Goal: Task Accomplishment & Management: Use online tool/utility

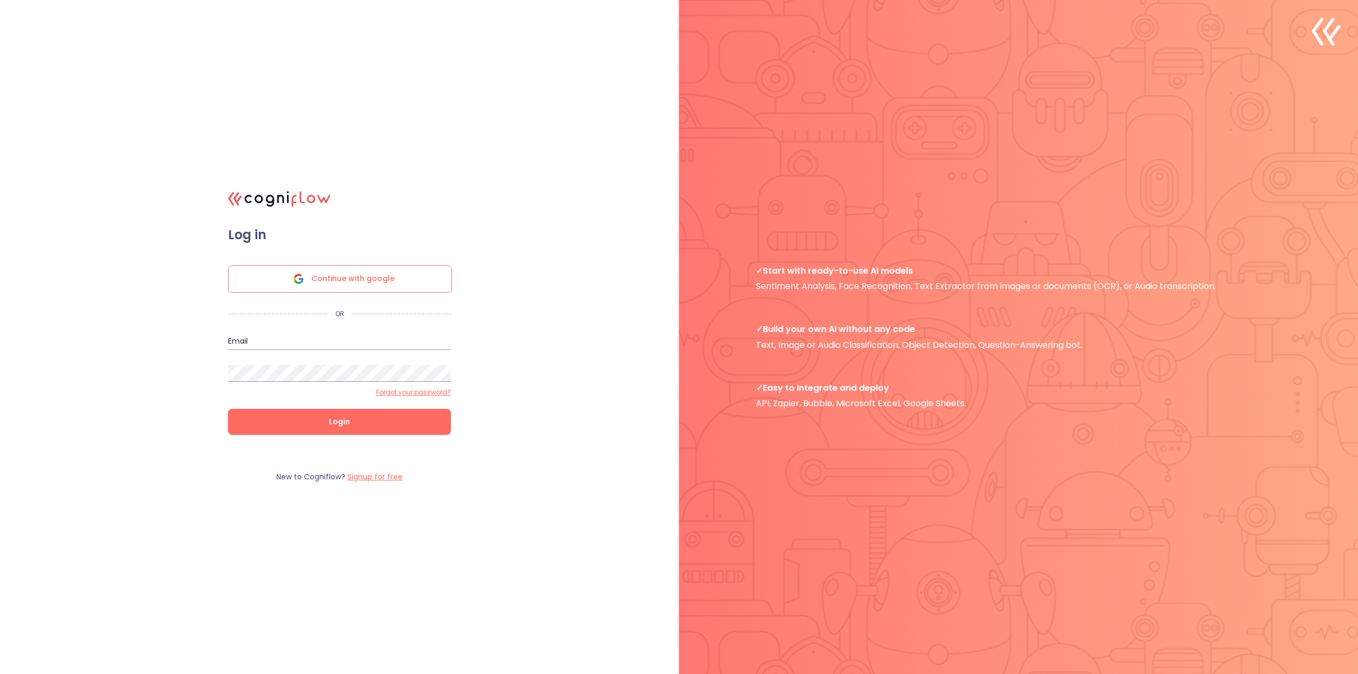
type input "[EMAIL_ADDRESS]"
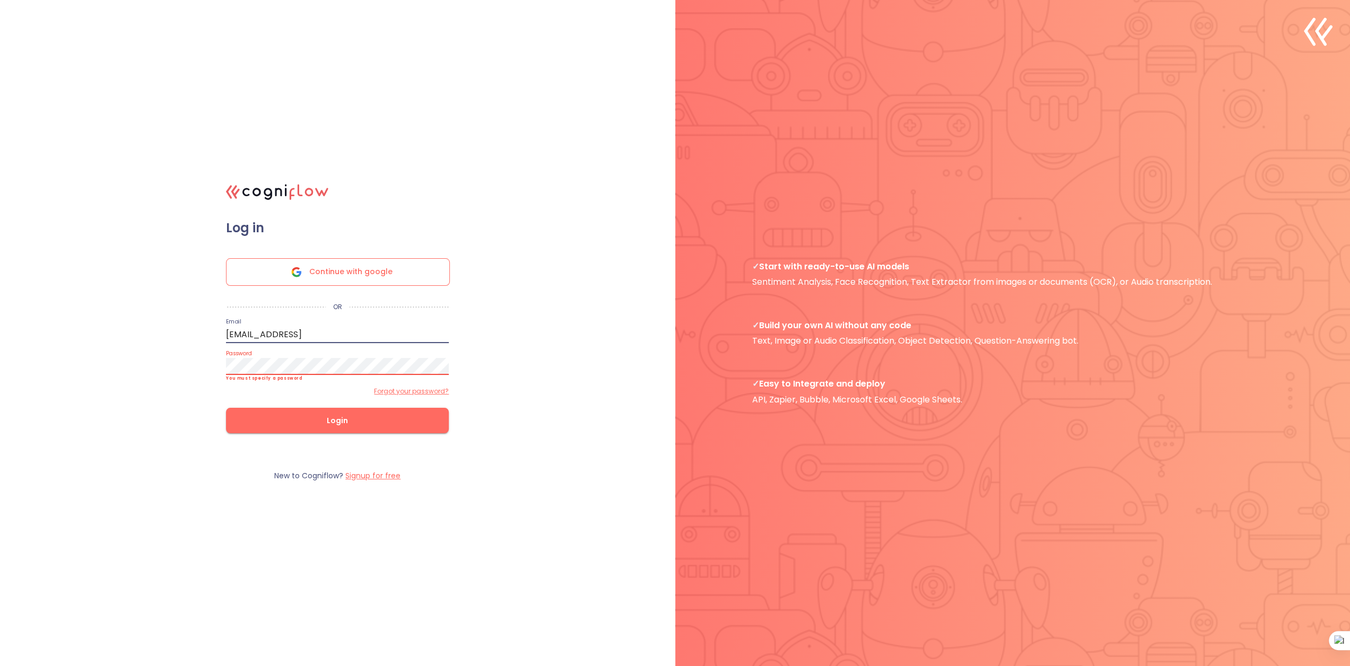
click at [307, 422] on span "Login" at bounding box center [337, 420] width 189 height 13
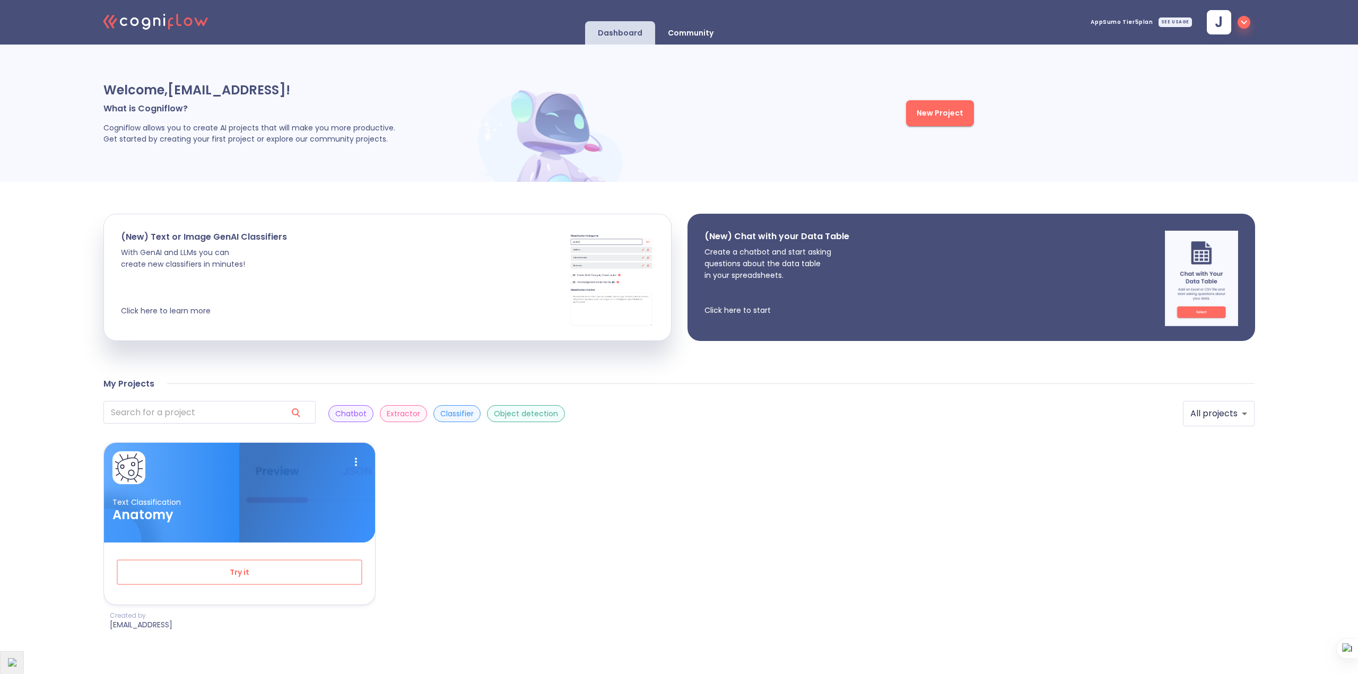
click at [760, 302] on p "Create a chatbot and start asking questions about the data table in your spread…" at bounding box center [776, 281] width 145 height 70
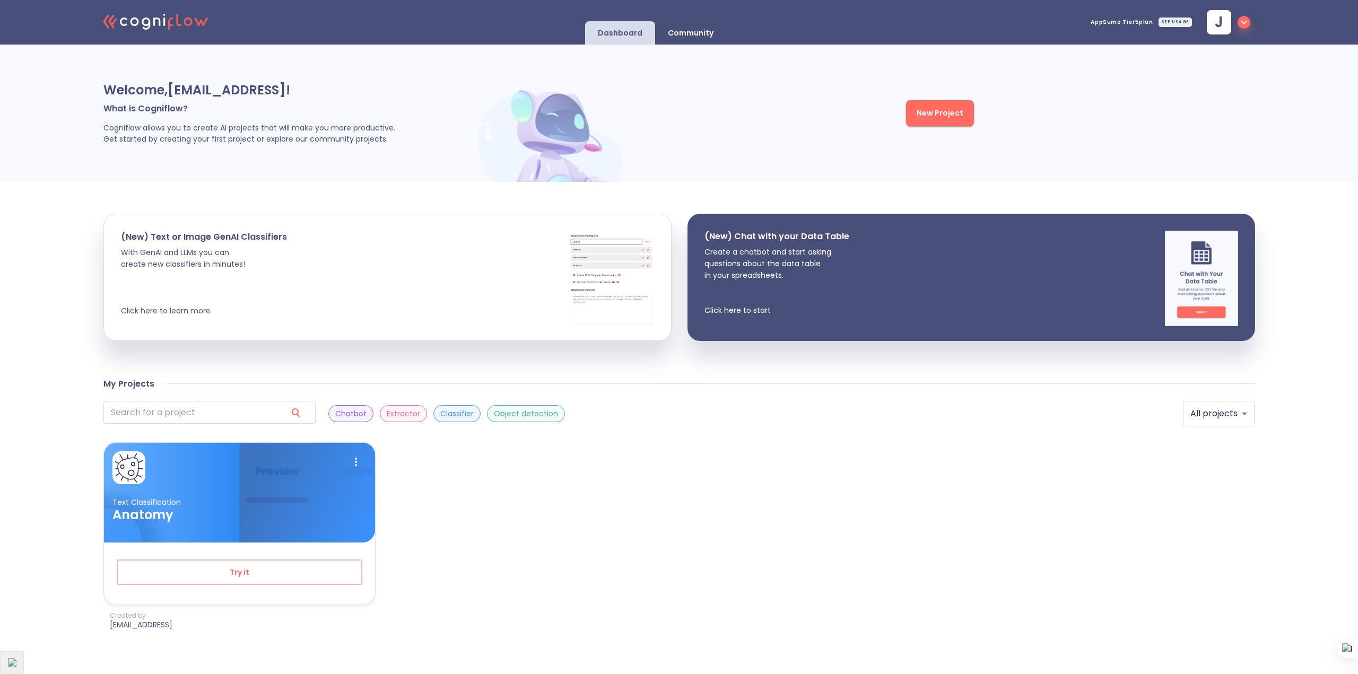
click at [387, 412] on p "Extractor" at bounding box center [403, 414] width 33 height 10
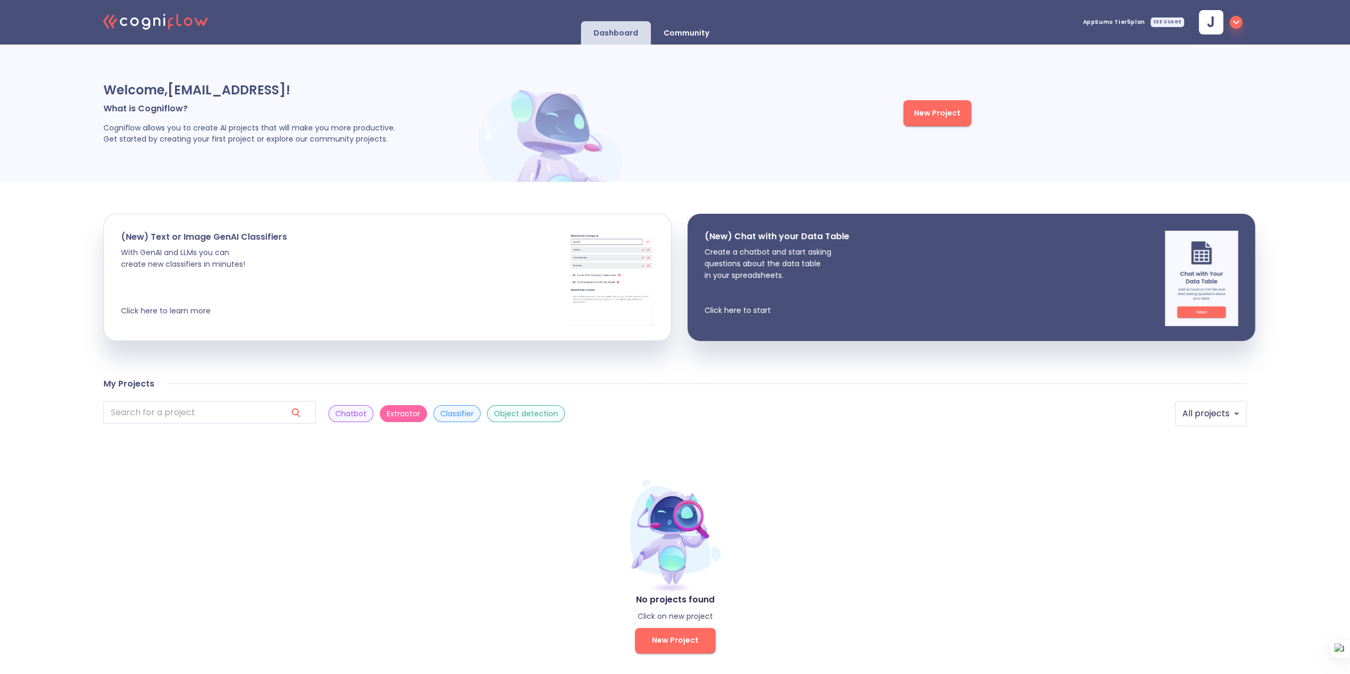
click at [440, 411] on p "Classifier" at bounding box center [456, 414] width 33 height 10
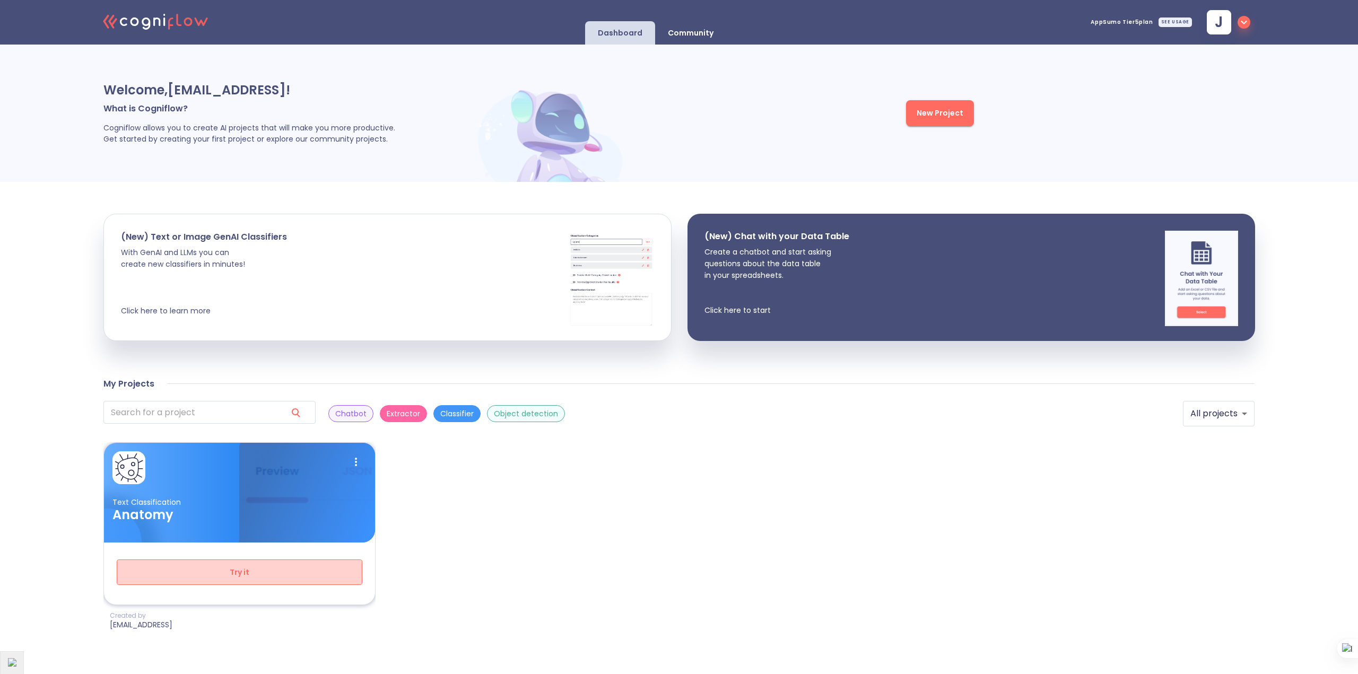
click at [259, 574] on span "Try it" at bounding box center [239, 572] width 211 height 13
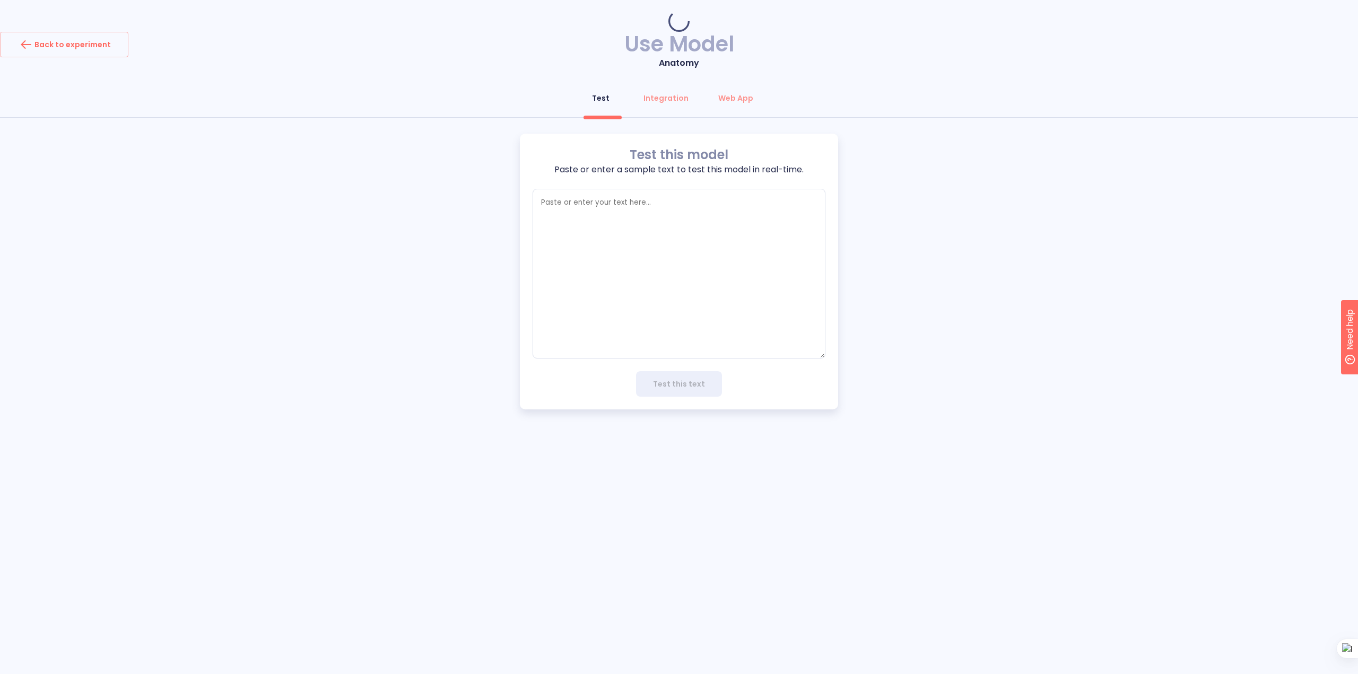
type textarea "x"
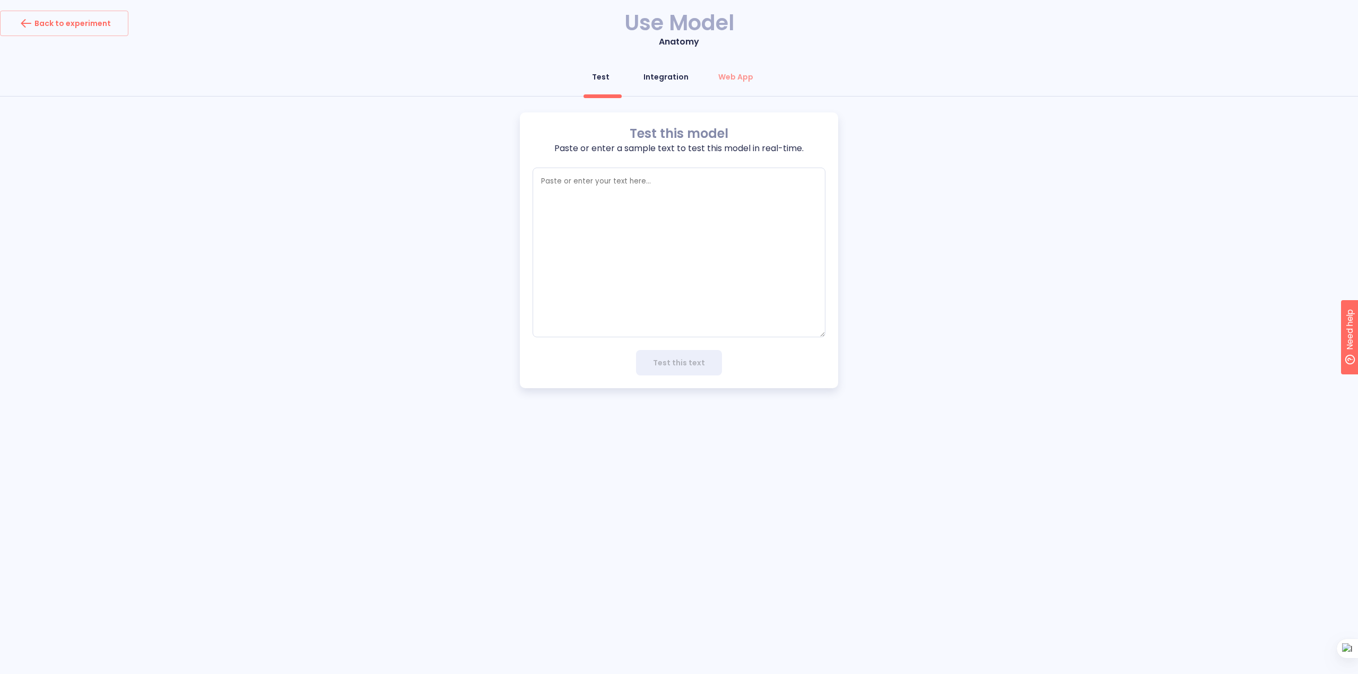
click at [666, 80] on div "Integration" at bounding box center [665, 77] width 45 height 11
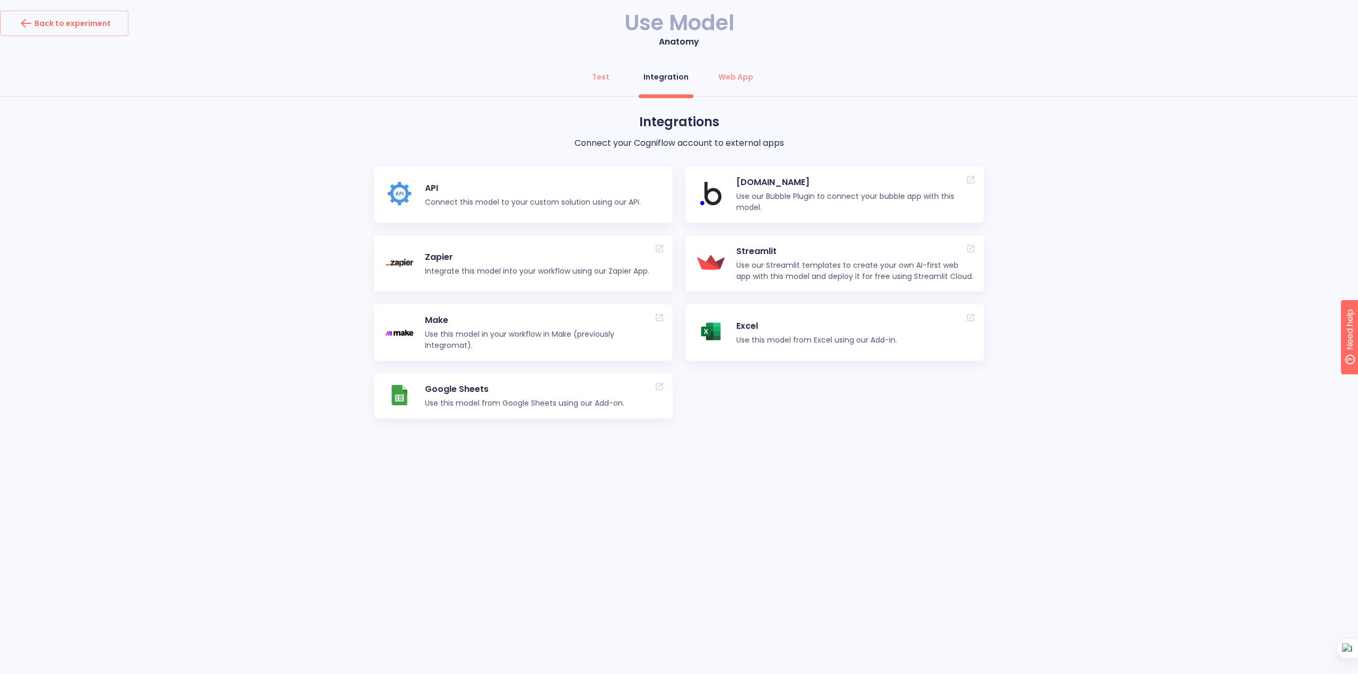
click at [768, 325] on p "Excel" at bounding box center [816, 326] width 161 height 13
click at [516, 402] on p "Use this model from Google Sheets using our Add-on." at bounding box center [524, 403] width 199 height 11
click at [734, 76] on div "Web App" at bounding box center [735, 77] width 35 height 11
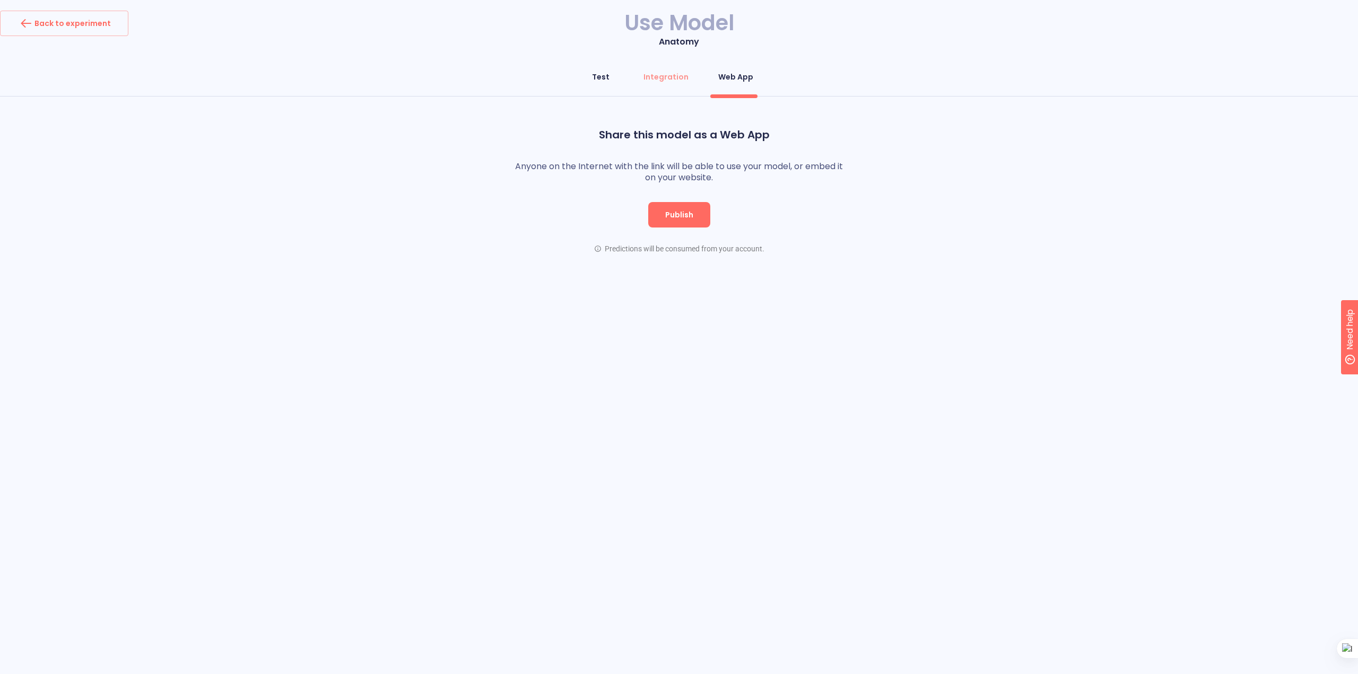
click at [612, 74] on span "Test" at bounding box center [600, 77] width 25 height 11
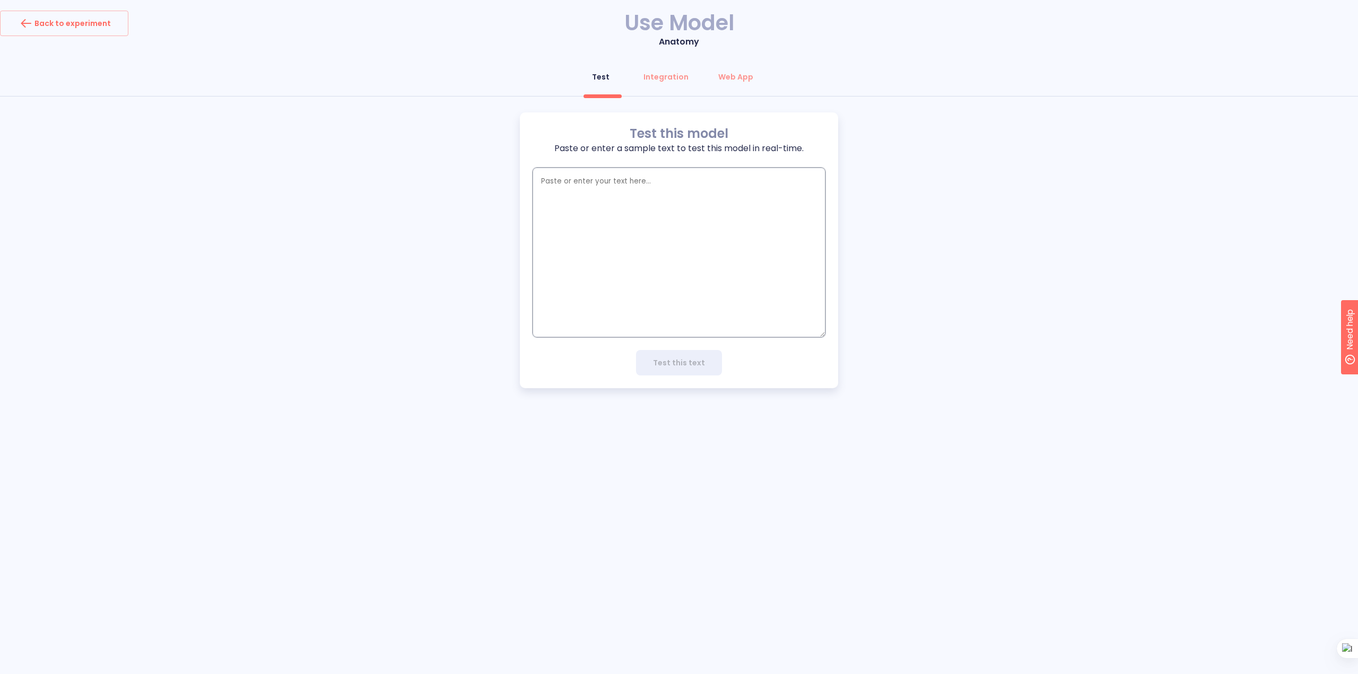
click at [618, 206] on textarea "empty textarea" at bounding box center [679, 253] width 293 height 170
click at [60, 32] on button "Back to experiment" at bounding box center [64, 23] width 128 height 25
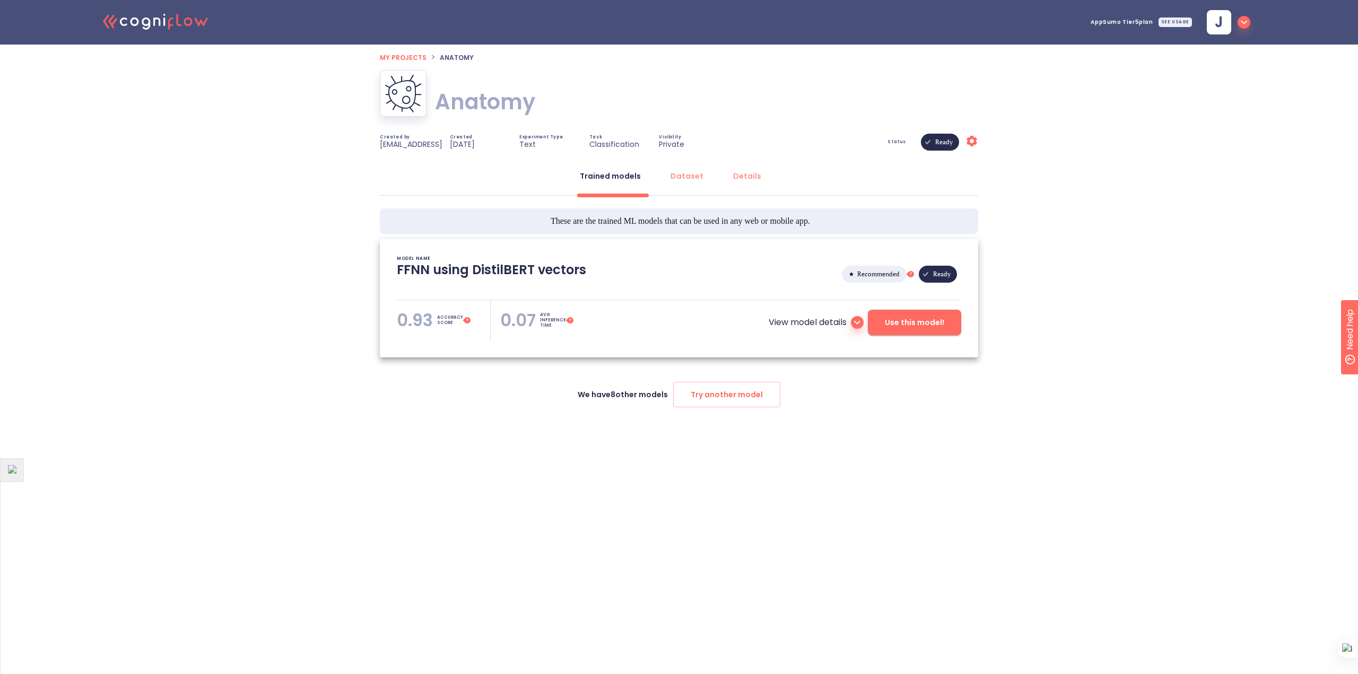
type textarea "[[DATE] 21:18:18]- Starting with download required files from shared storage [[…"
click at [854, 326] on icon at bounding box center [857, 322] width 13 height 13
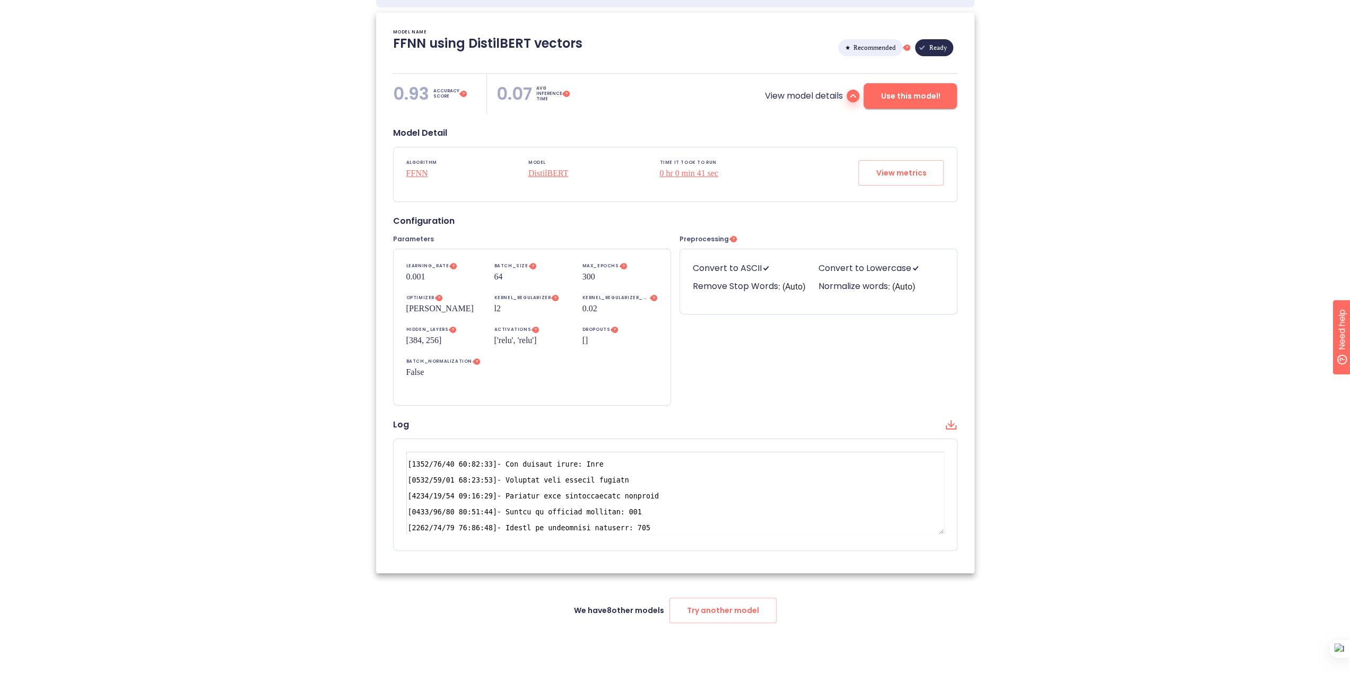
scroll to position [106, 0]
click at [913, 93] on span "Use this model!" at bounding box center [909, 96] width 59 height 13
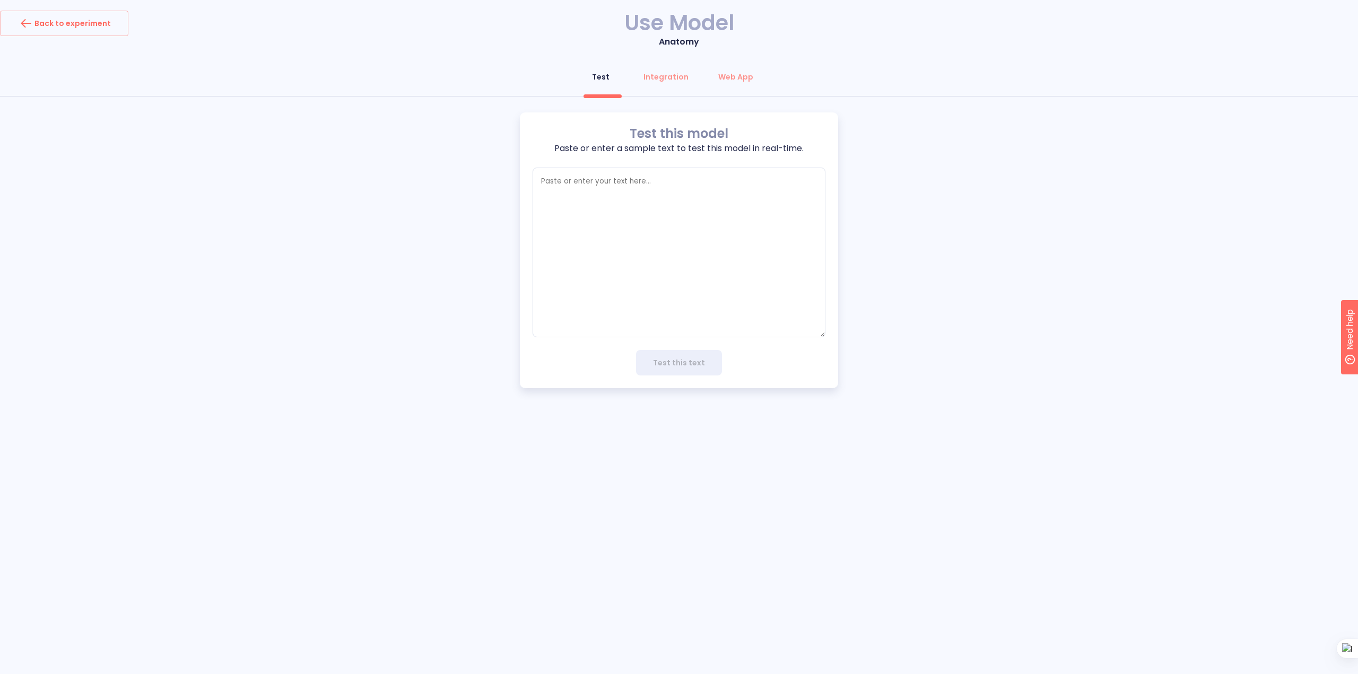
type textarea "x"
click at [664, 72] on div "Integration" at bounding box center [665, 77] width 45 height 11
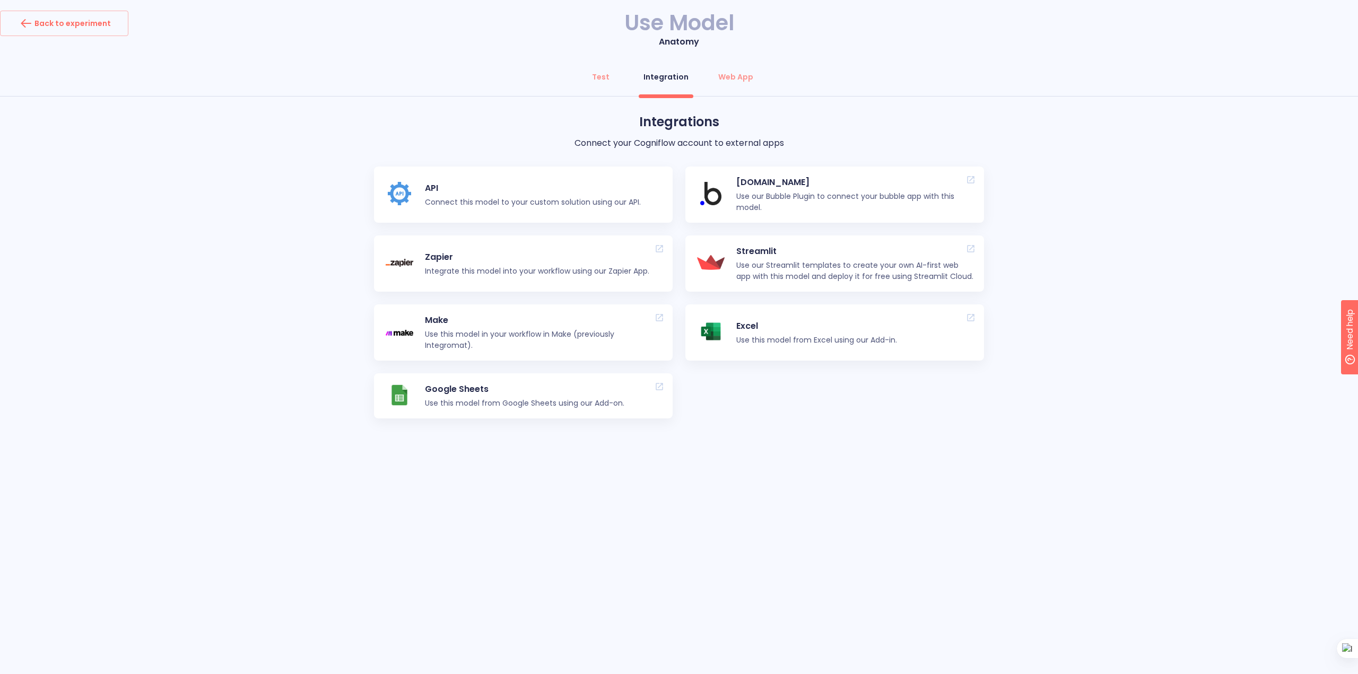
click at [448, 395] on p "Google Sheets" at bounding box center [524, 389] width 199 height 13
click at [74, 24] on div "Back to experiment" at bounding box center [64, 23] width 93 height 17
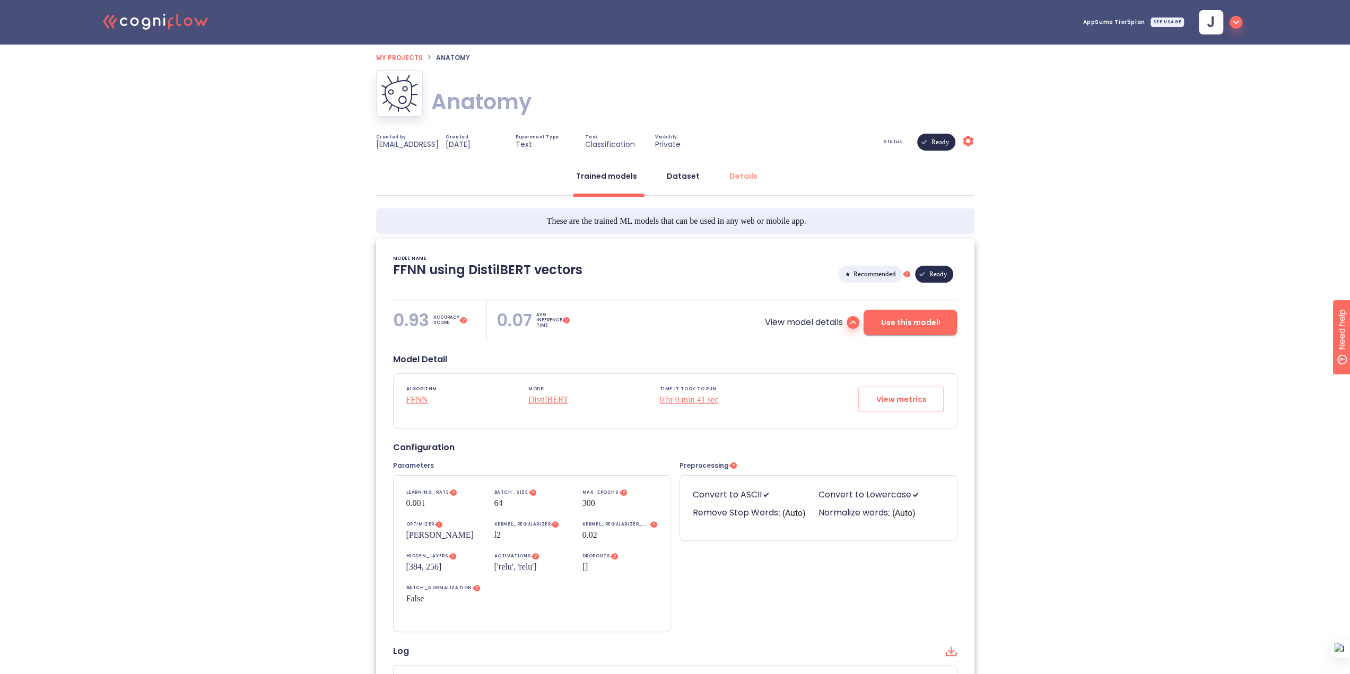
click at [685, 182] on button "Dataset" at bounding box center [683, 175] width 46 height 25
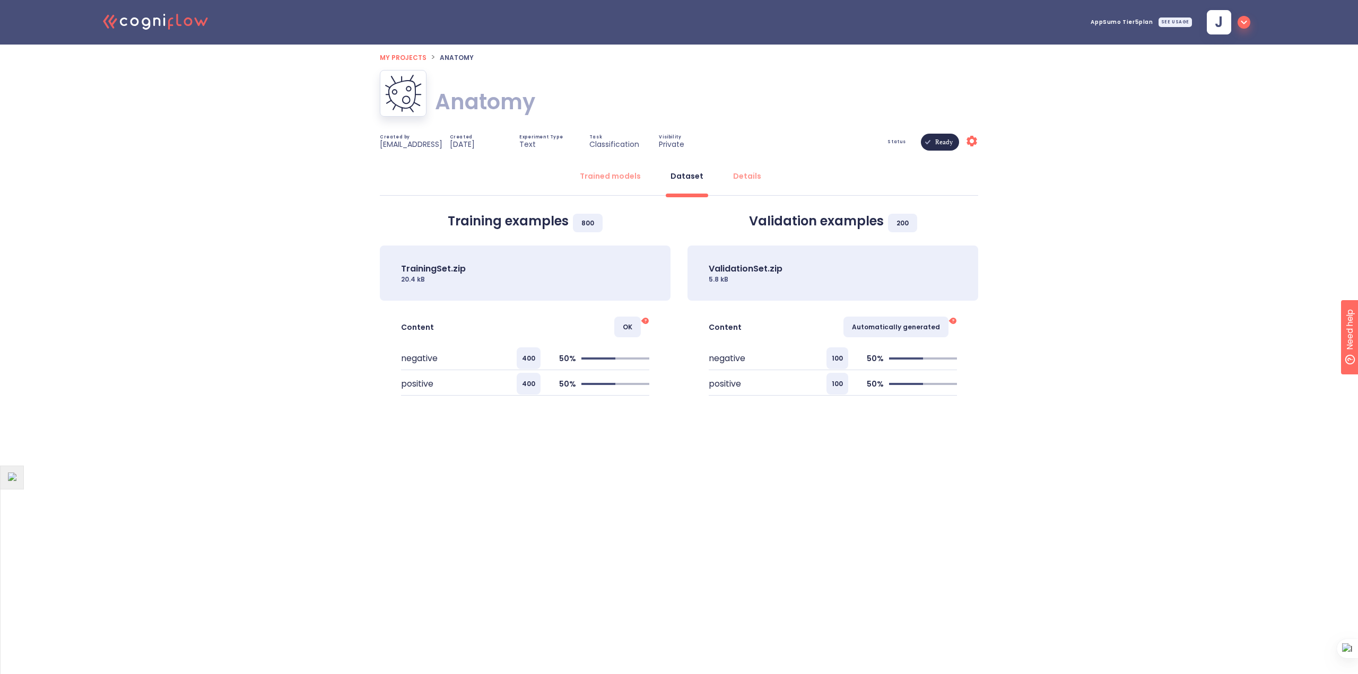
click at [903, 220] on span "200" at bounding box center [902, 223] width 29 height 19
click at [819, 224] on h3 "Validation examples 200" at bounding box center [832, 221] width 291 height 15
click at [768, 274] on p "ValidationSet.zip" at bounding box center [746, 269] width 74 height 13
click at [754, 173] on div "Details" at bounding box center [747, 176] width 28 height 11
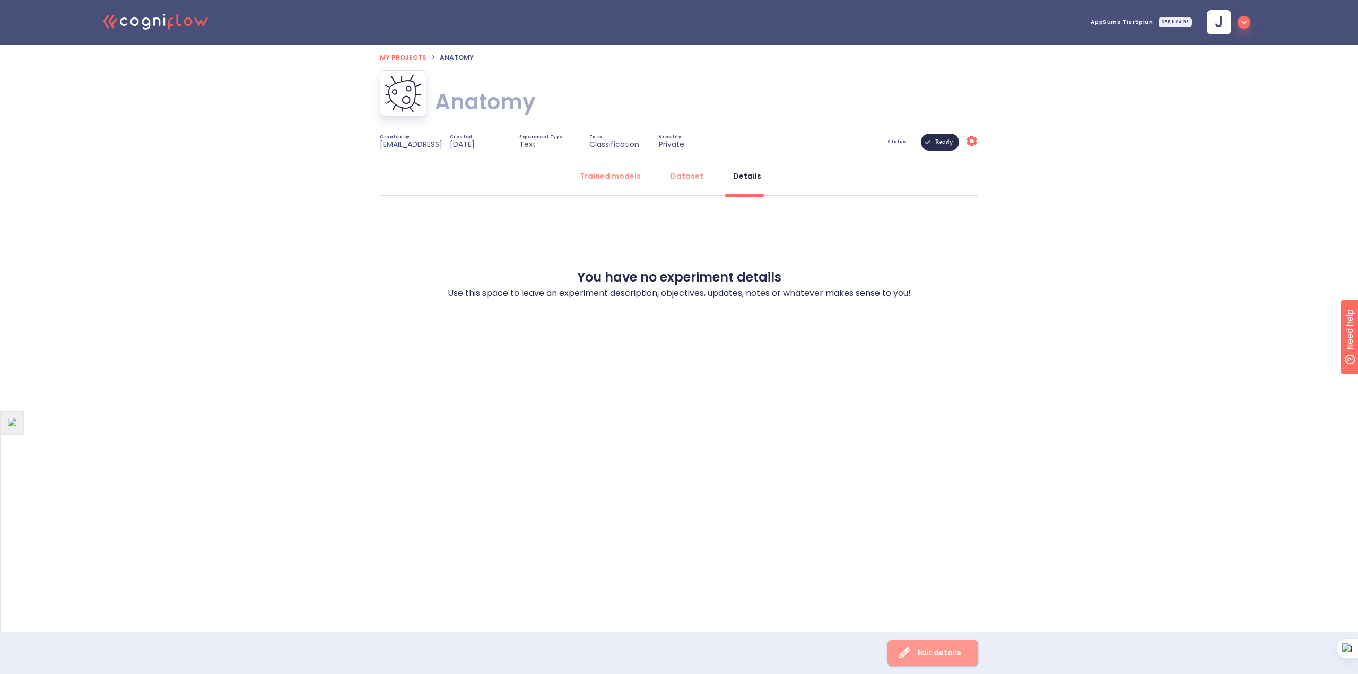
click at [940, 653] on div "Edit details" at bounding box center [928, 653] width 65 height 18
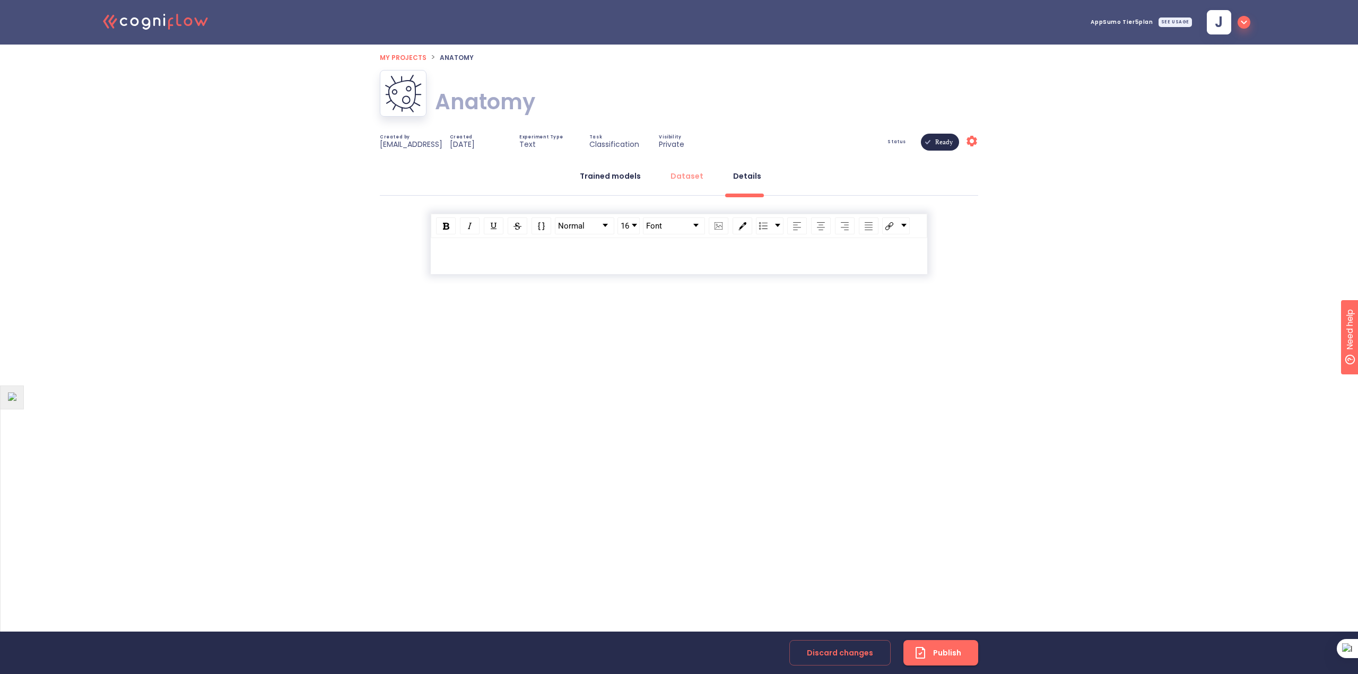
click at [611, 181] on div "Trained models" at bounding box center [610, 176] width 61 height 11
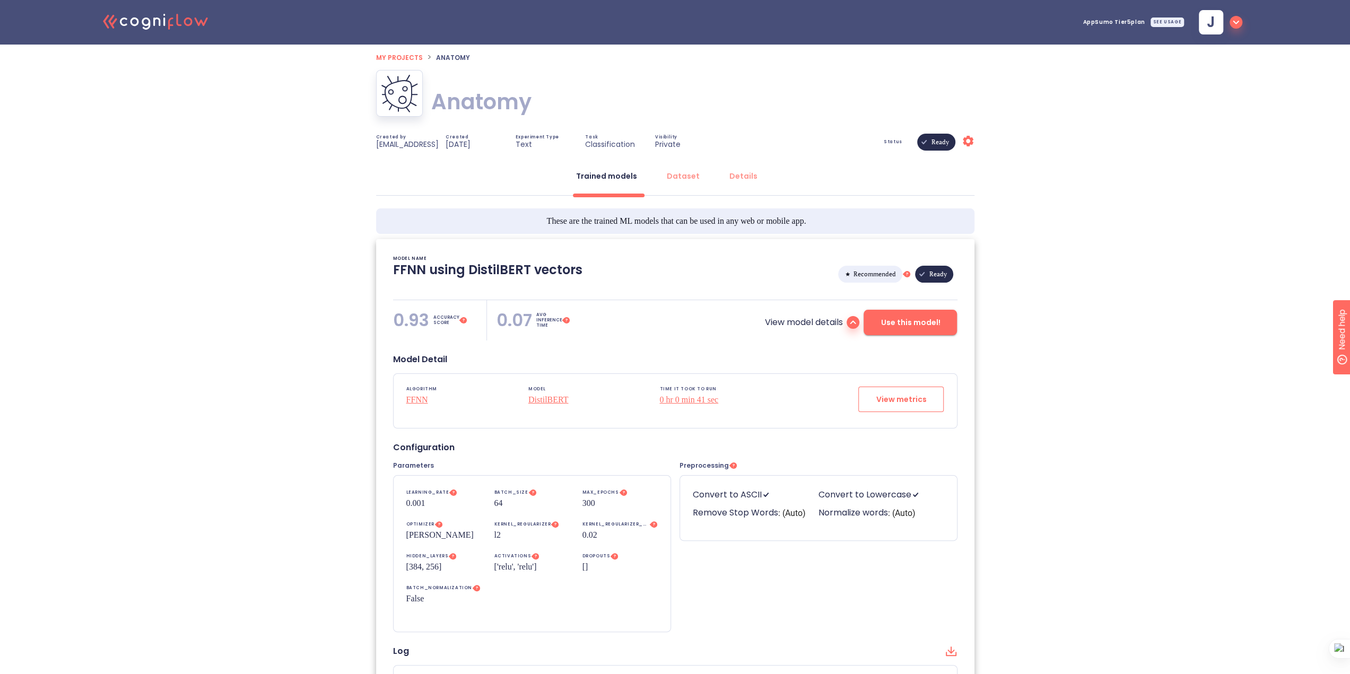
click at [904, 404] on span "View metrics" at bounding box center [901, 399] width 50 height 13
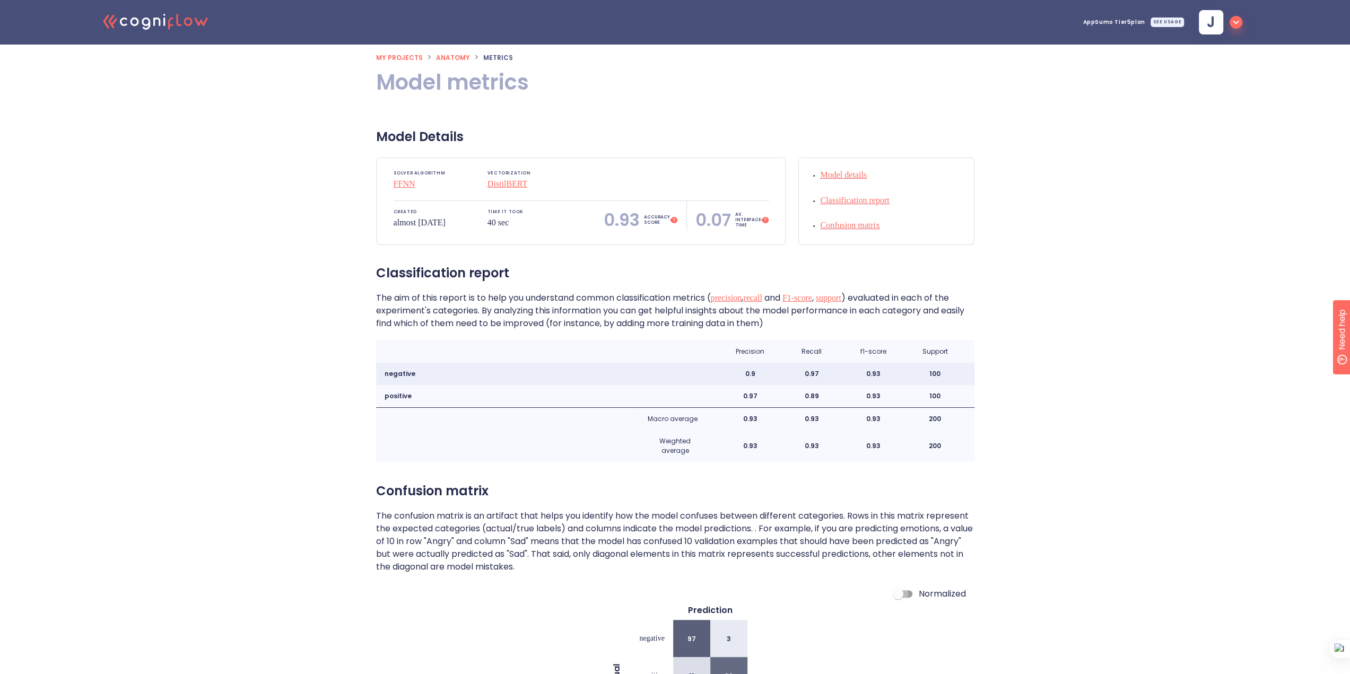
click at [904, 597] on input "Normalized" at bounding box center [898, 594] width 60 height 20
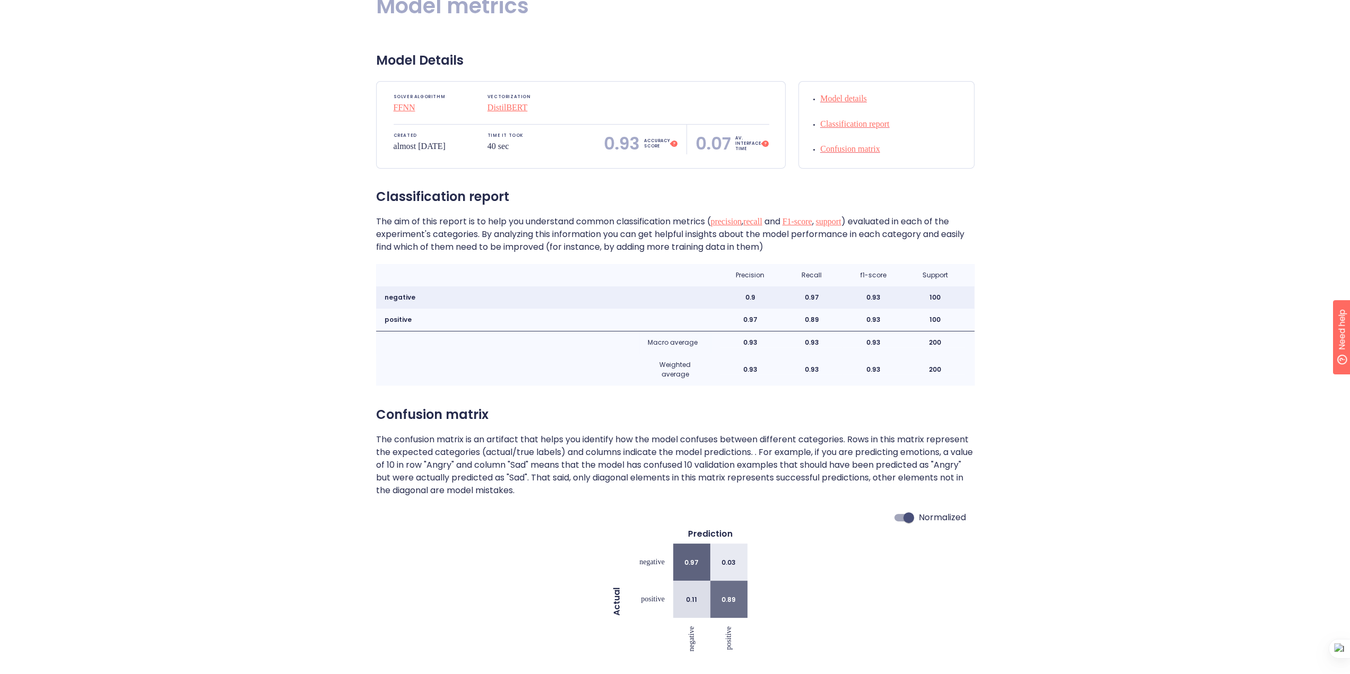
scroll to position [82, 0]
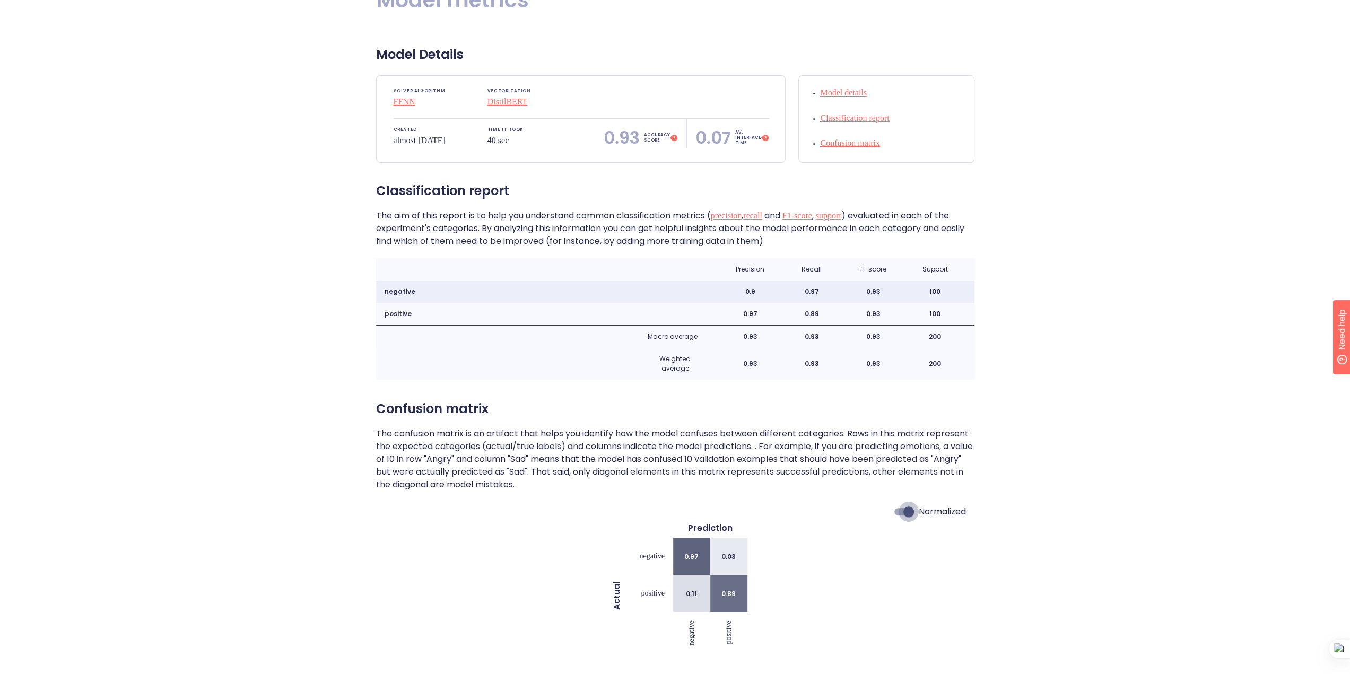
click at [904, 511] on input "Normalized" at bounding box center [908, 512] width 60 height 20
click at [904, 511] on input "Normalized" at bounding box center [898, 512] width 60 height 20
click at [904, 511] on input "Normalized" at bounding box center [908, 512] width 60 height 20
checkbox input "false"
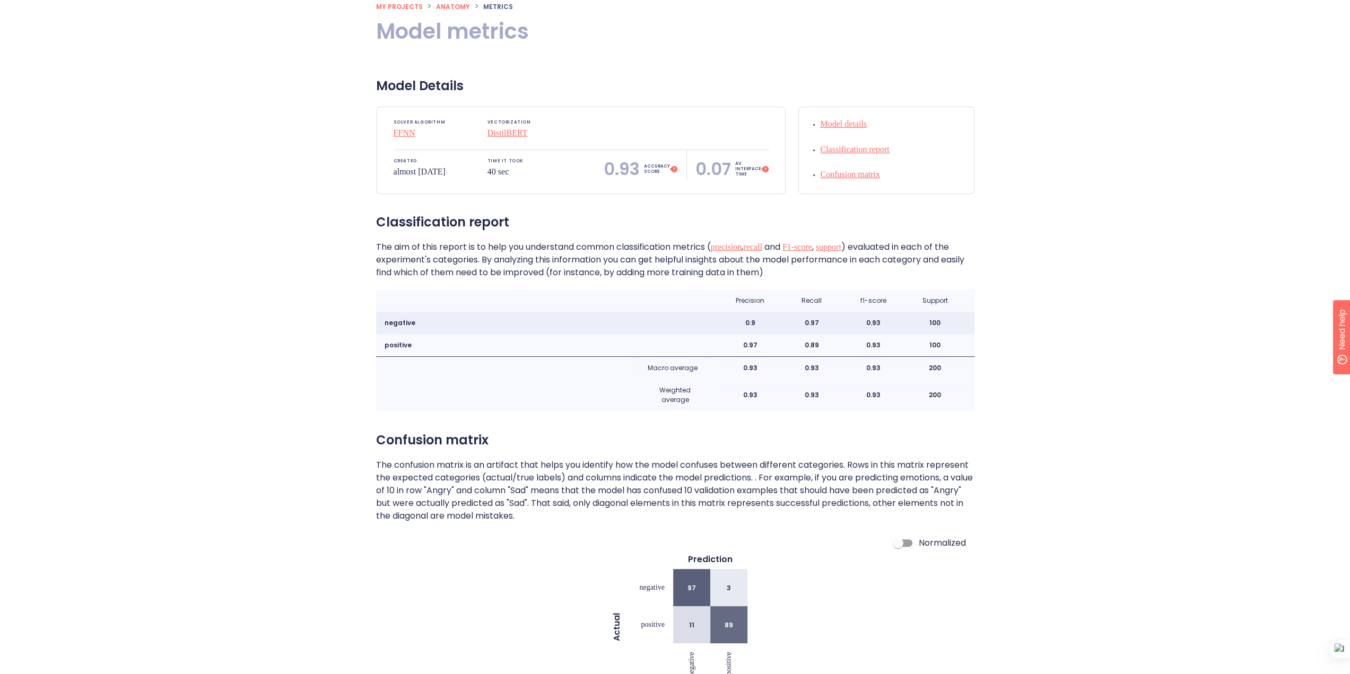
scroll to position [0, 0]
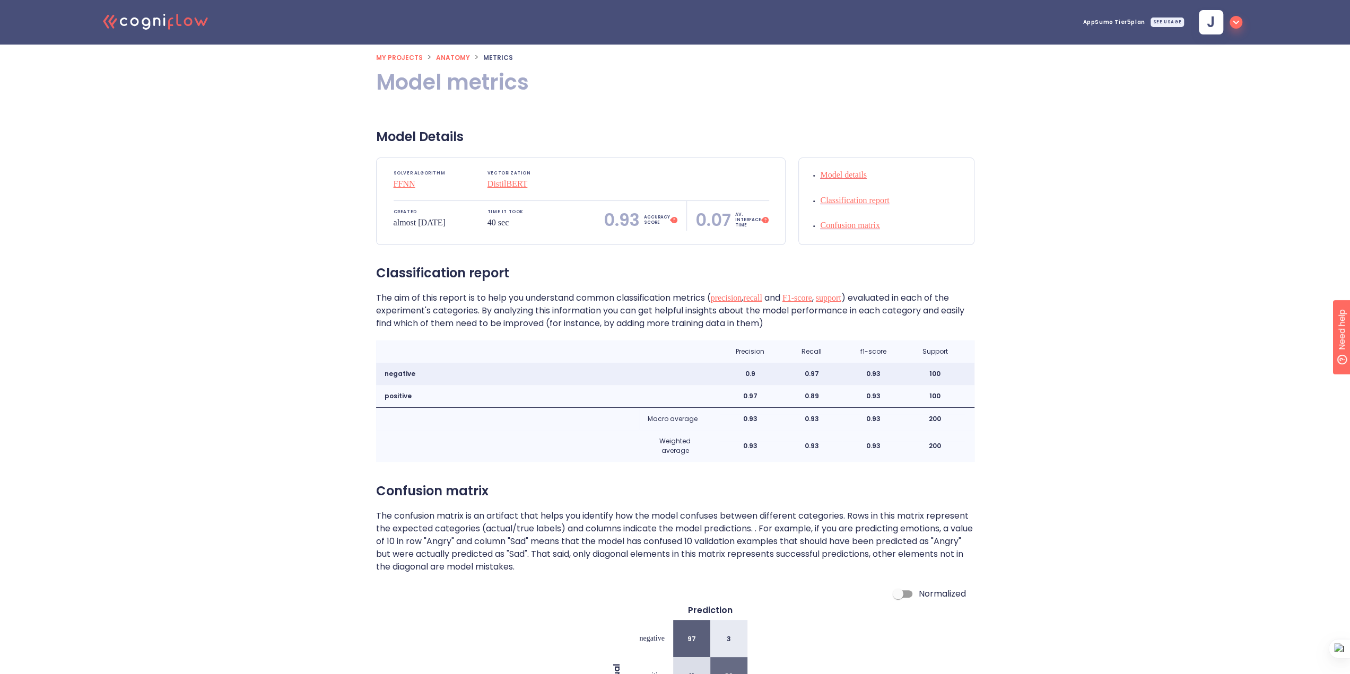
click at [840, 176] on p "Model details" at bounding box center [896, 175] width 153 height 13
click at [442, 61] on span "Anatomy" at bounding box center [453, 57] width 34 height 9
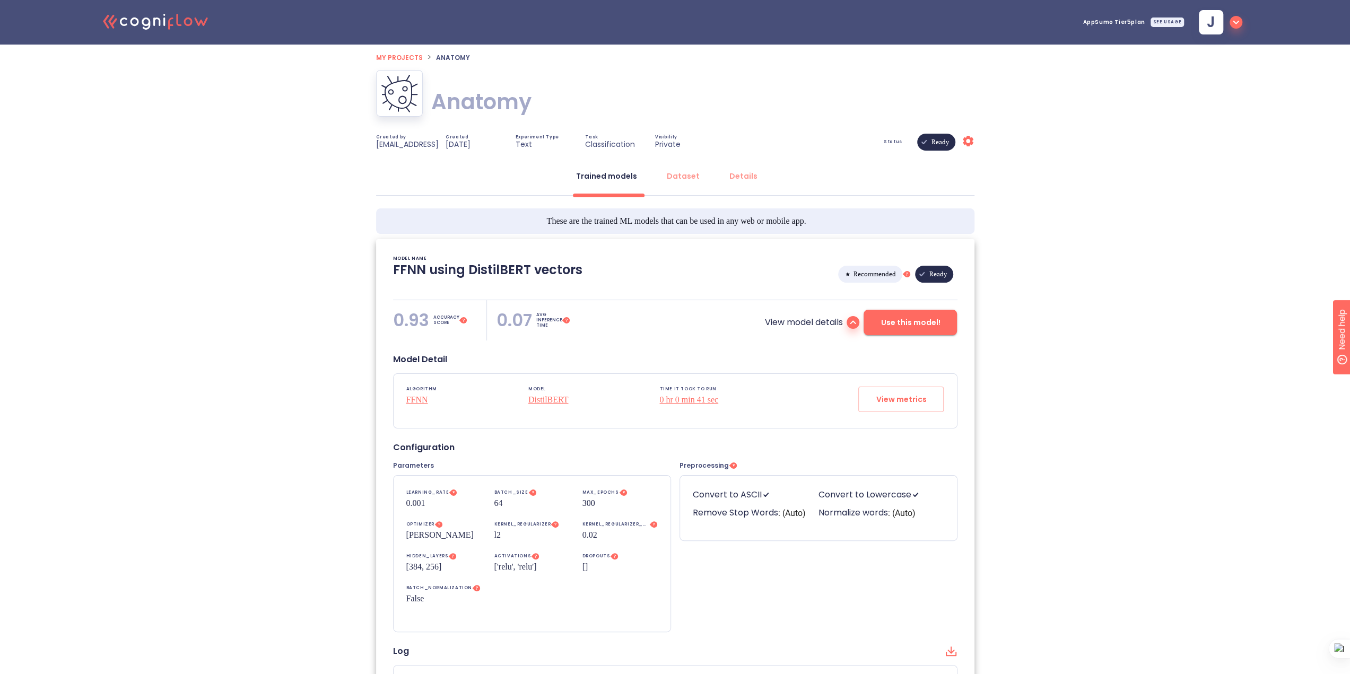
click at [394, 61] on span "My projects" at bounding box center [399, 57] width 47 height 9
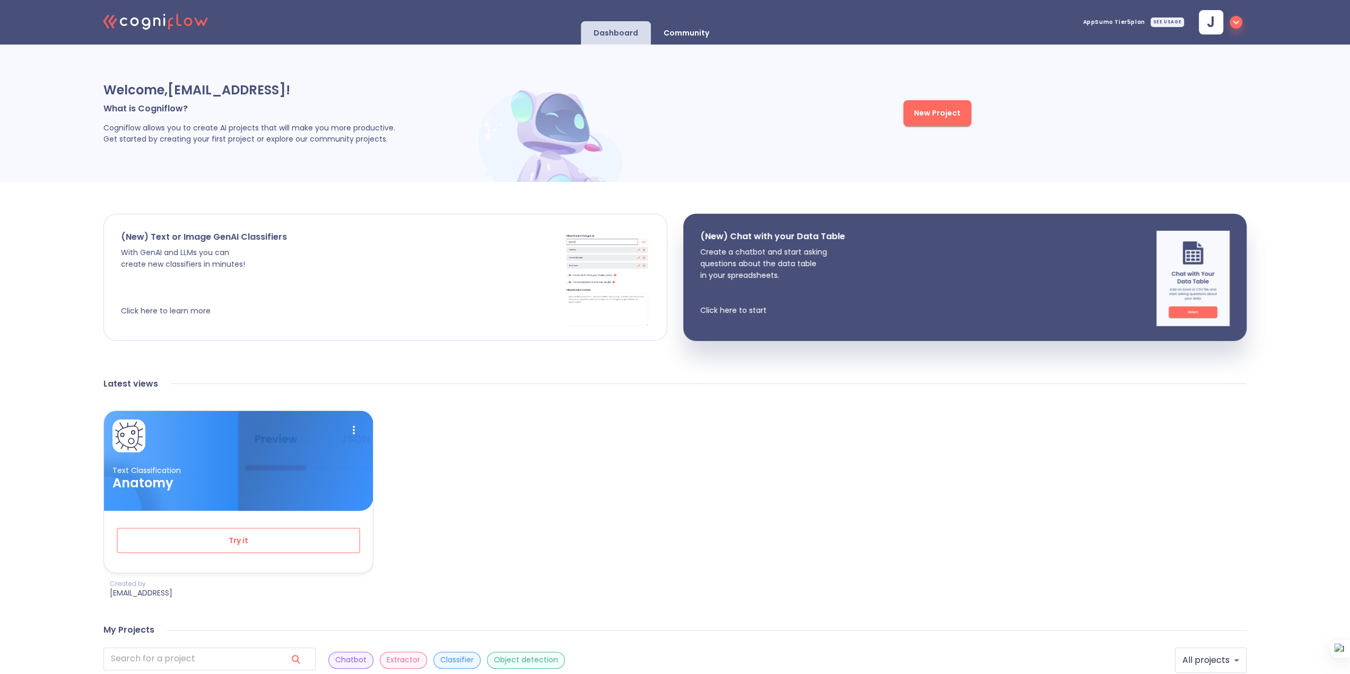
click at [239, 274] on p "With GenAI and LLMs you can create new classifiers in minutes! Click here to le…" at bounding box center [204, 282] width 166 height 70
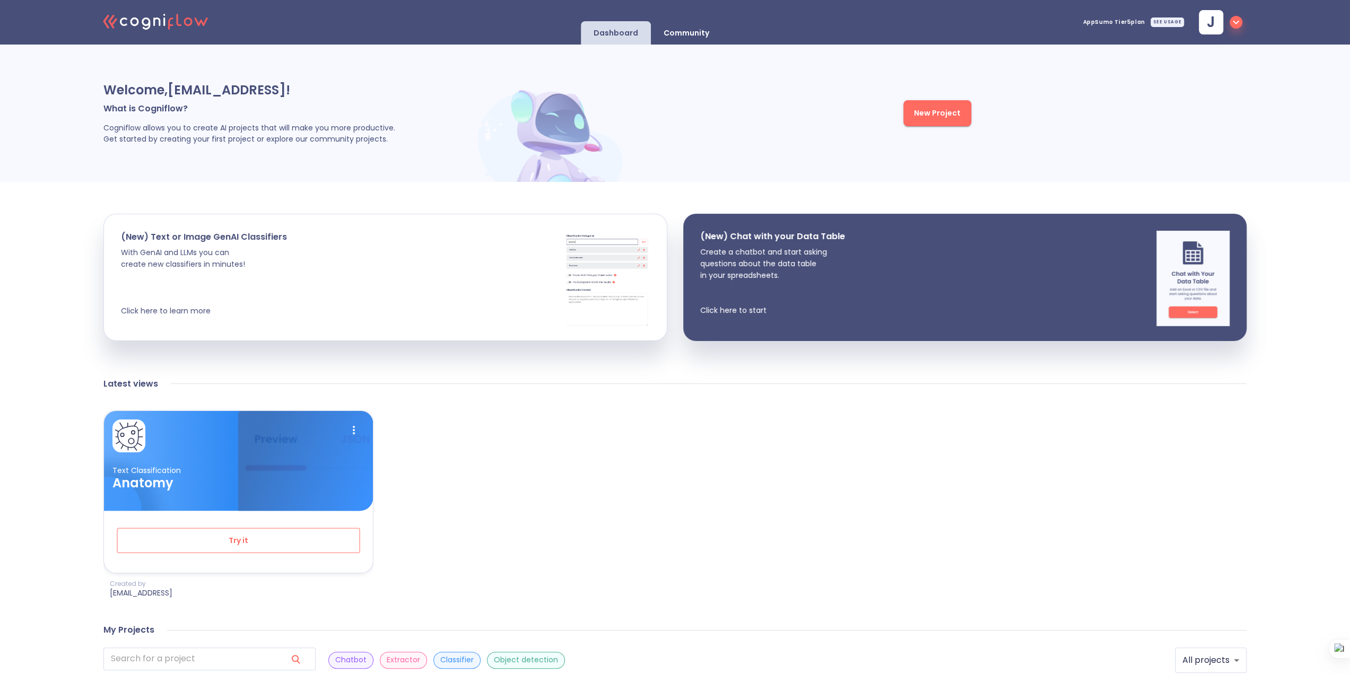
click at [156, 25] on icon ".cls-1{fill:#141624;}.cls-2{fill:#eb5e60;}.cls-3{fill:none;stroke:#eb5e60;strok…" at bounding box center [156, 21] width 117 height 32
click at [710, 39] on div "Community" at bounding box center [686, 32] width 71 height 23
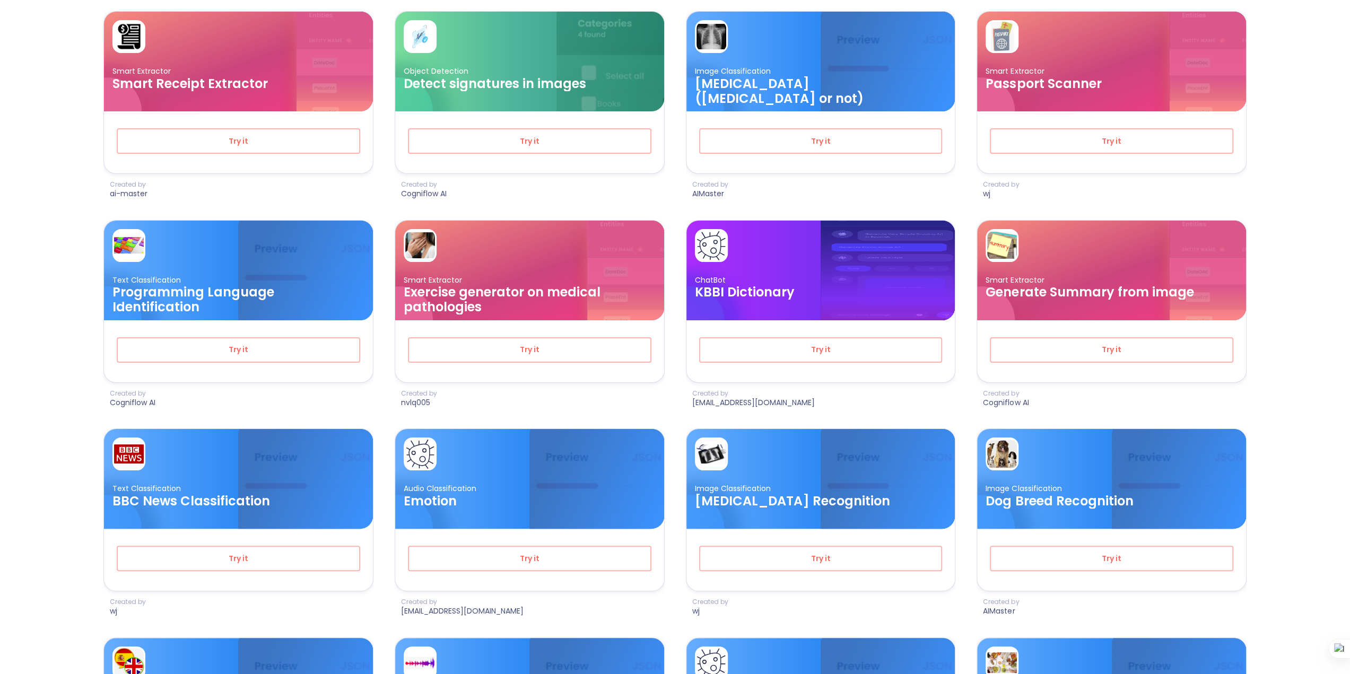
scroll to position [1697, 0]
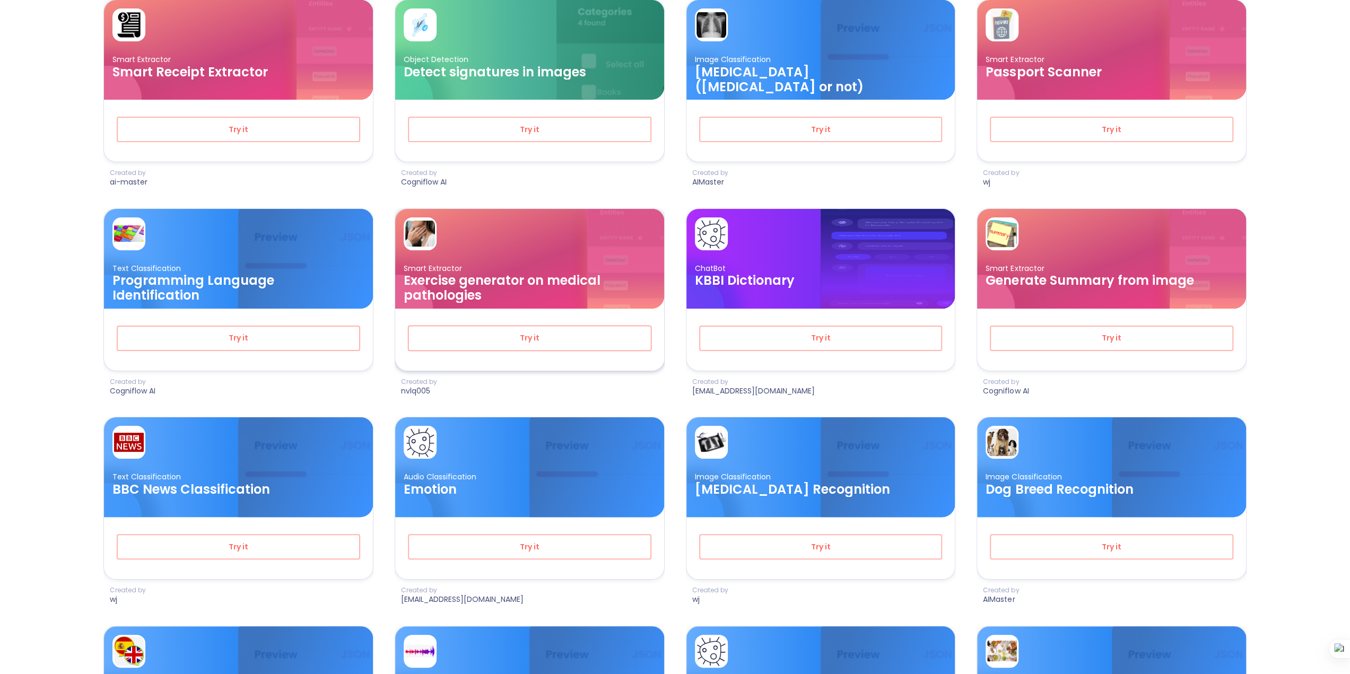
click at [540, 337] on span "Try it" at bounding box center [529, 338] width 208 height 13
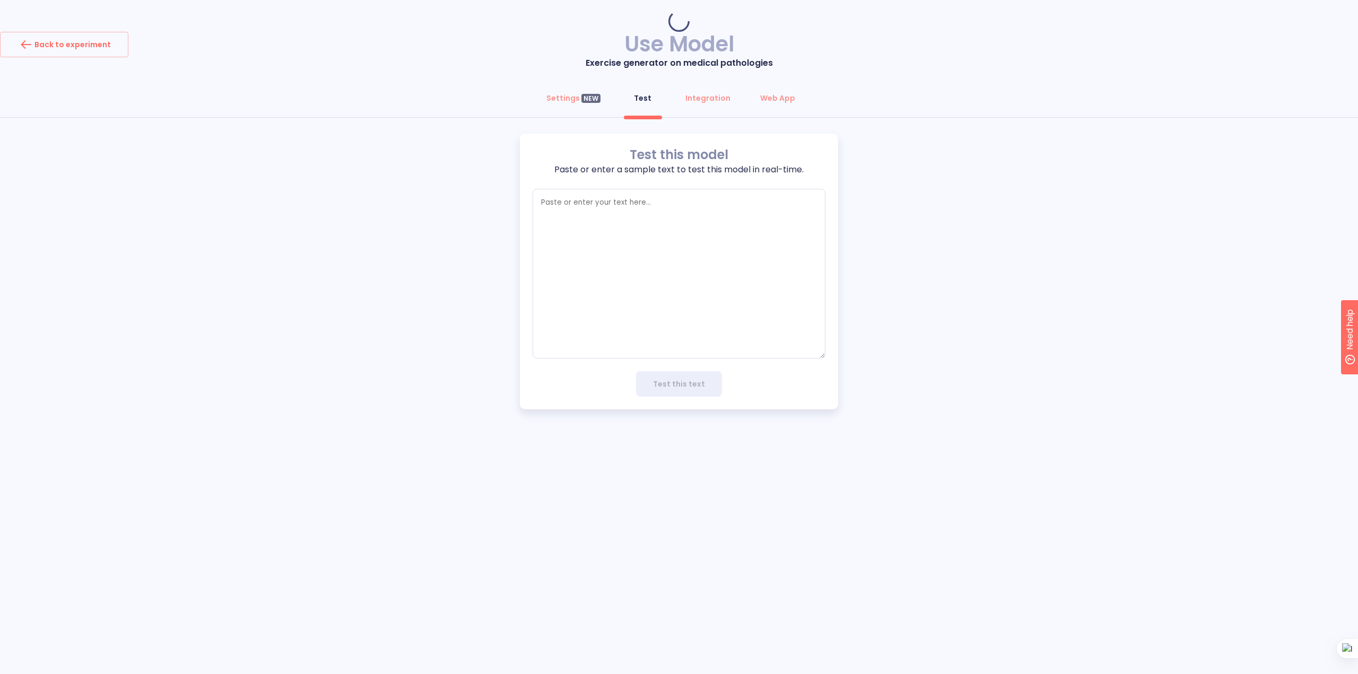
type textarea "x"
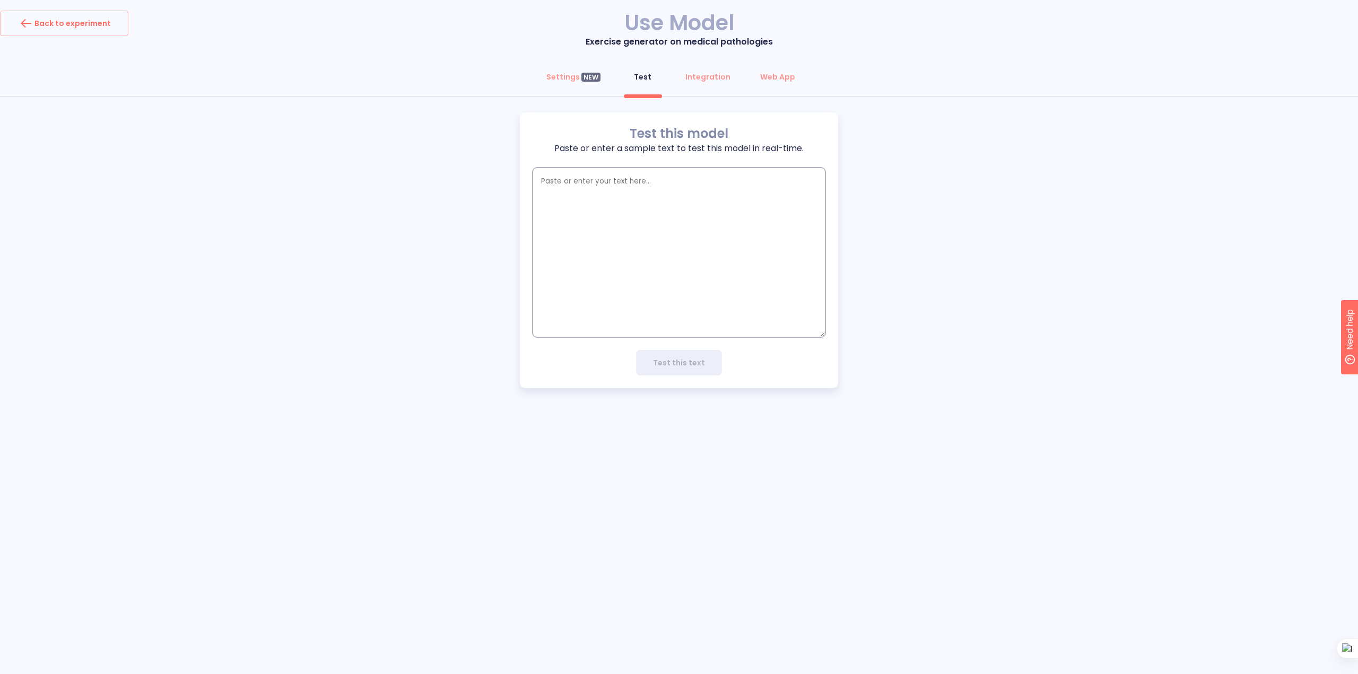
click at [632, 264] on textarea "empty textarea" at bounding box center [679, 253] width 293 height 170
type textarea "r"
type textarea "x"
type textarea "ro"
type textarea "x"
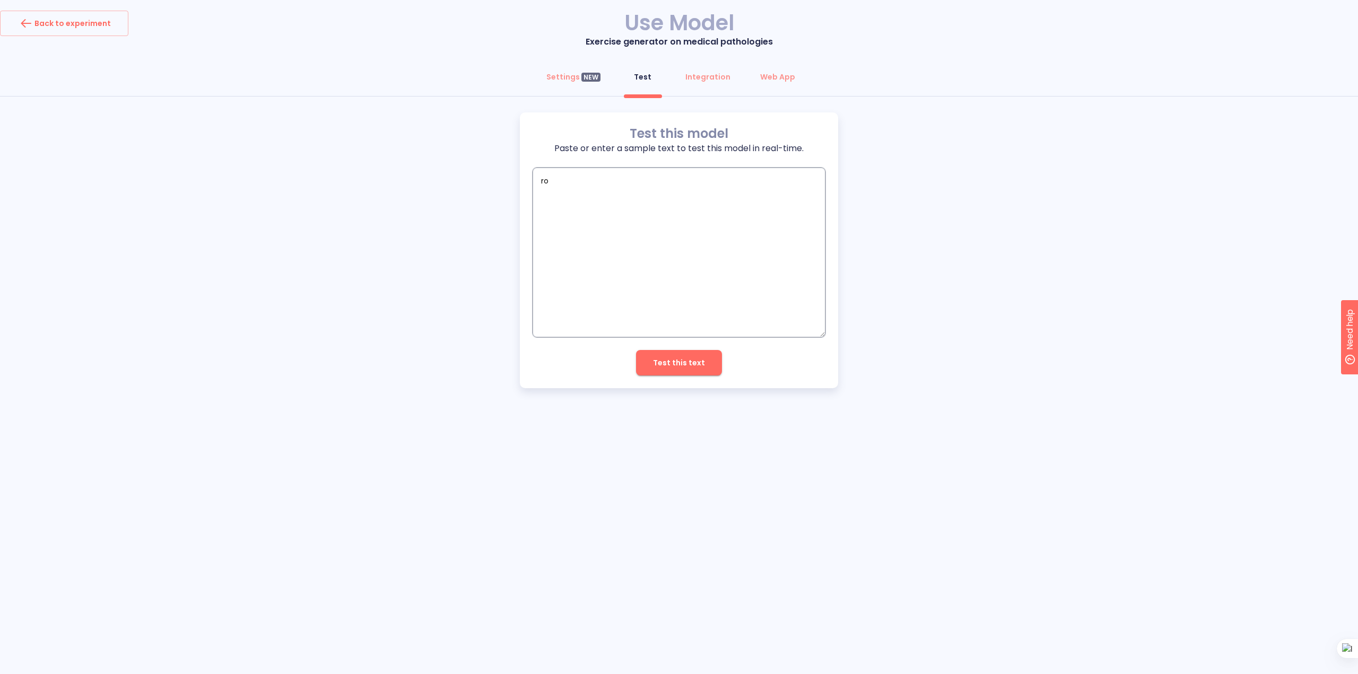
type textarea "rot"
type textarea "x"
type textarea "rota"
type textarea "x"
type textarea "rotat"
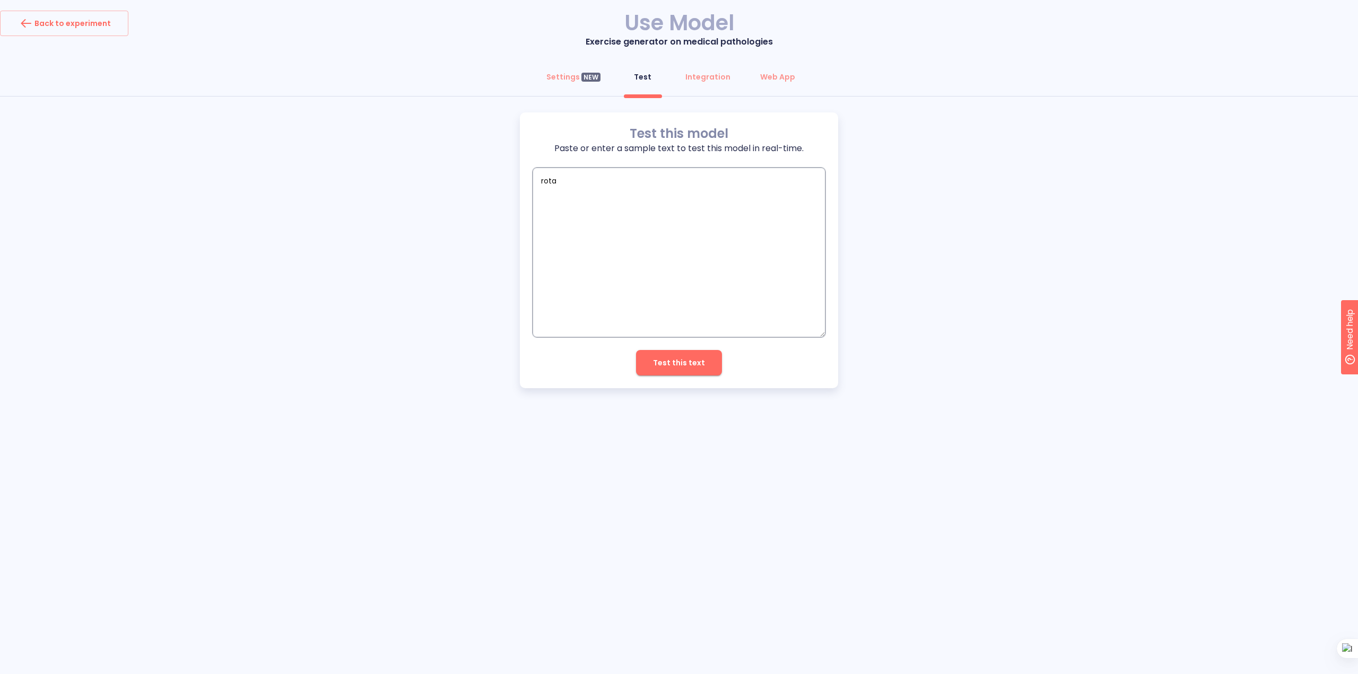
type textarea "x"
type textarea "rotato"
type textarea "x"
type textarea "rotator"
type textarea "x"
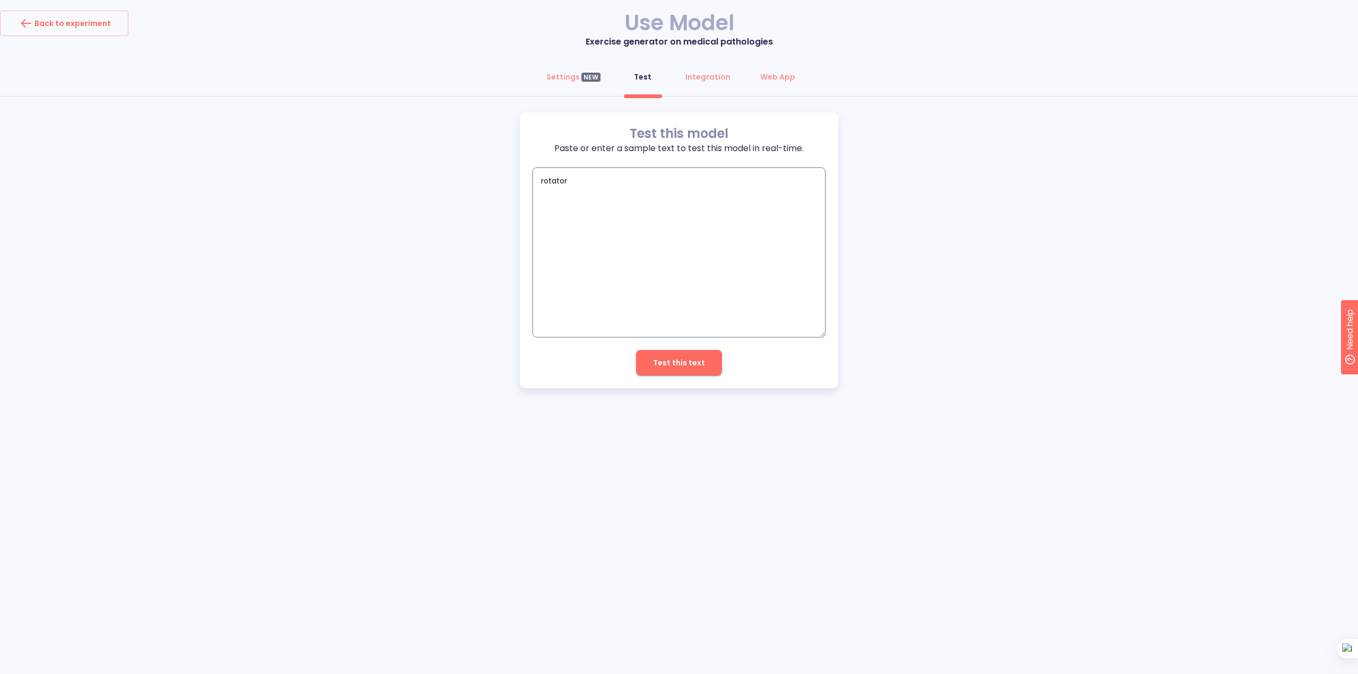
type textarea "rotator"
type textarea "x"
type textarea "rotator c"
type textarea "x"
type textarea "rotator cu"
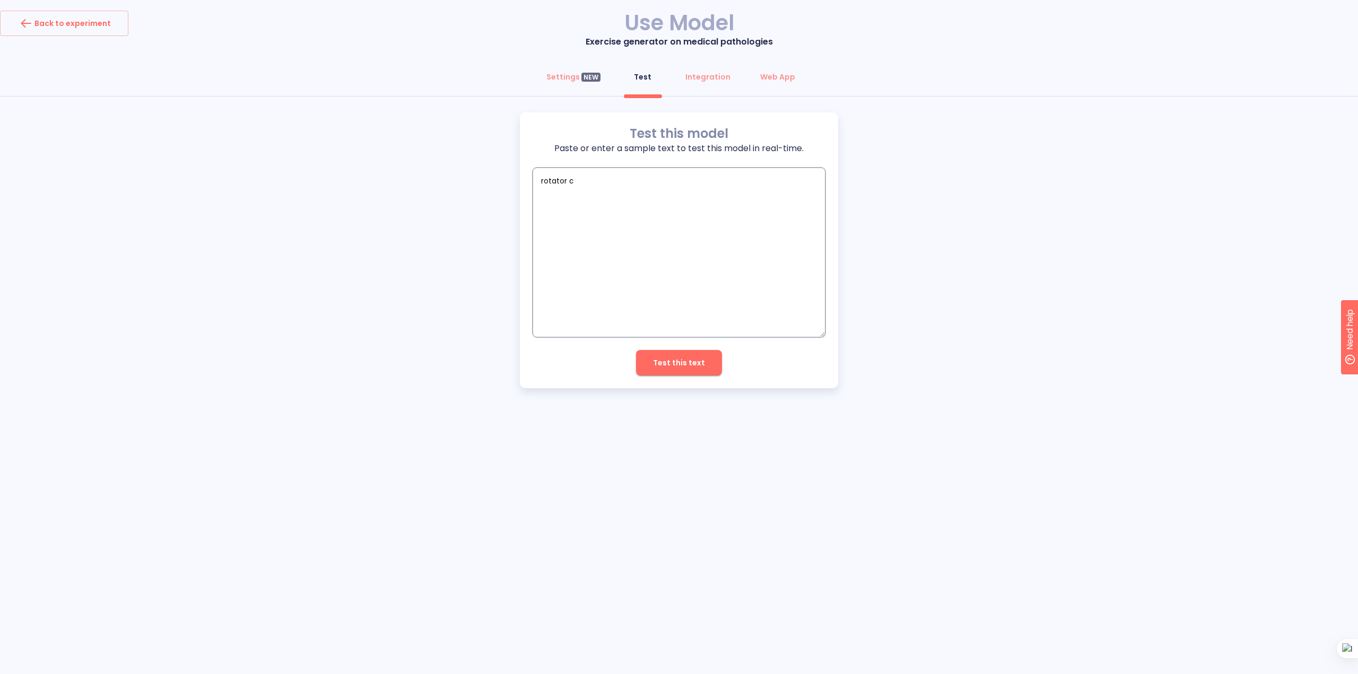
type textarea "x"
type textarea "rotator cuf"
type textarea "x"
type textarea "[MEDICAL_DATA]"
type textarea "x"
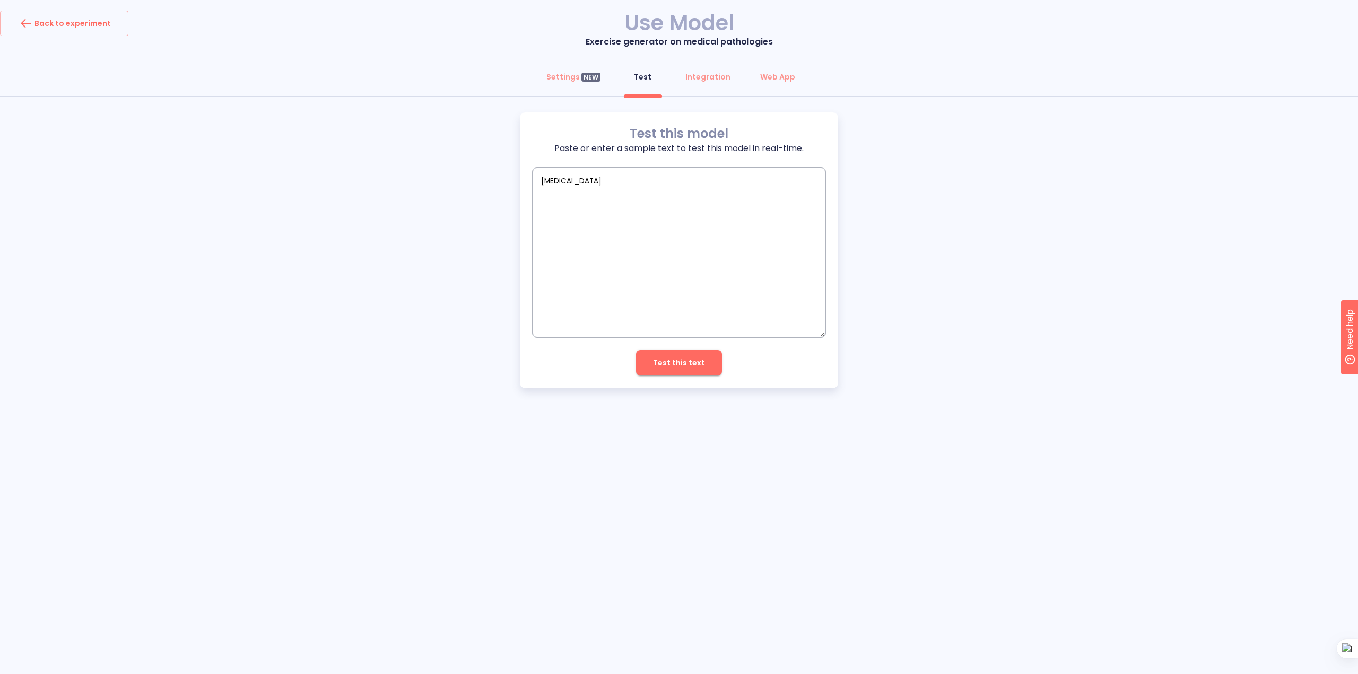
type textarea "[MEDICAL_DATA]"
type textarea "x"
type textarea "[MEDICAL_DATA] t"
type textarea "x"
type textarea "[MEDICAL_DATA] te"
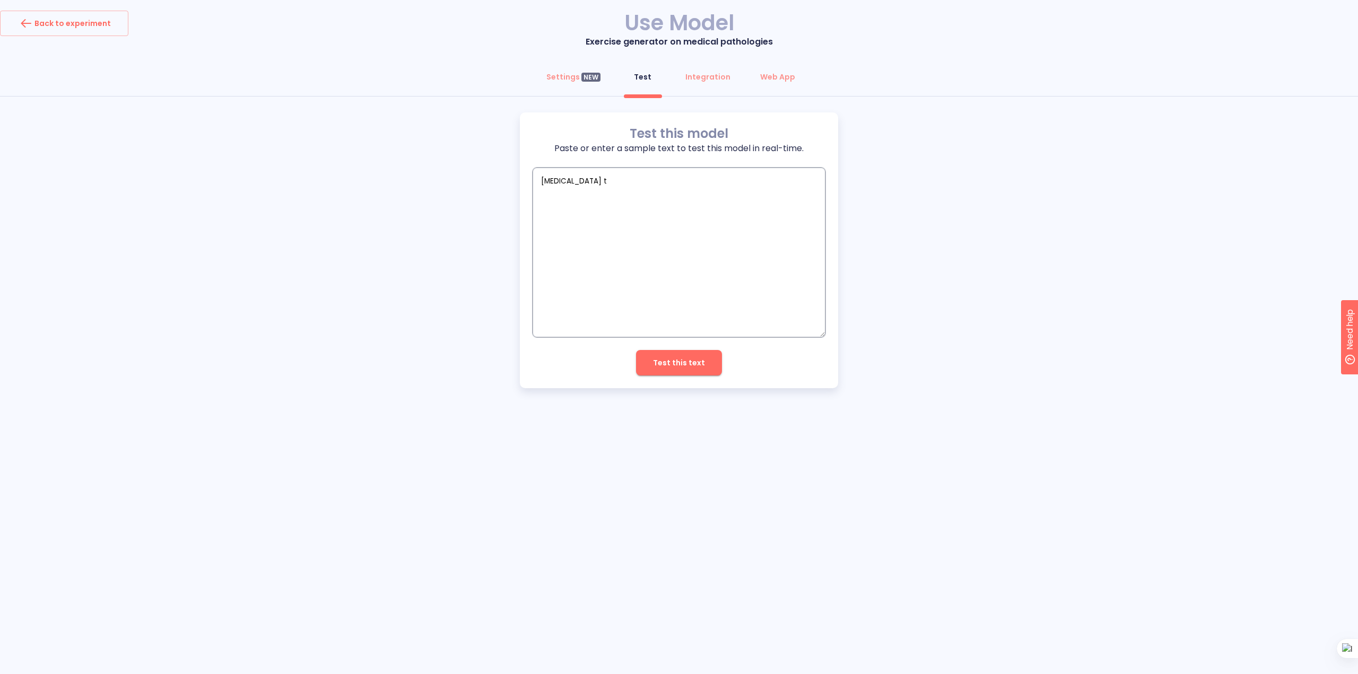
type textarea "x"
type textarea "[MEDICAL_DATA] tea"
type textarea "x"
type textarea "[MEDICAL_DATA]"
type textarea "x"
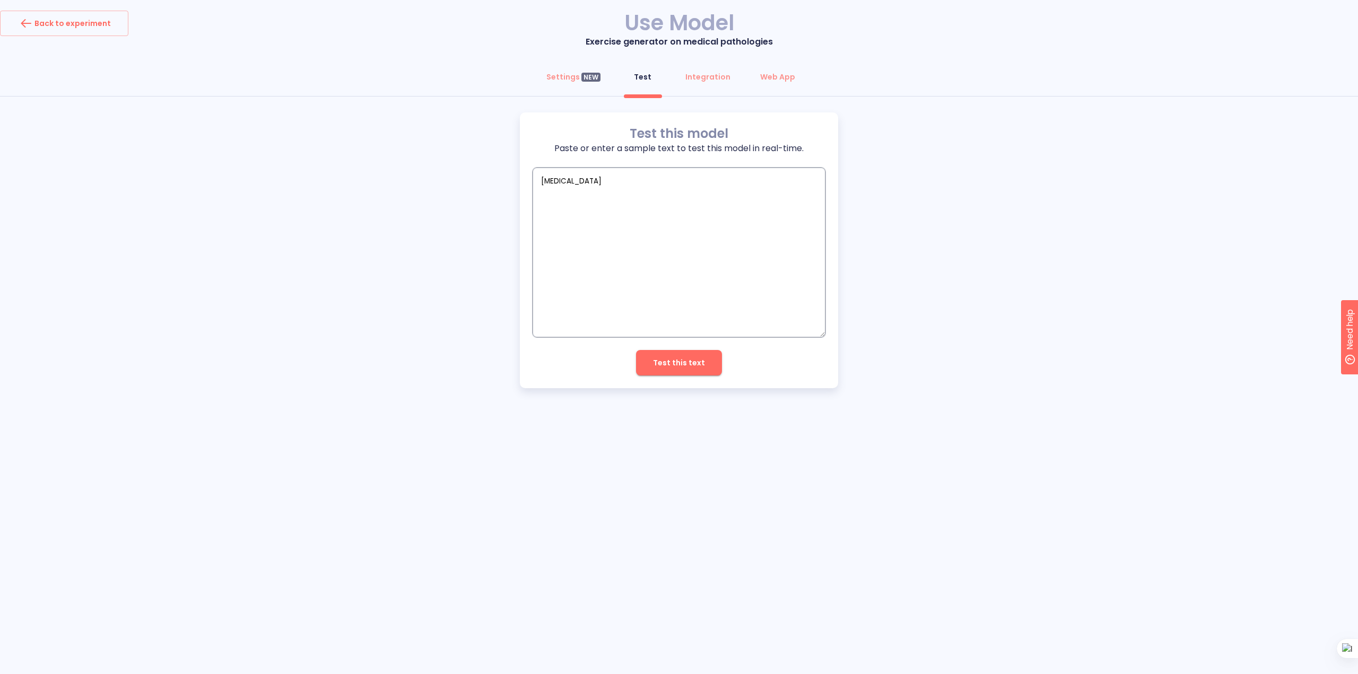
type textarea "[MEDICAL_DATA]"
click at [704, 371] on button "Test this text" at bounding box center [679, 362] width 86 height 25
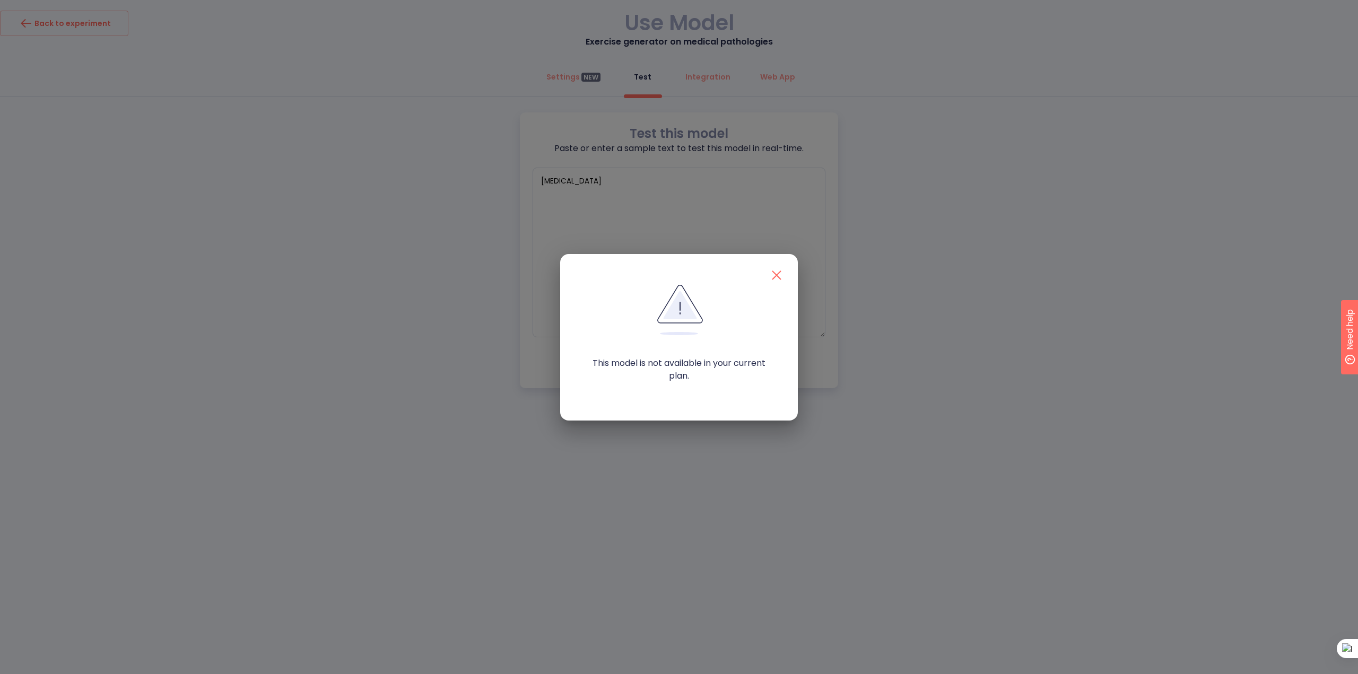
click at [781, 269] on icon "button" at bounding box center [776, 275] width 17 height 17
type textarea "x"
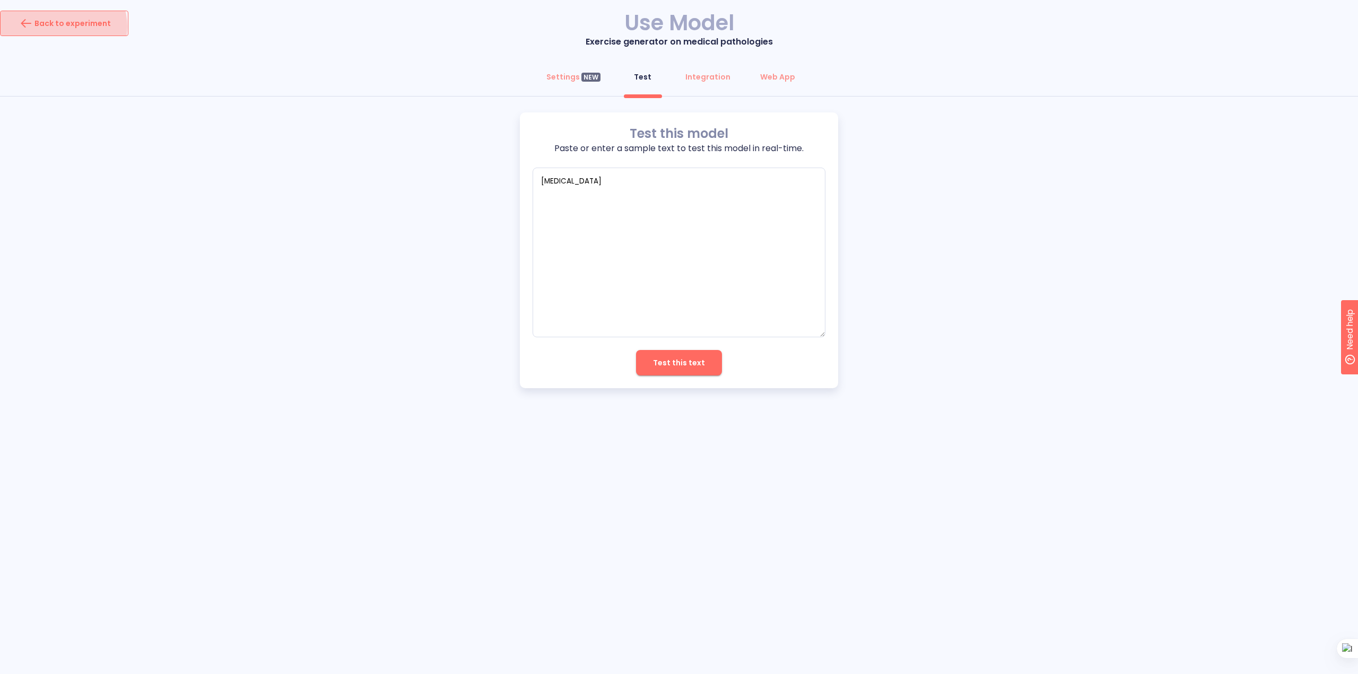
click at [63, 27] on div "Back to experiment" at bounding box center [64, 23] width 93 height 17
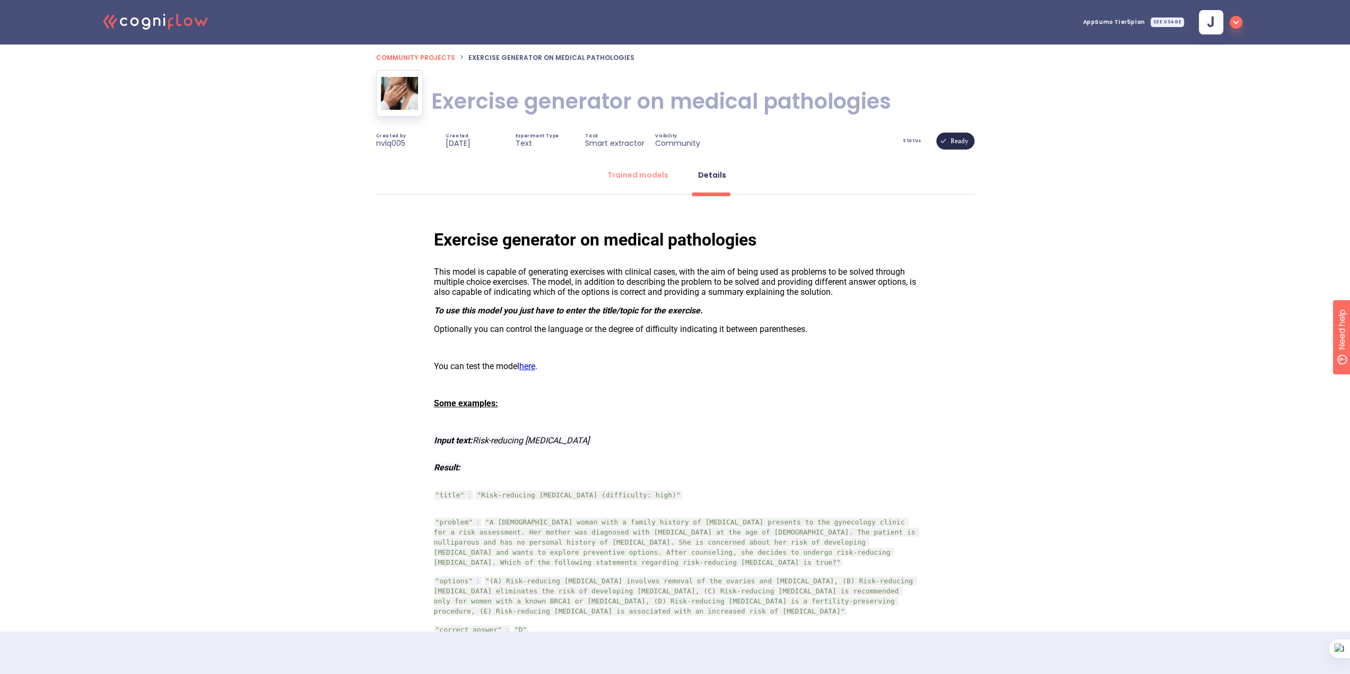
click at [1210, 24] on span "j" at bounding box center [1211, 22] width 8 height 15
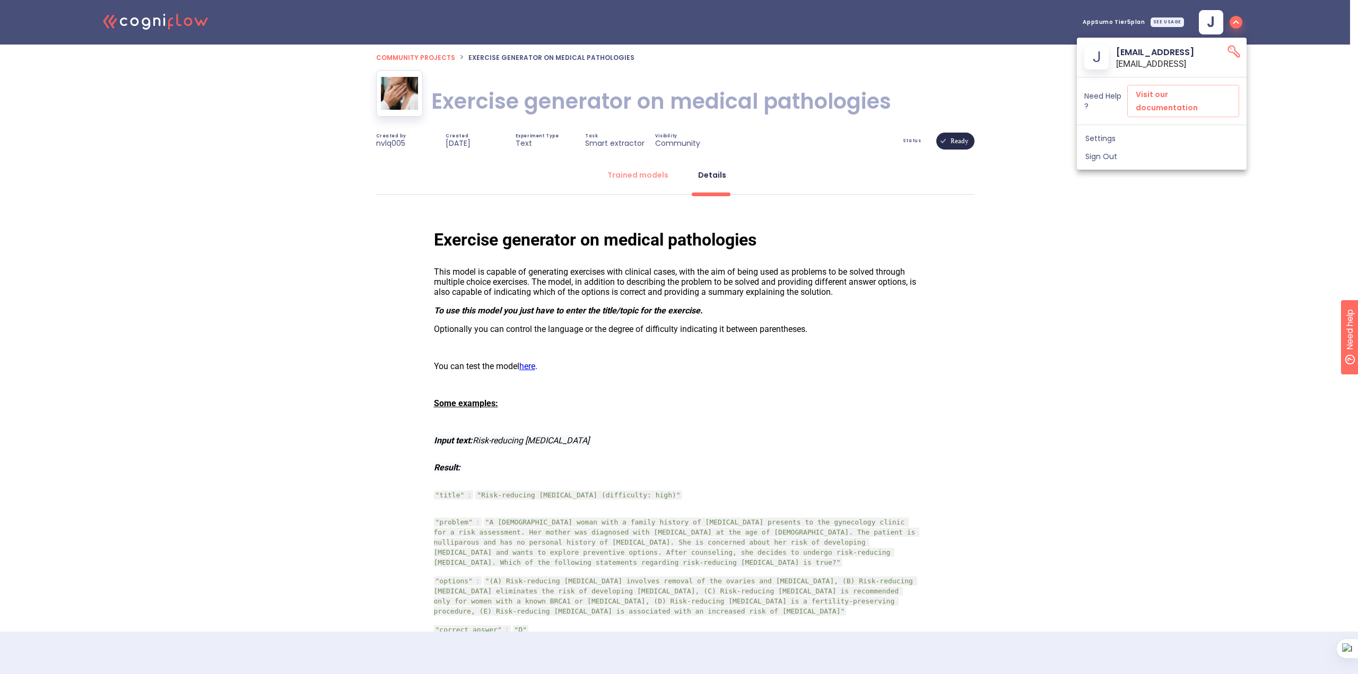
click at [1094, 134] on span "Settings" at bounding box center [1161, 139] width 153 height 10
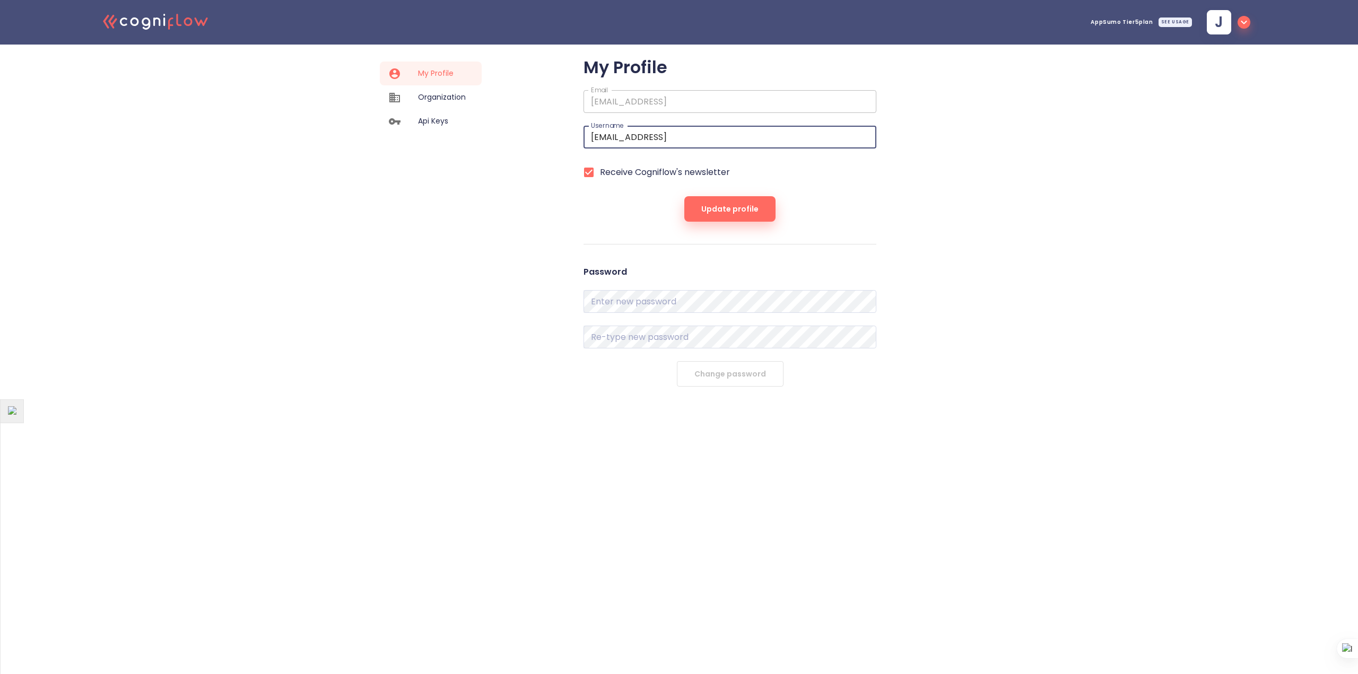
click at [457, 93] on span "Organization" at bounding box center [442, 97] width 48 height 11
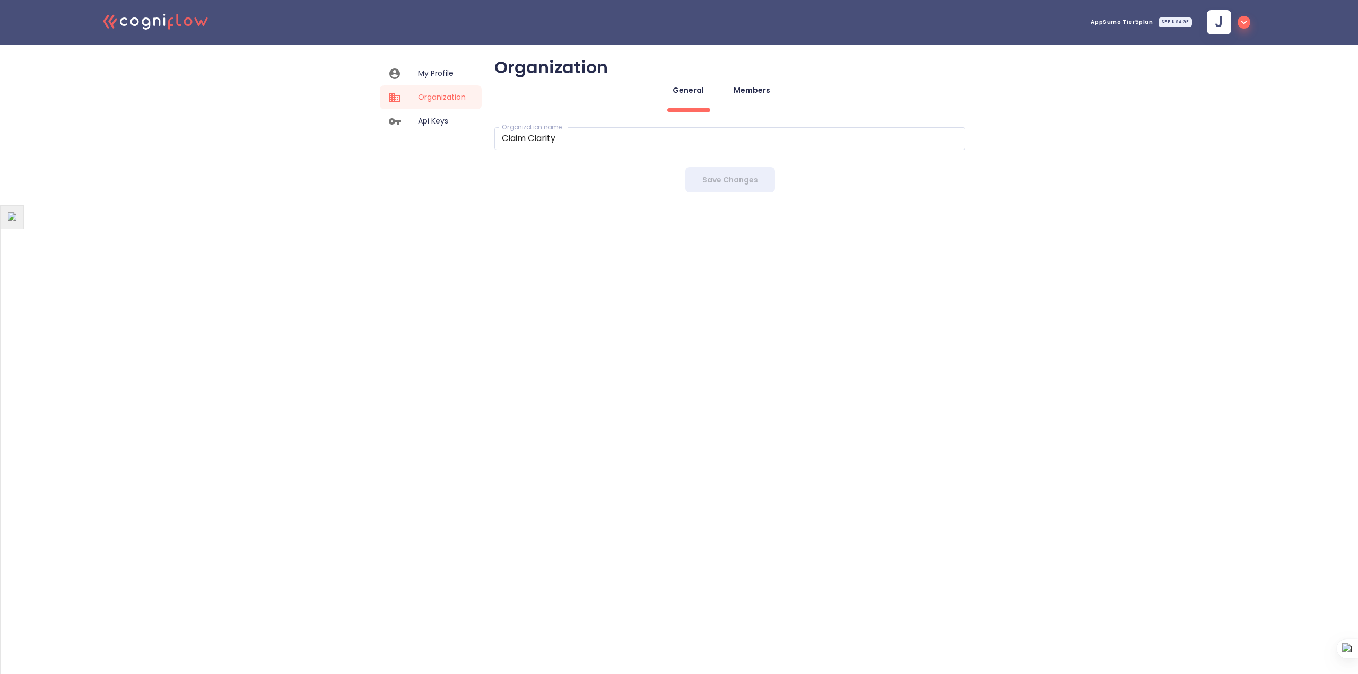
click at [742, 94] on div "Members" at bounding box center [752, 90] width 37 height 11
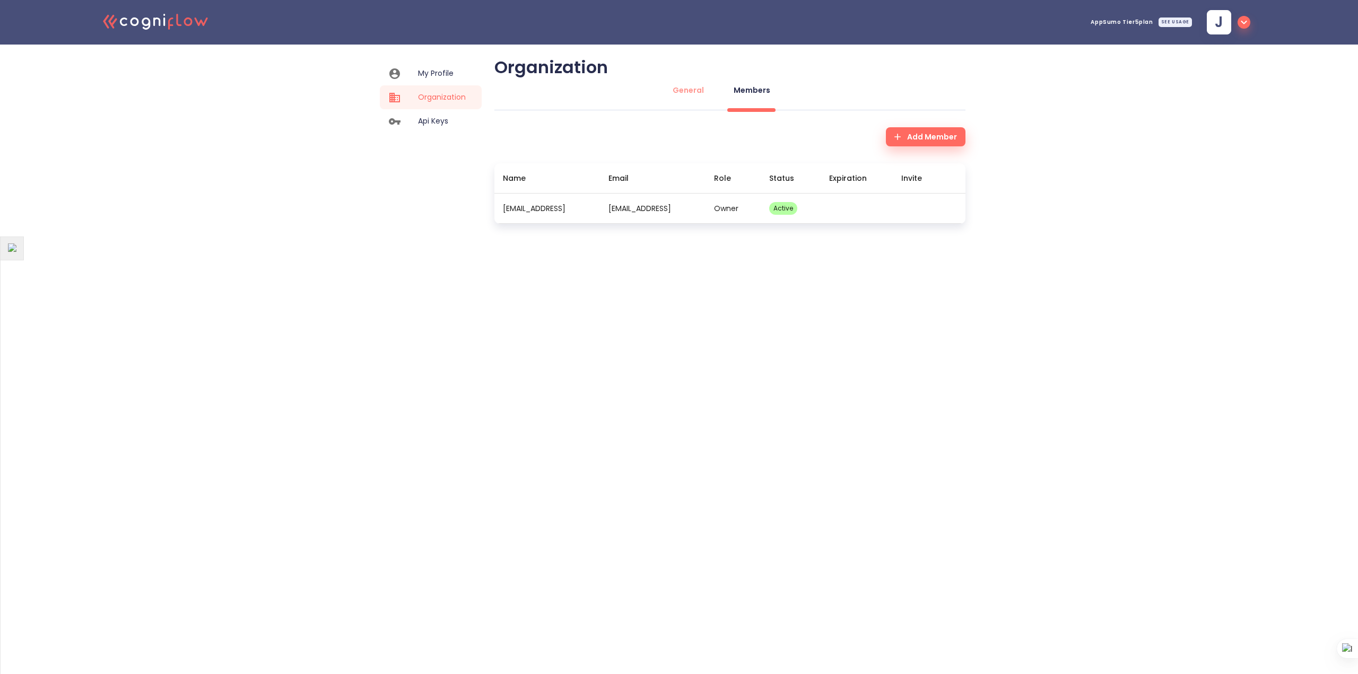
click at [427, 125] on span "Api Keys" at bounding box center [442, 121] width 48 height 11
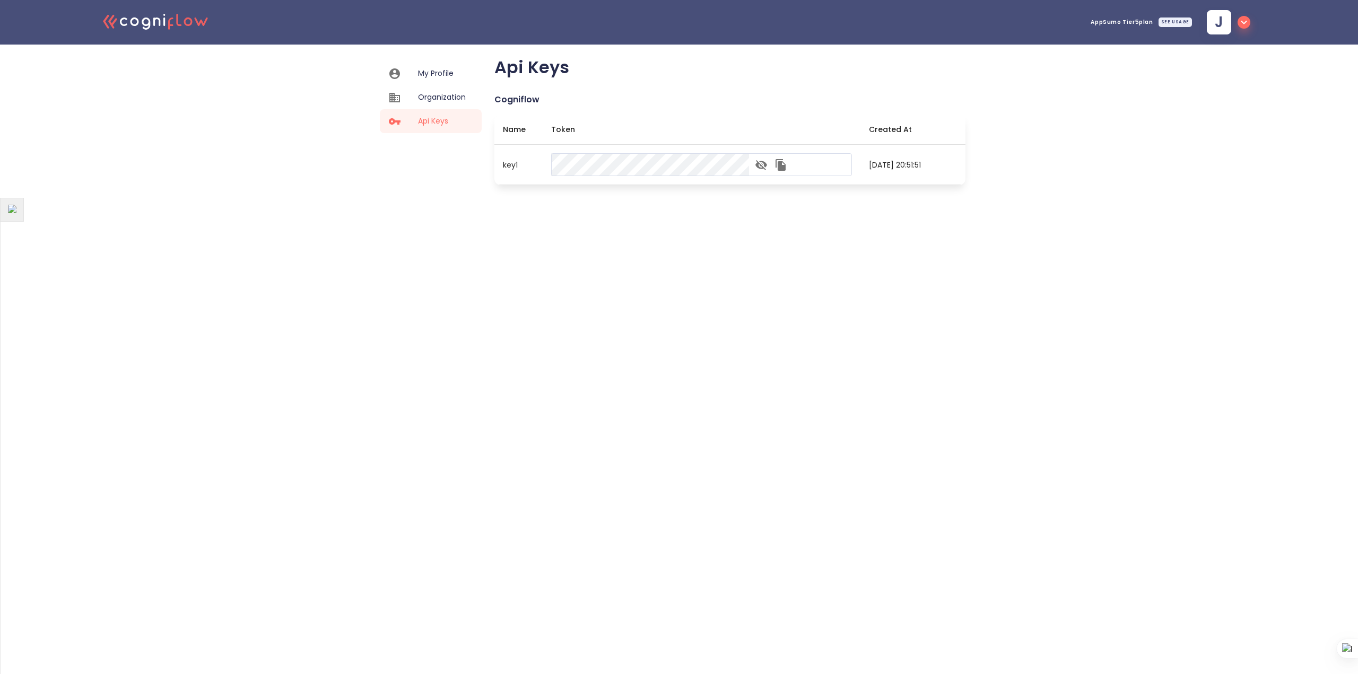
click at [203, 23] on icon ".cls-1{fill:#141624;}.cls-2{fill:#eb5e60;}.cls-3{fill:none;stroke:#eb5e60;strok…" at bounding box center [156, 21] width 117 height 32
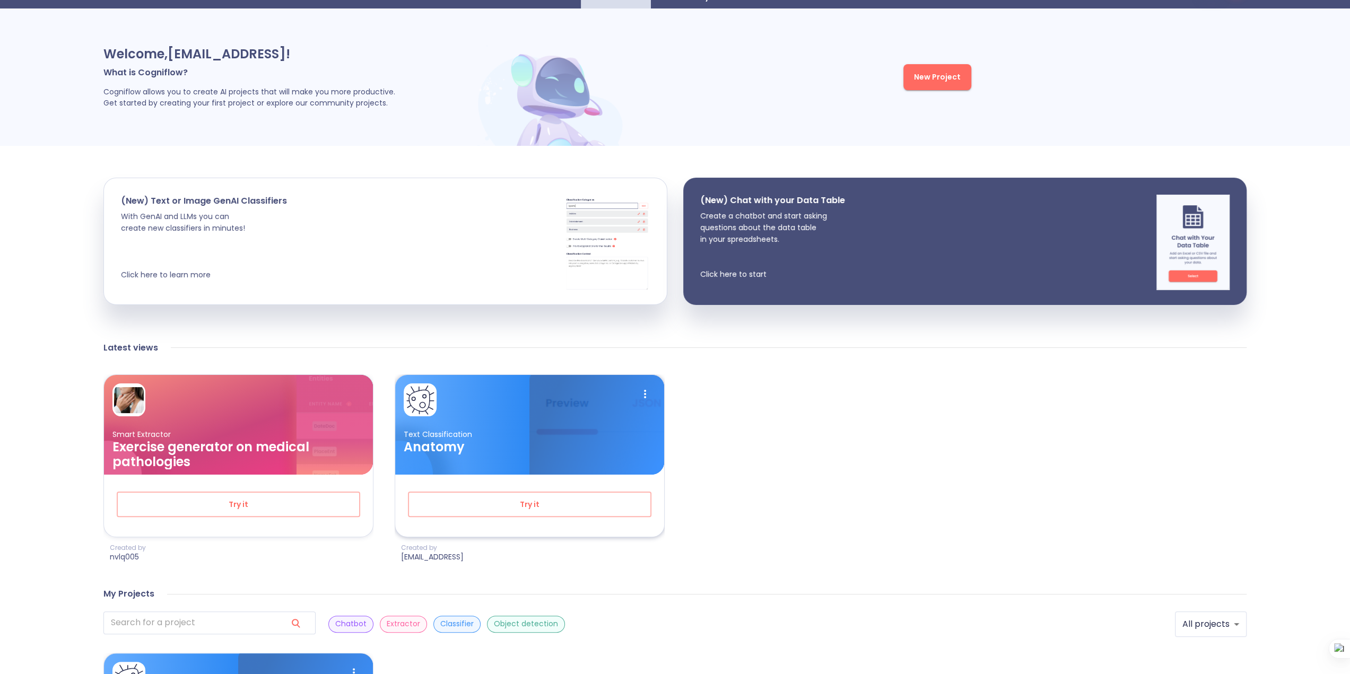
scroll to position [53, 0]
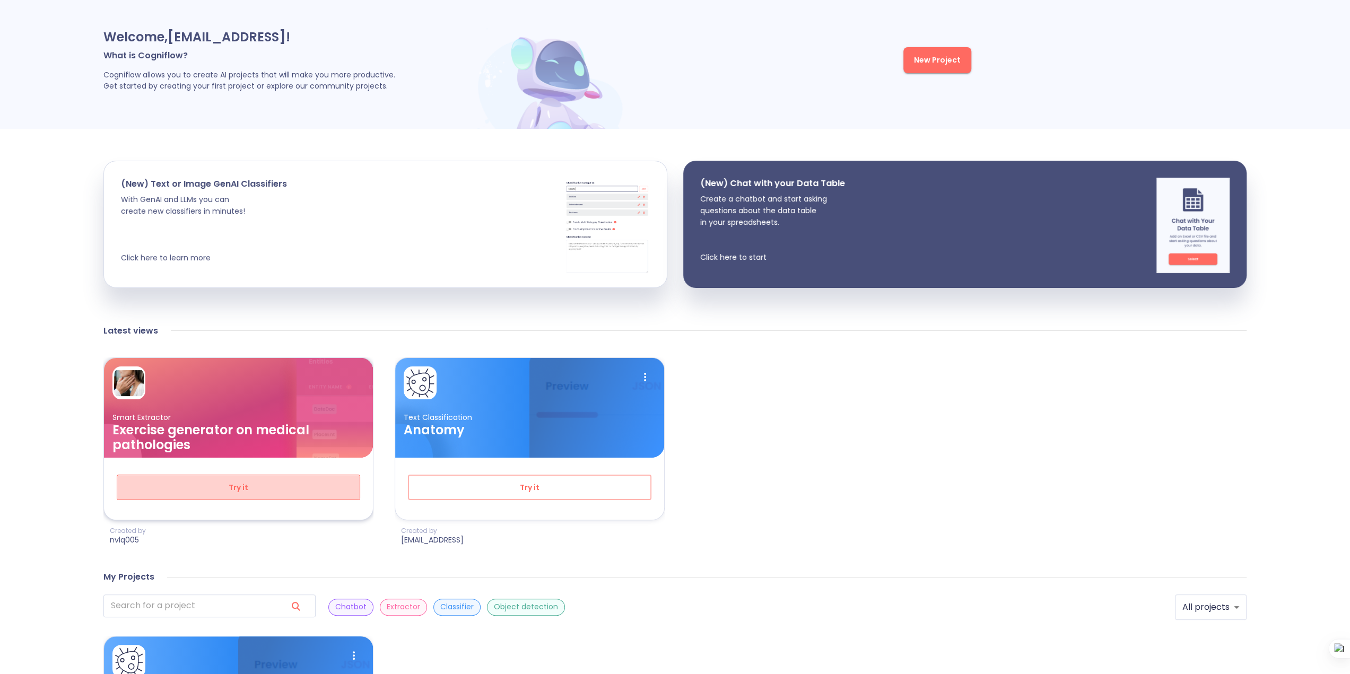
click at [232, 483] on span "Try it" at bounding box center [238, 487] width 208 height 13
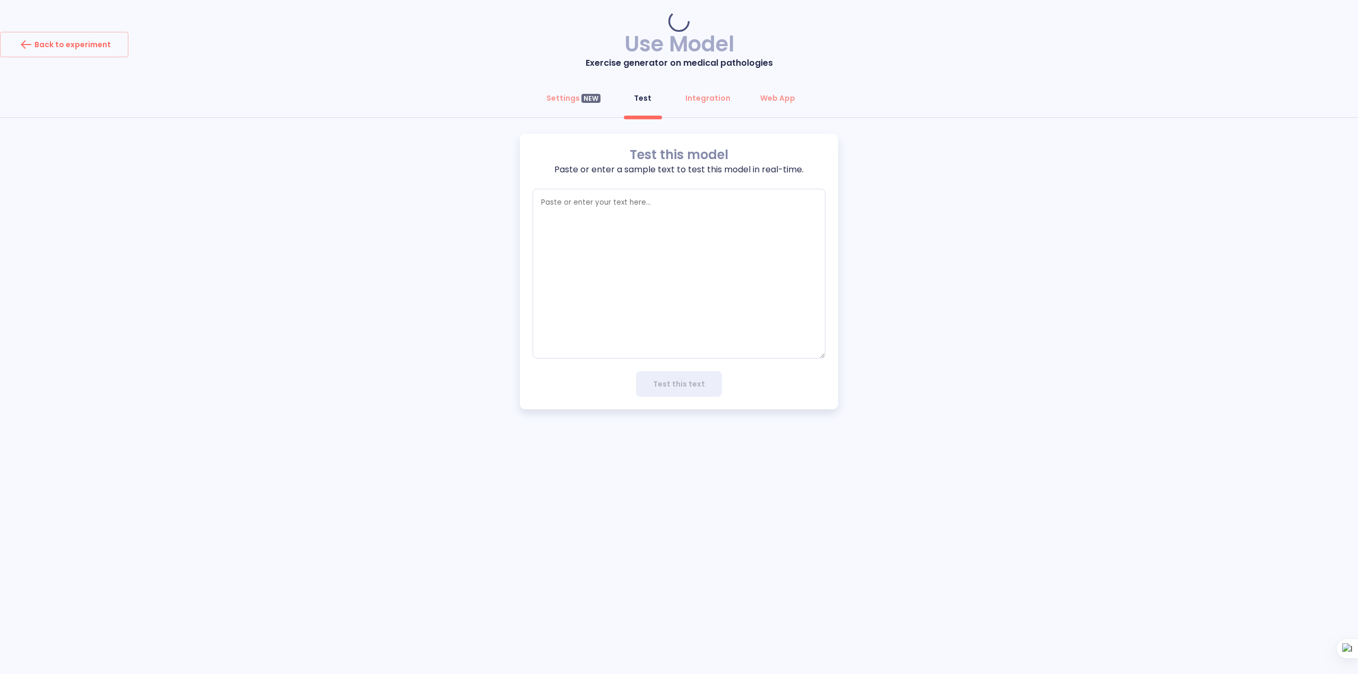
type textarea "x"
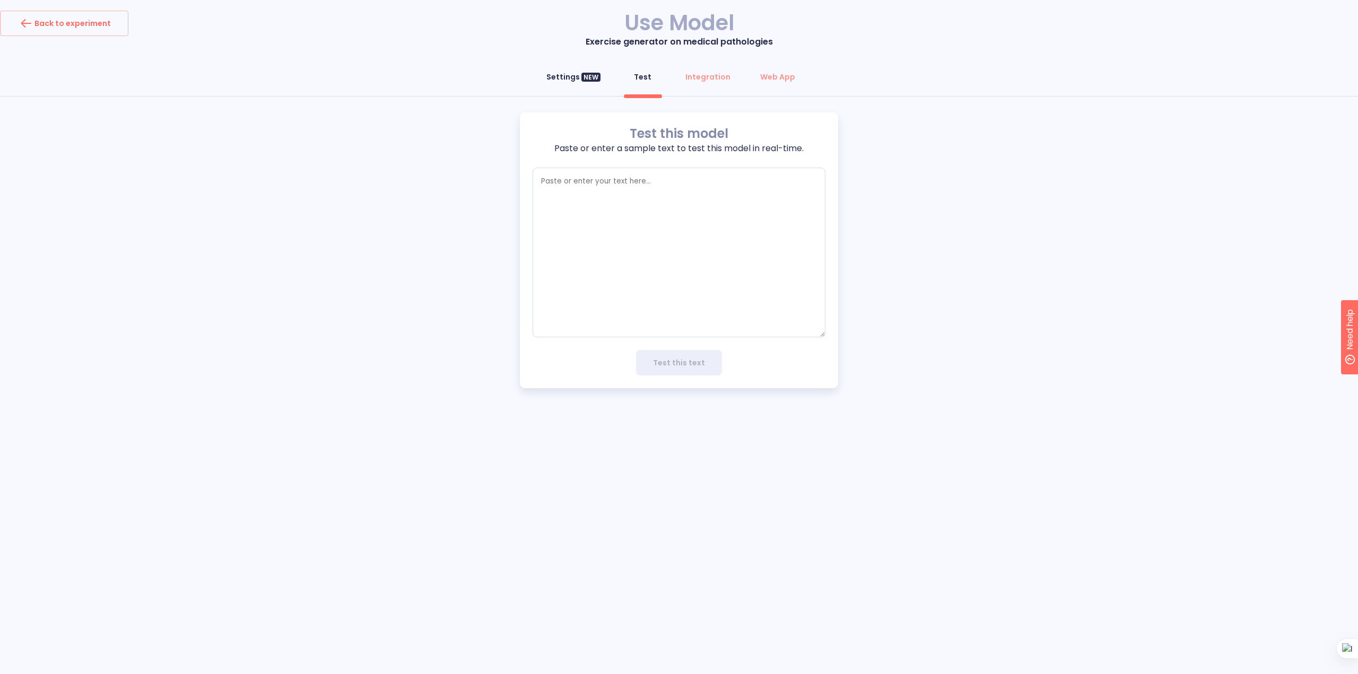
click at [557, 79] on div "Settings NEW" at bounding box center [573, 77] width 54 height 11
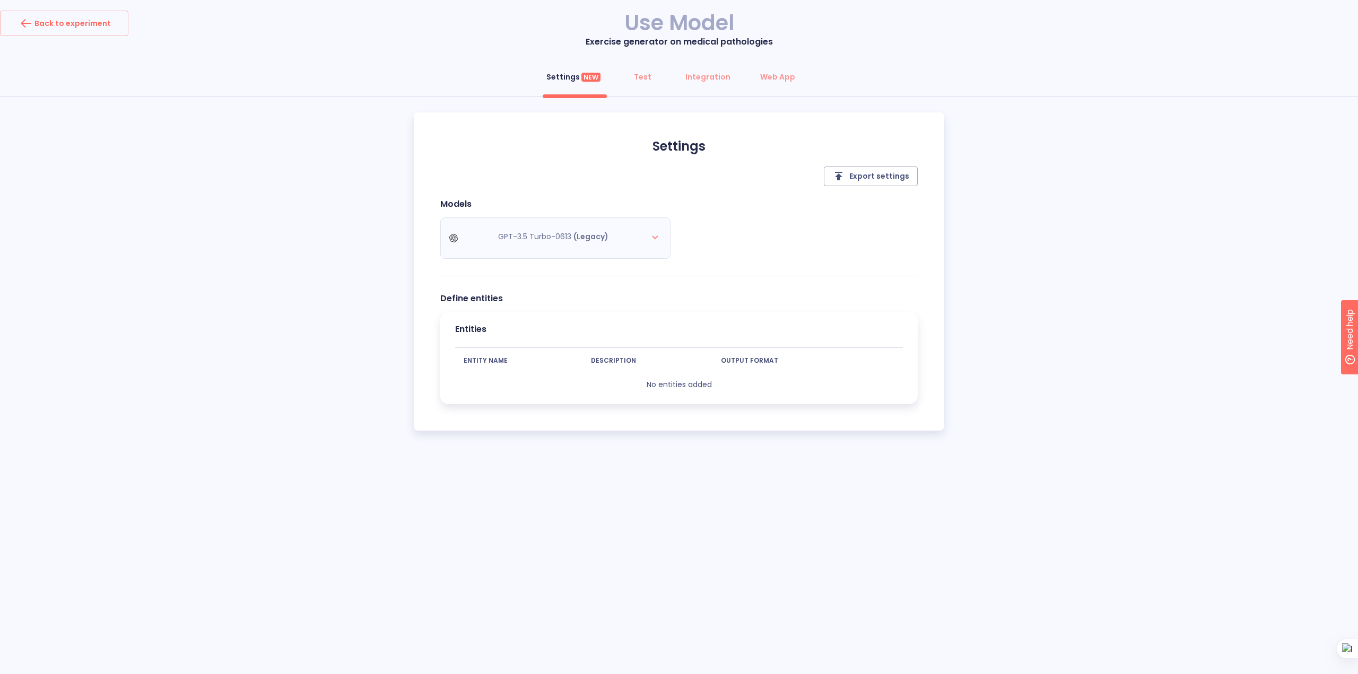
click at [628, 236] on div "GPT-3.5 Turbo-0613 (Legacy)" at bounding box center [559, 237] width 239 height 41
click at [652, 237] on div "GPT-3.5 Turbo-0613 (Legacy)" at bounding box center [559, 237] width 239 height 41
click at [660, 234] on div "GPT-3.5 Turbo-0613 (Legacy)" at bounding box center [559, 237] width 239 height 41
click at [639, 75] on div "Test" at bounding box center [643, 77] width 18 height 11
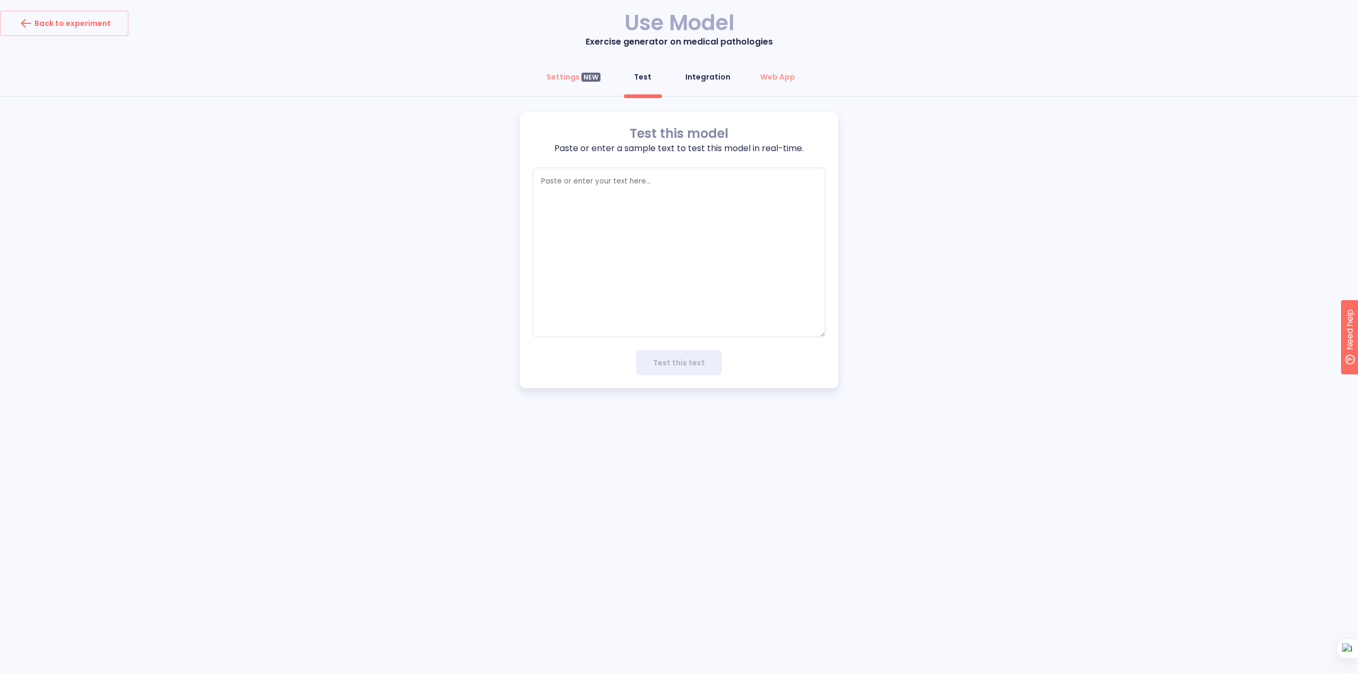
click at [725, 73] on div "Integration" at bounding box center [707, 77] width 45 height 11
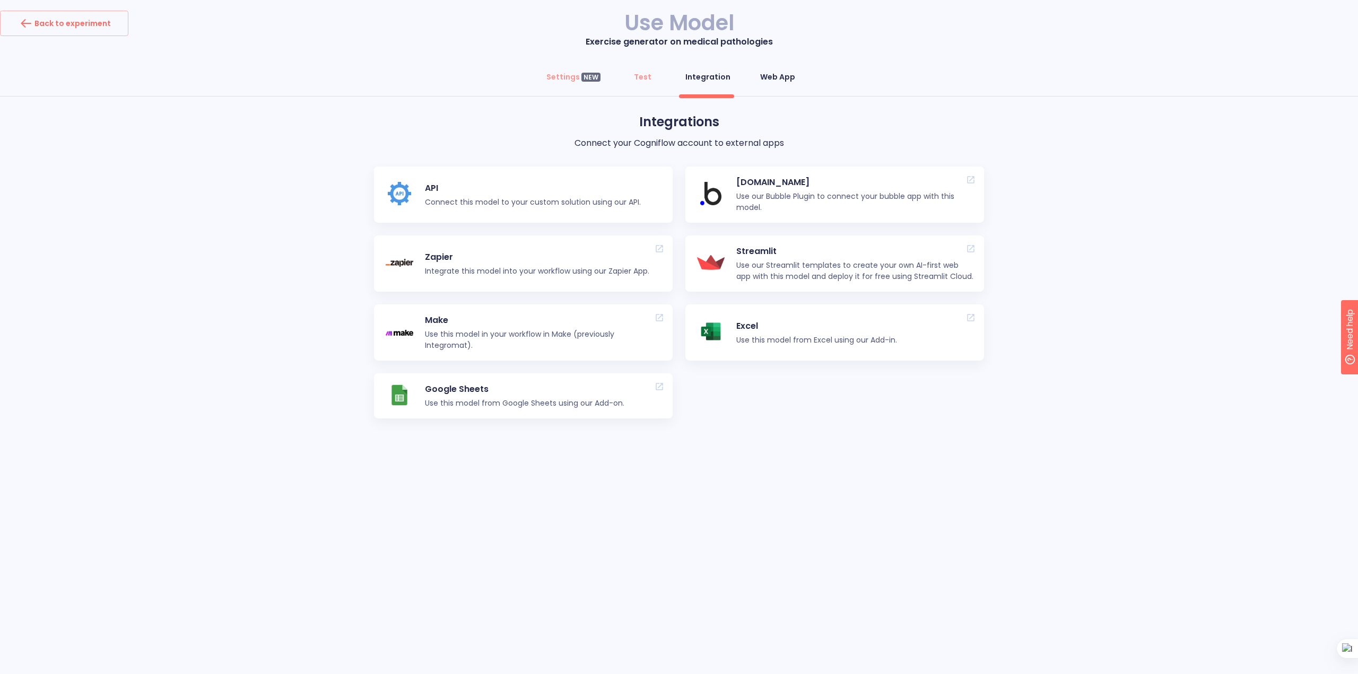
click at [788, 75] on div "Web App" at bounding box center [777, 77] width 35 height 11
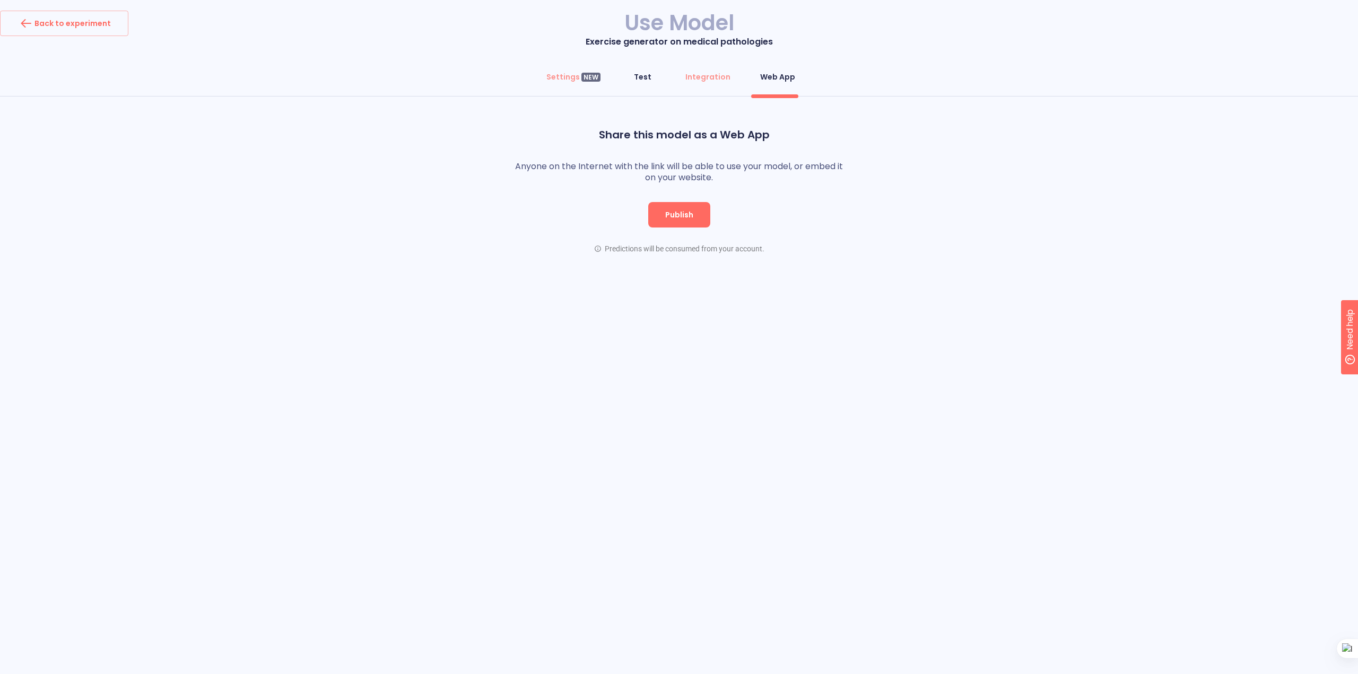
click at [641, 80] on div "Test" at bounding box center [643, 77] width 18 height 11
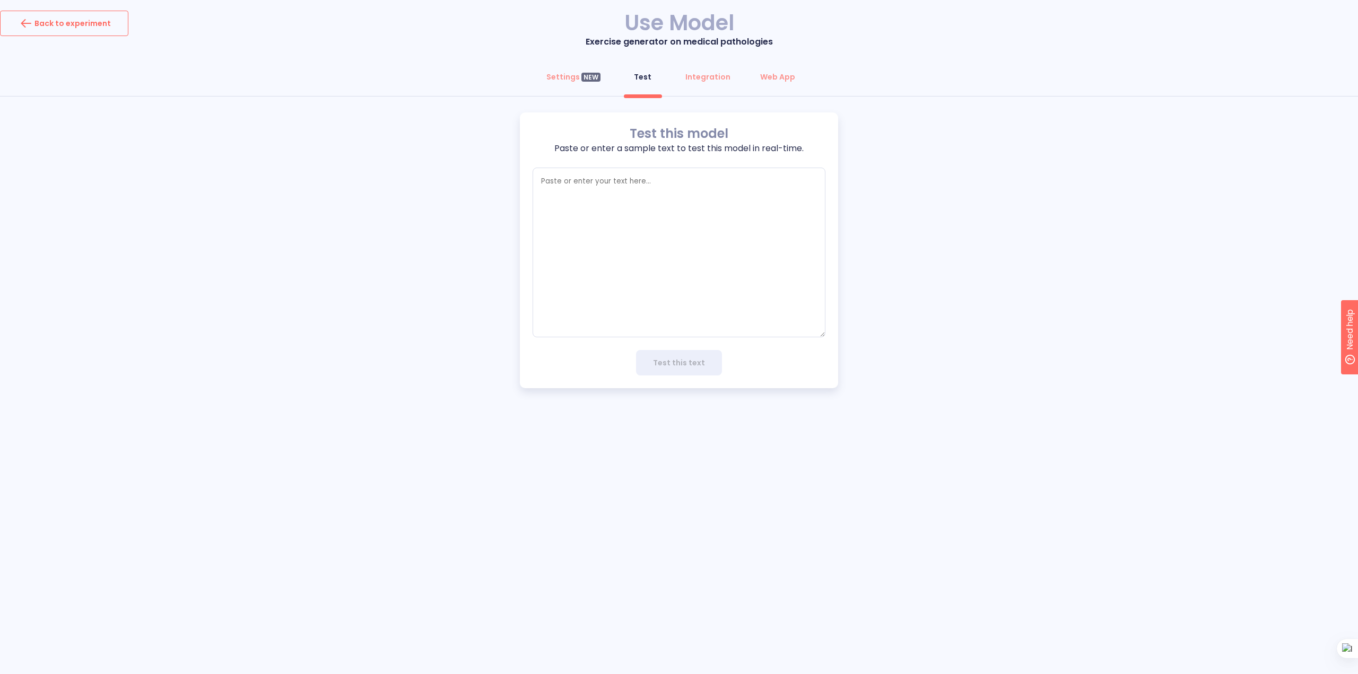
click at [92, 34] on button "Back to experiment" at bounding box center [64, 23] width 128 height 25
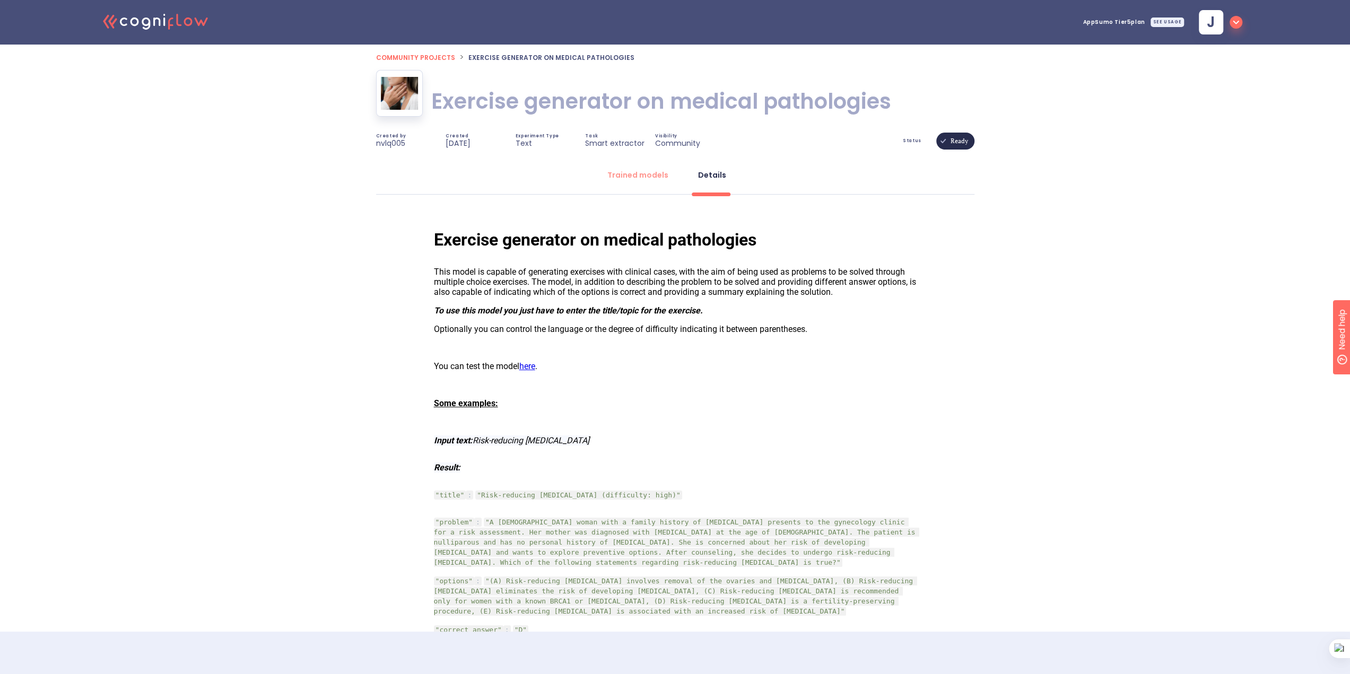
click at [415, 57] on span "Community projects" at bounding box center [415, 57] width 79 height 9
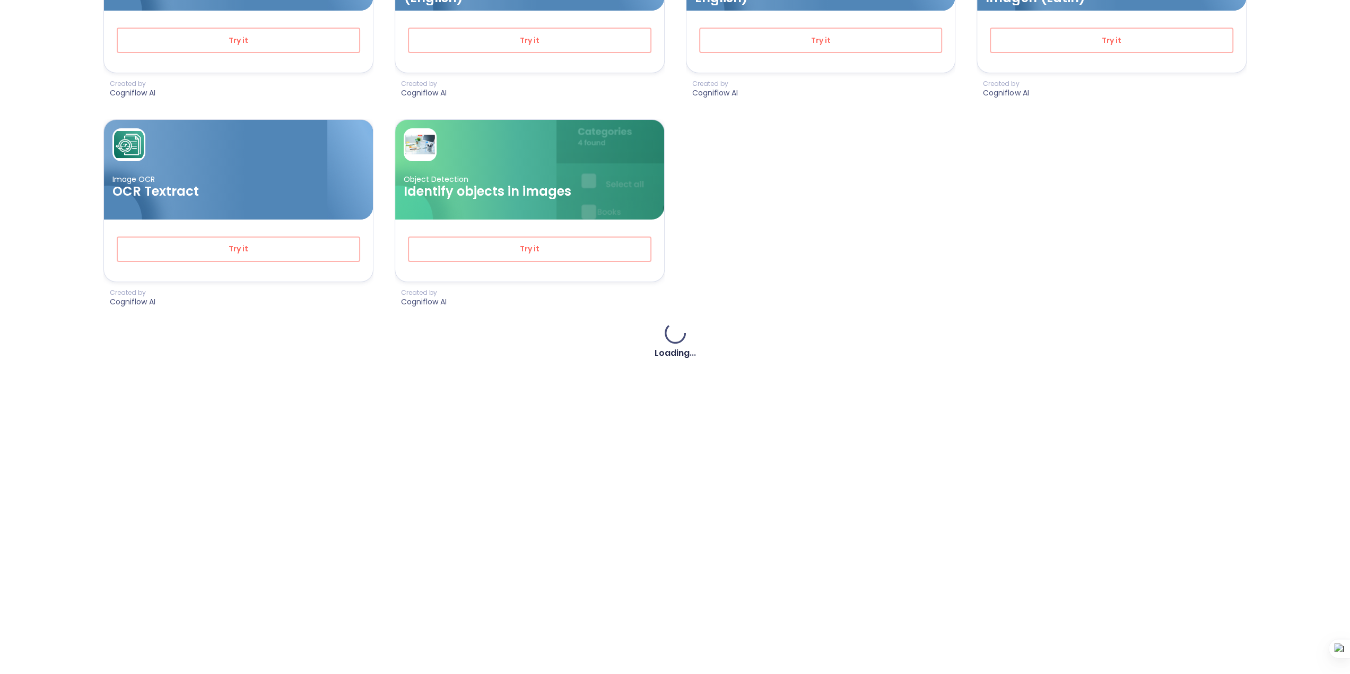
scroll to position [424, 0]
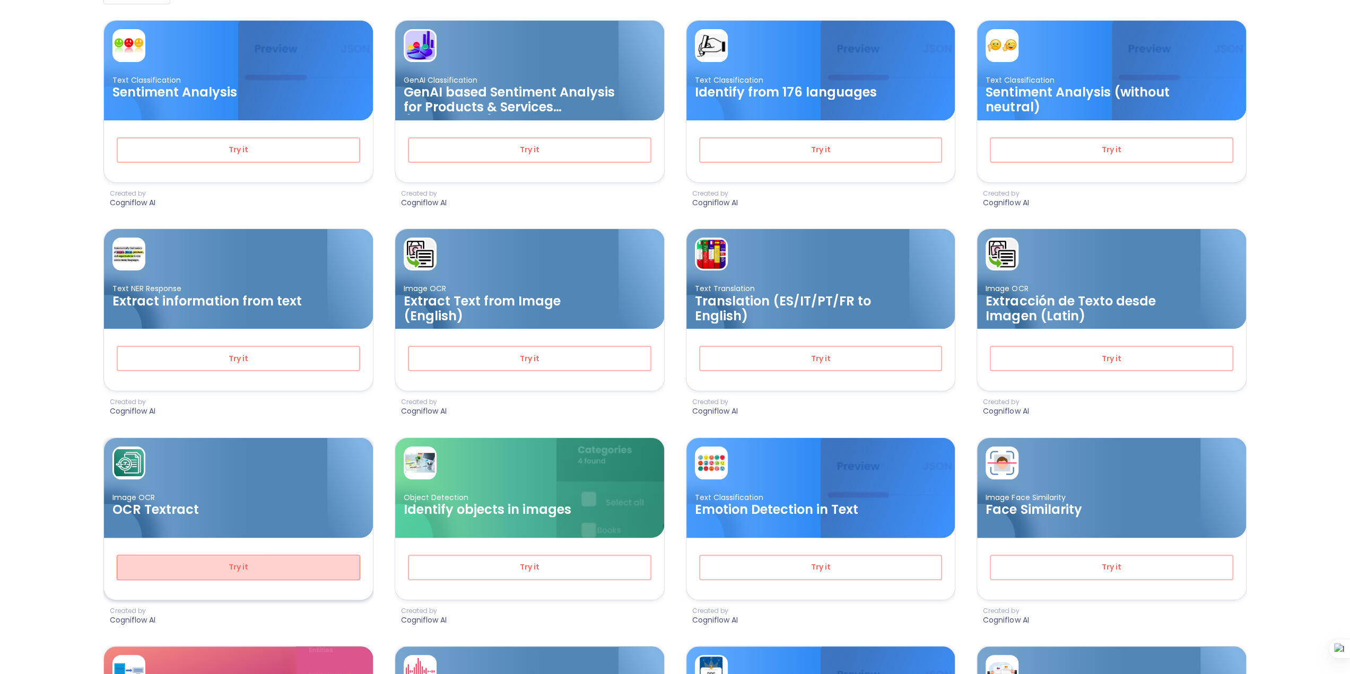
click at [211, 567] on span "Try it" at bounding box center [238, 567] width 208 height 13
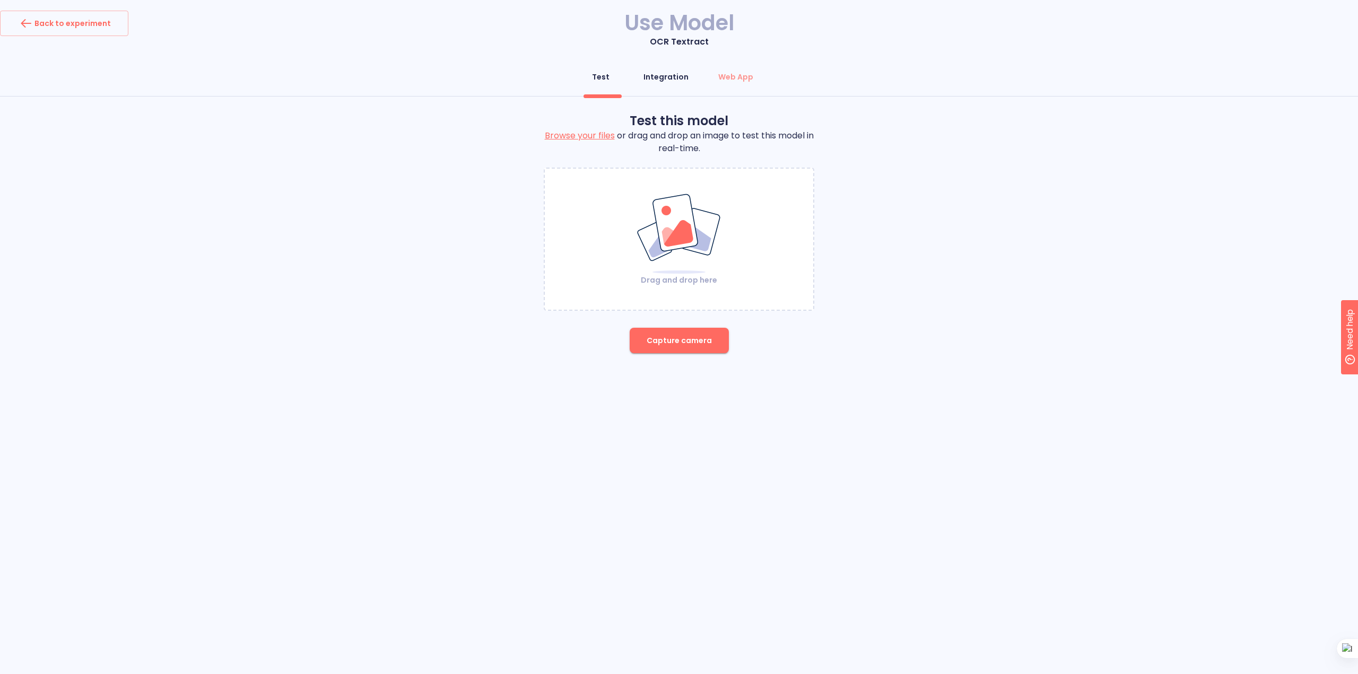
click at [662, 78] on div "Integration" at bounding box center [665, 77] width 45 height 11
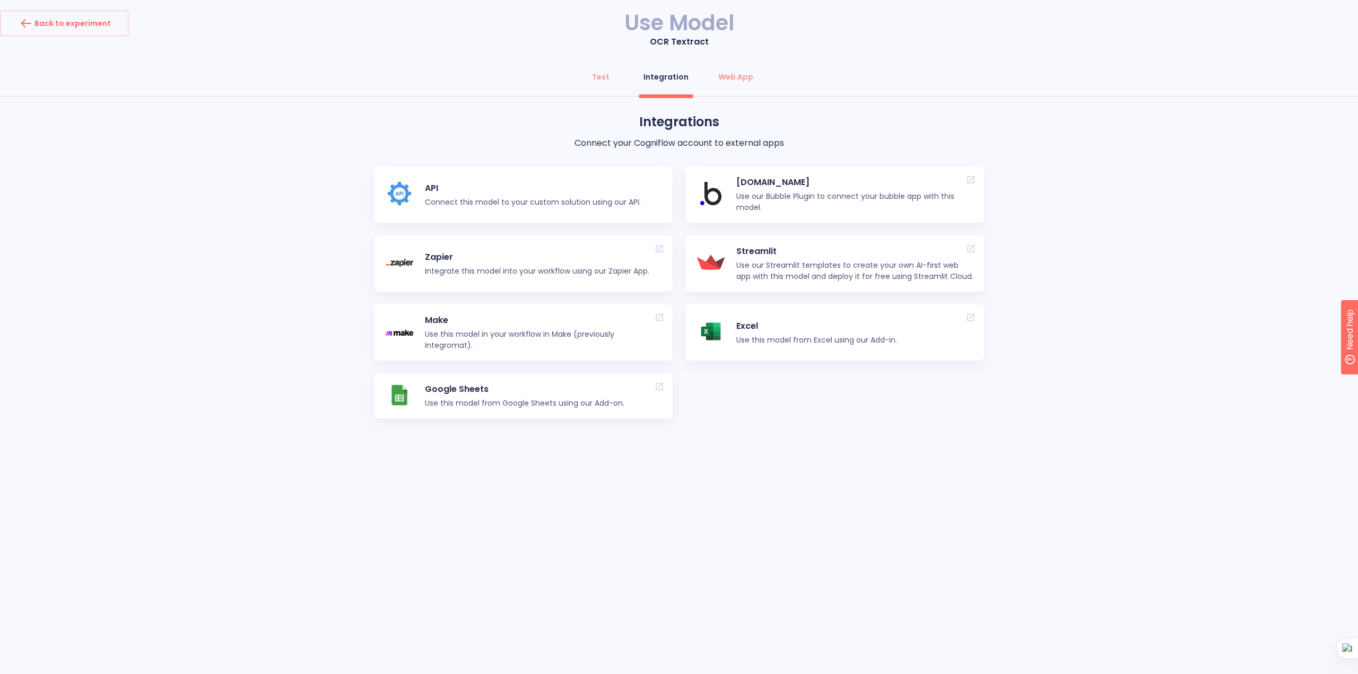
click at [503, 404] on p "Use this model from Google Sheets using our Add-on." at bounding box center [524, 403] width 199 height 11
click at [614, 77] on span "Test" at bounding box center [600, 77] width 25 height 11
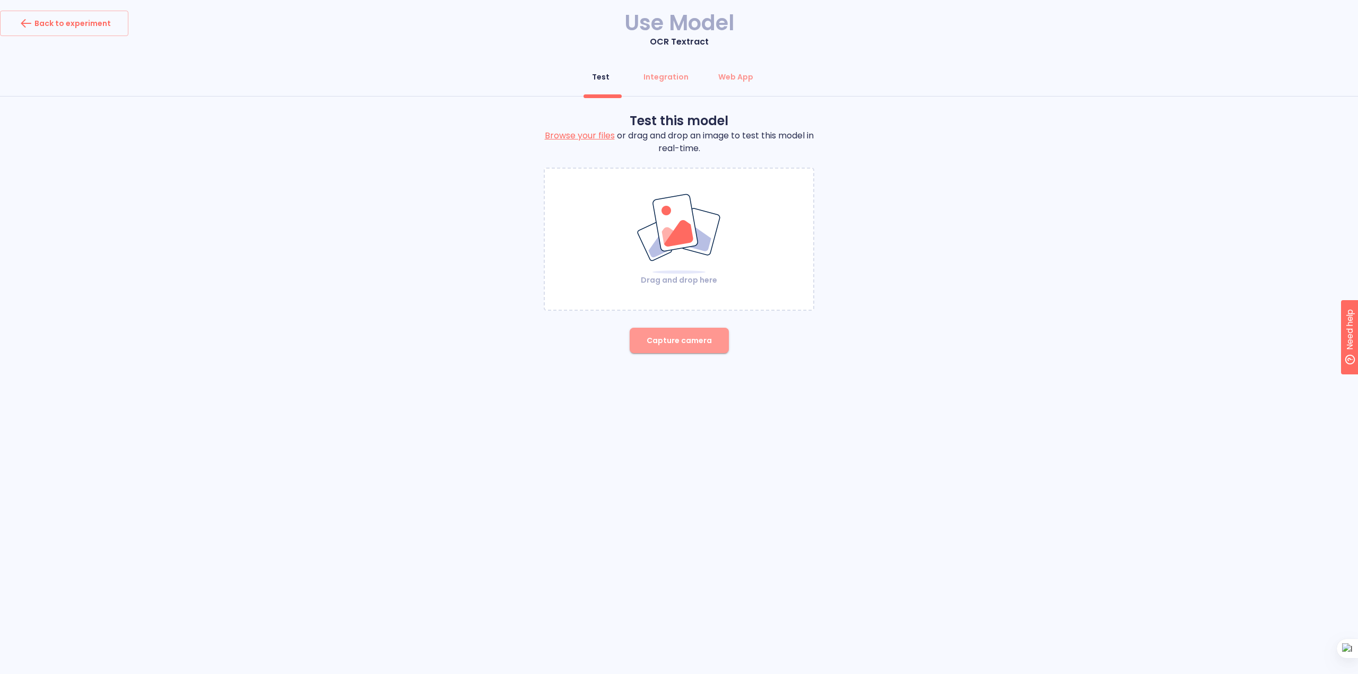
click at [688, 333] on button "Capture camera" at bounding box center [679, 340] width 99 height 25
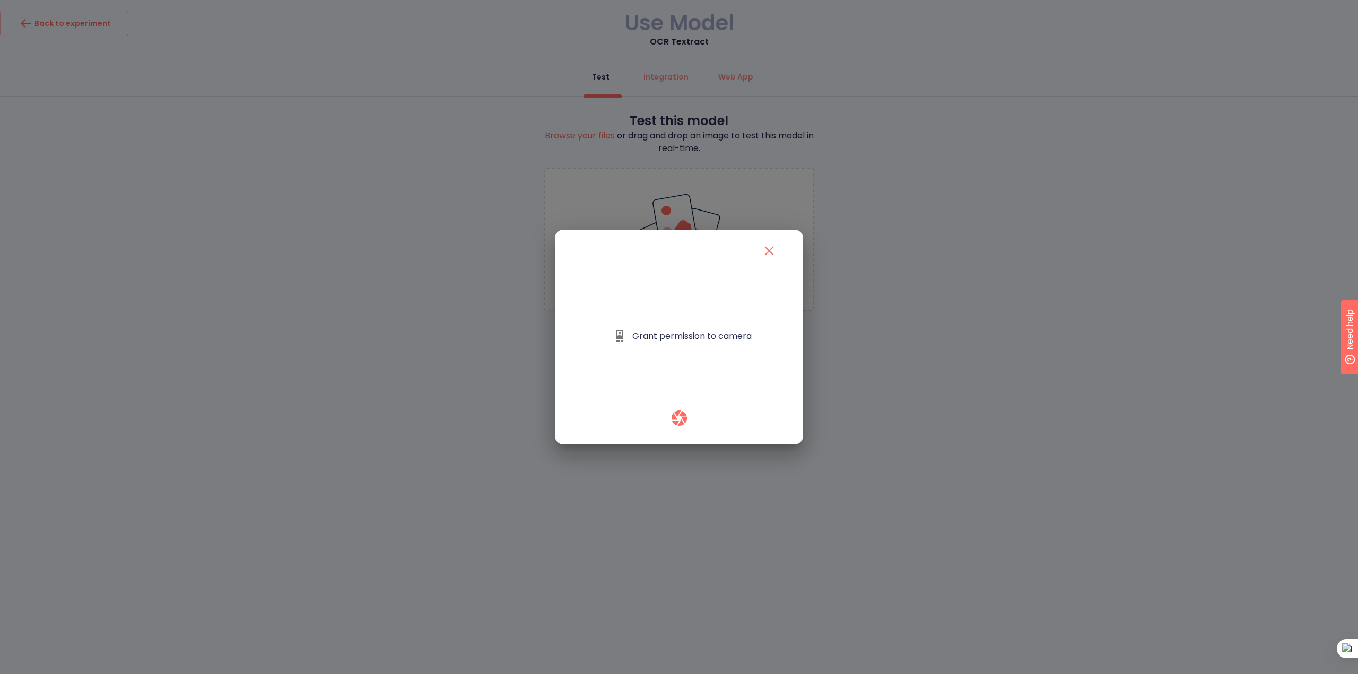
click at [774, 259] on icon "close" at bounding box center [769, 250] width 17 height 17
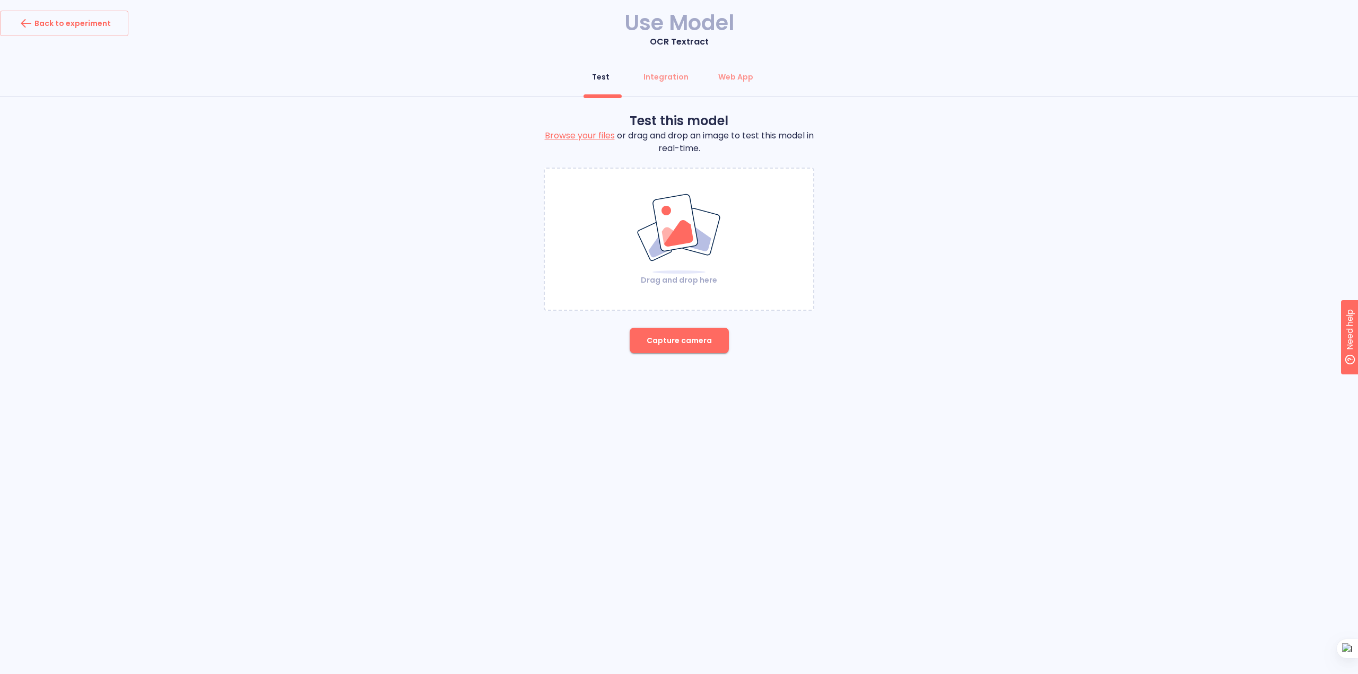
click at [578, 138] on label "Browse your files" at bounding box center [580, 135] width 70 height 12
click at [0, 0] on input "Browse your files" at bounding box center [0, 0] width 0 height 0
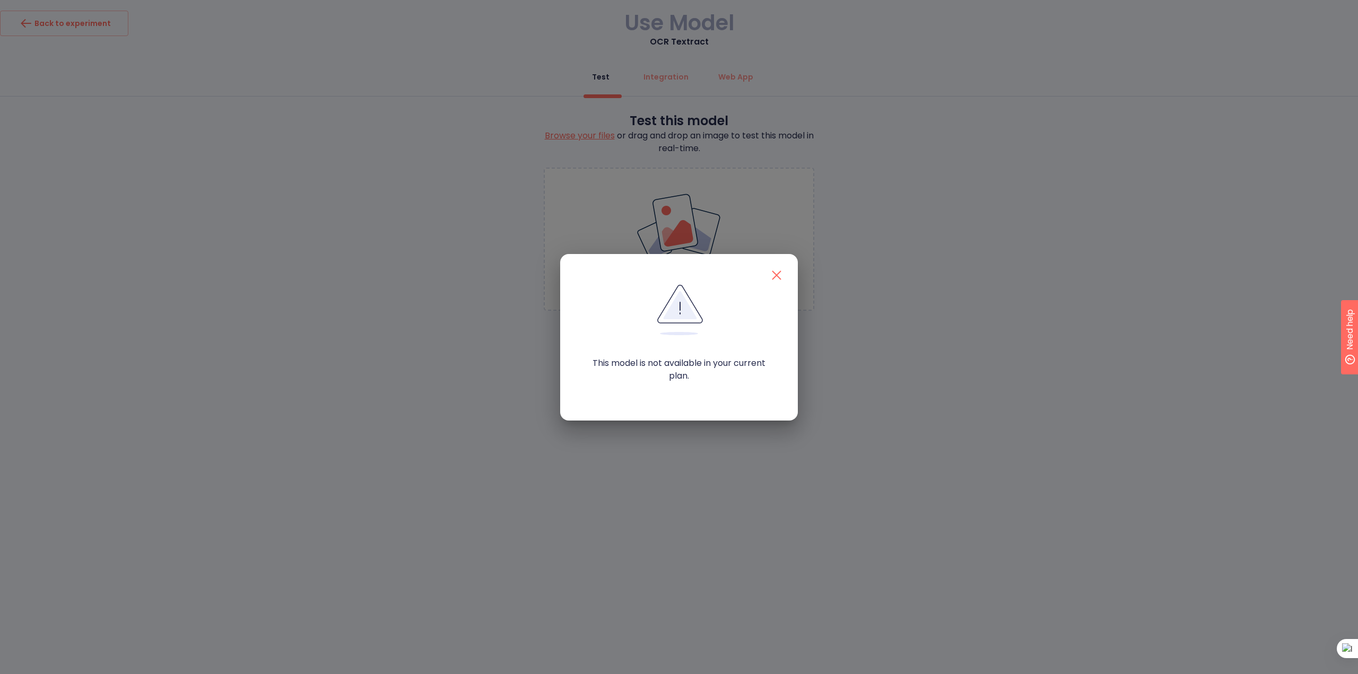
click at [774, 276] on icon "button" at bounding box center [776, 275] width 9 height 9
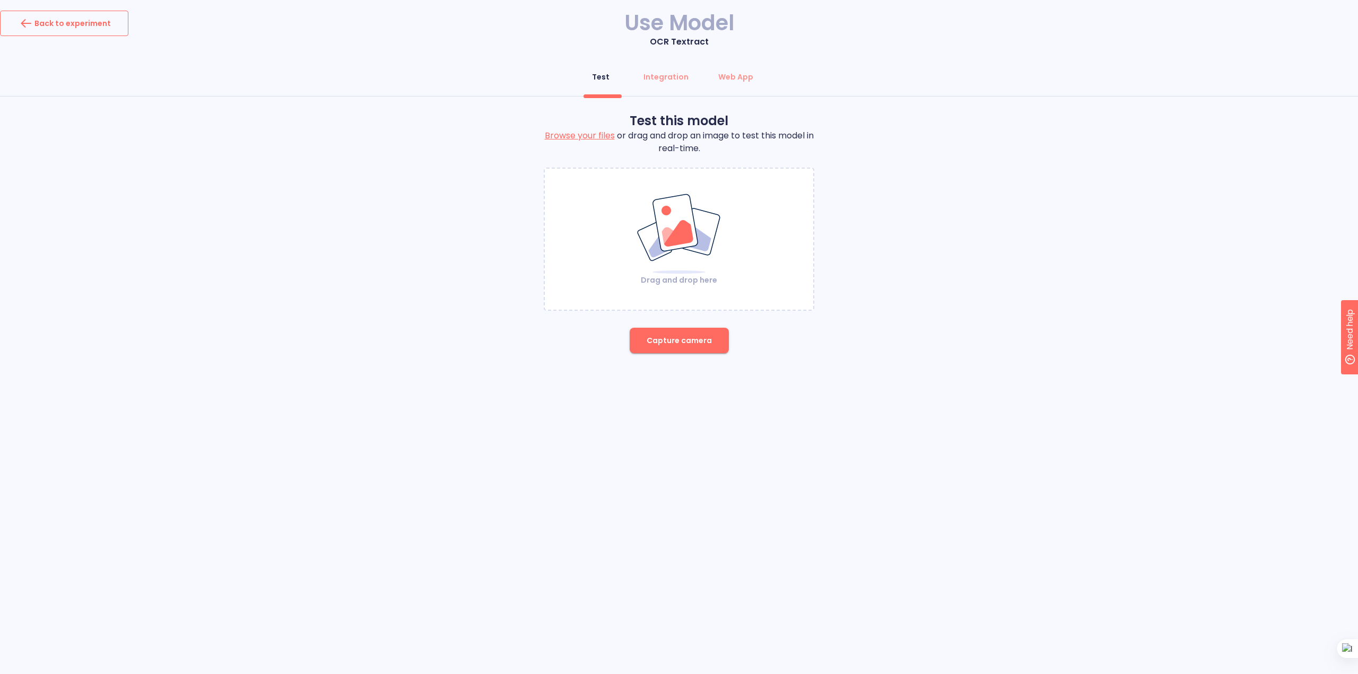
click at [82, 31] on div "Back to experiment" at bounding box center [64, 23] width 93 height 17
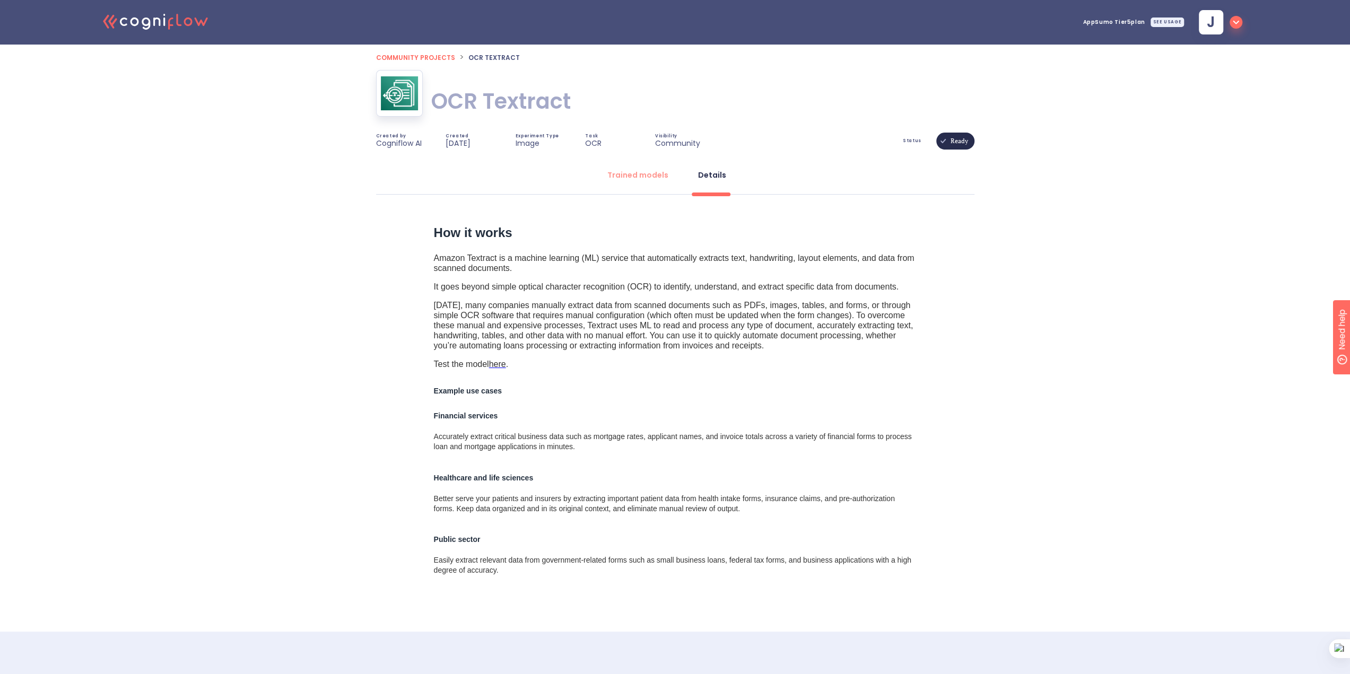
click at [118, 34] on icon ".cls-1{fill:#141624;}.cls-2{fill:#eb5e60;}.cls-3{fill:none;stroke:#eb5e60;strok…" at bounding box center [156, 21] width 117 height 32
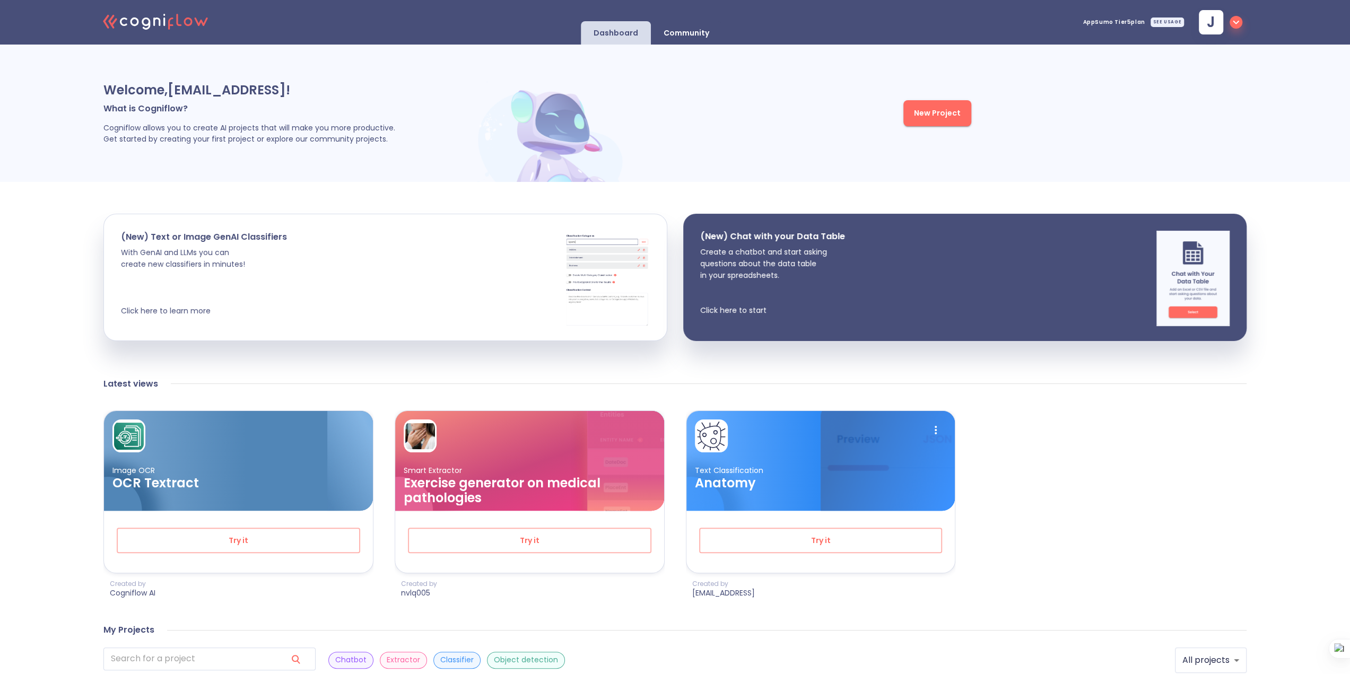
click at [1123, 24] on span "AppSumo Tier5 plan" at bounding box center [1114, 22] width 62 height 5
click at [1232, 25] on icon "button" at bounding box center [1235, 22] width 13 height 13
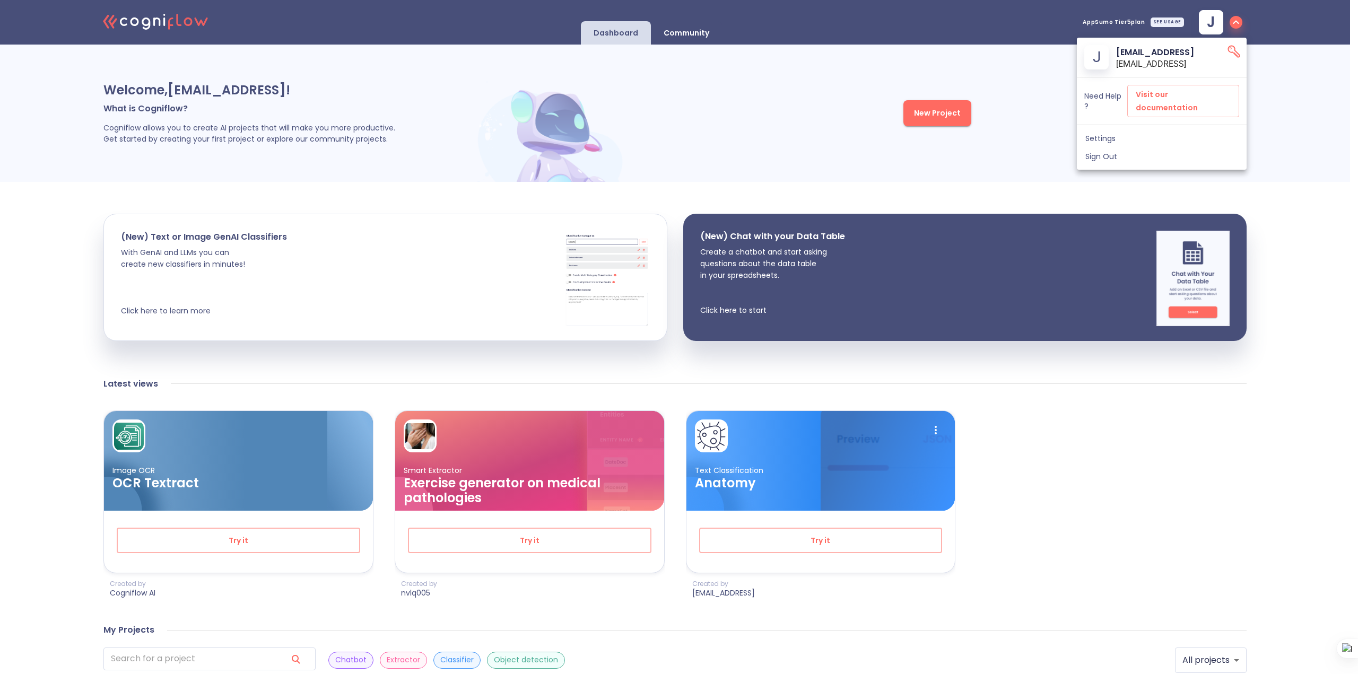
click at [561, 113] on div at bounding box center [679, 337] width 1358 height 674
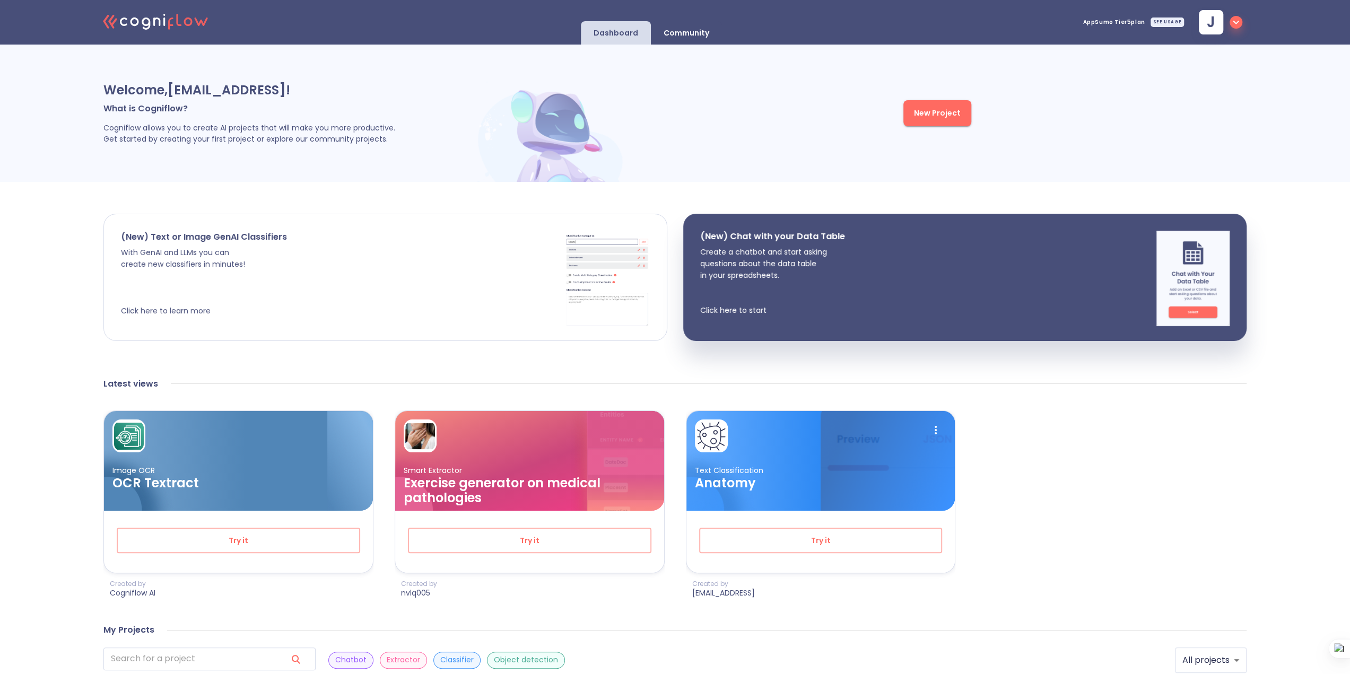
click at [386, 274] on div "(New) Text or Image GenAI Classifiers With GenAI and LLMs you can create new cl…" at bounding box center [385, 277] width 563 height 126
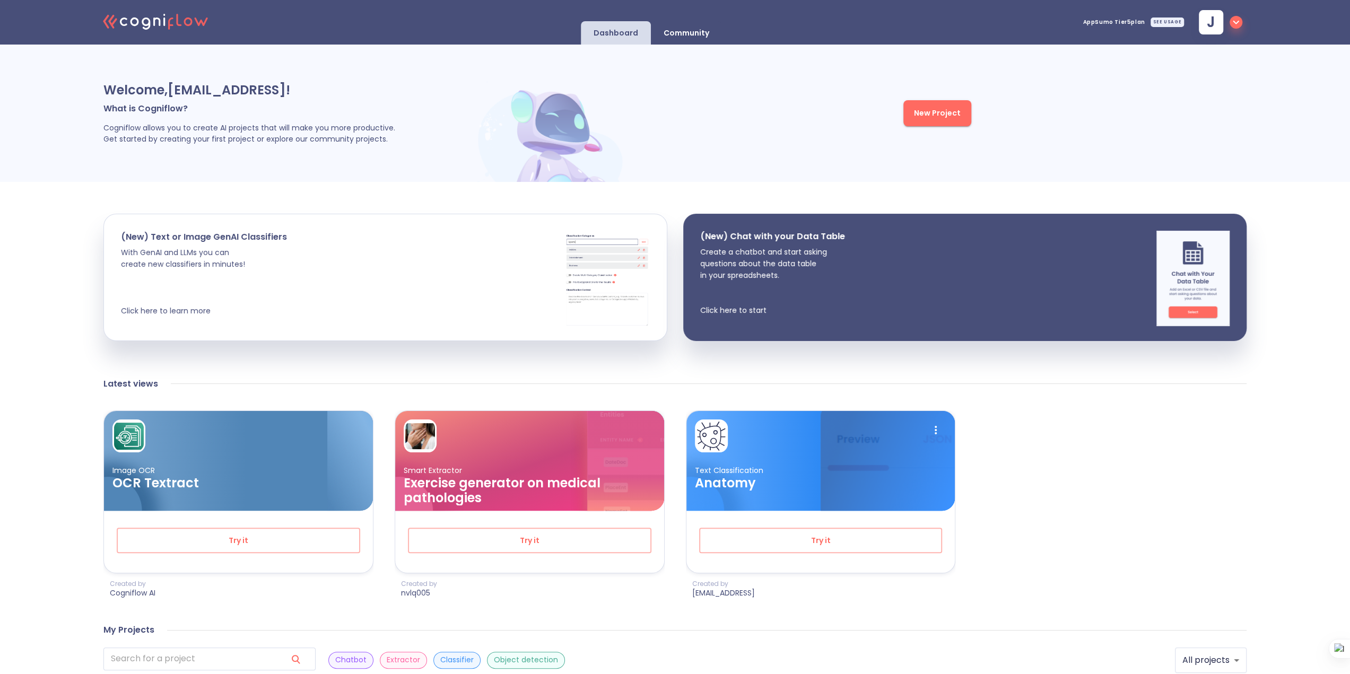
click at [170, 22] on icon ".cls-1{fill:#141624;}.cls-2{fill:#eb5e60;}.cls-3{fill:none;stroke:#eb5e60;strok…" at bounding box center [156, 21] width 117 height 32
click at [704, 34] on p "Community" at bounding box center [687, 33] width 46 height 10
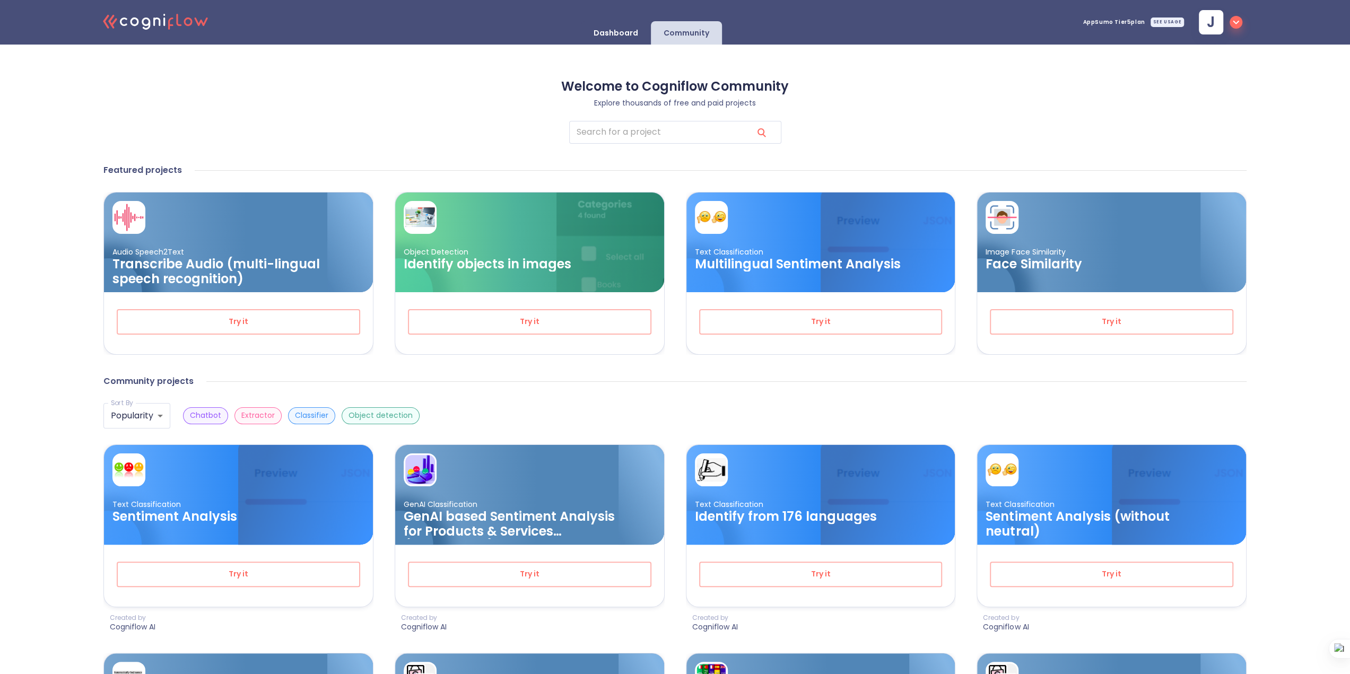
click at [177, 19] on icon at bounding box center [178, 20] width 5 height 12
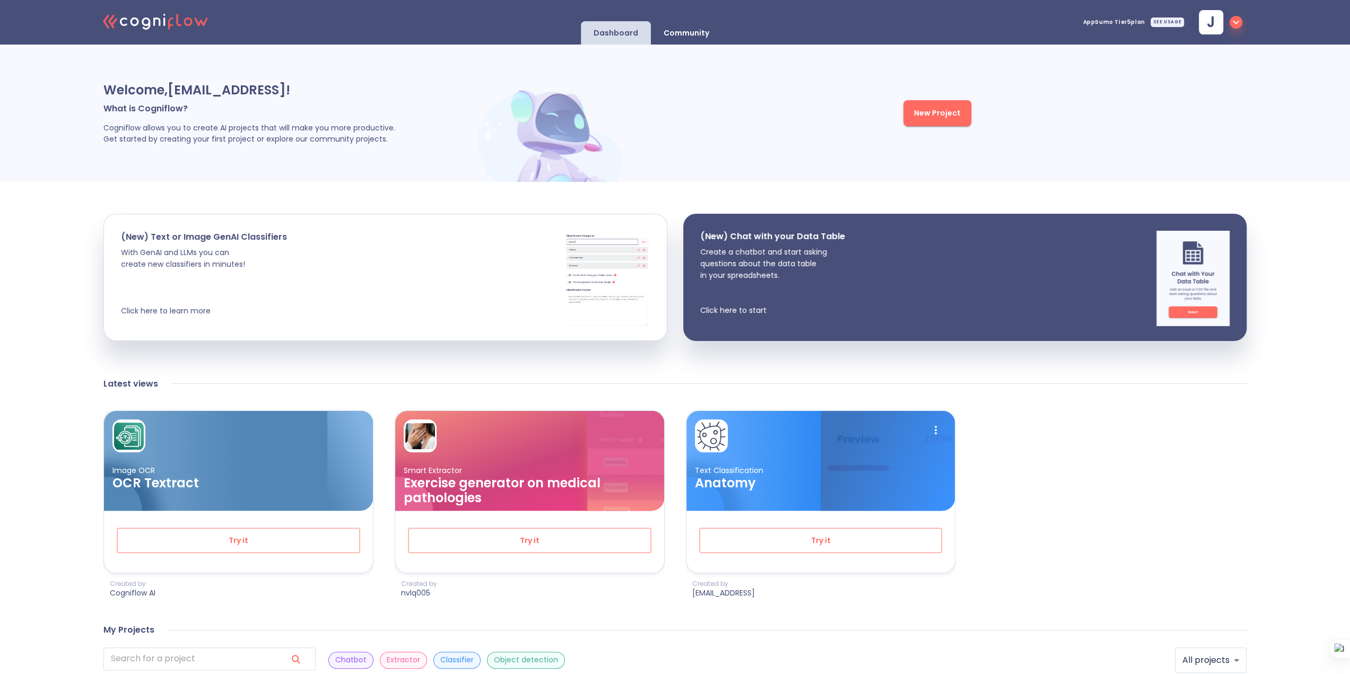
click at [943, 107] on span "New Project" at bounding box center [937, 113] width 47 height 13
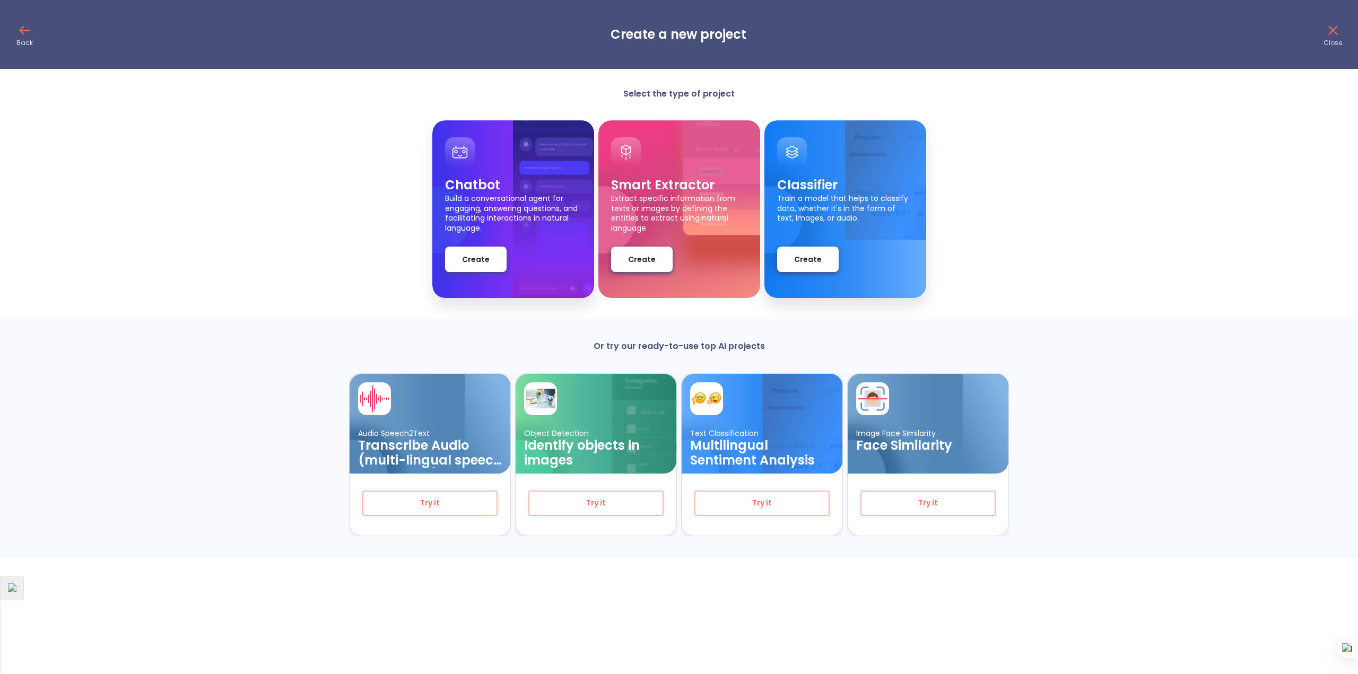
click at [679, 266] on div "Create" at bounding box center [679, 259] width 136 height 25
click at [645, 261] on span "Create" at bounding box center [642, 259] width 28 height 13
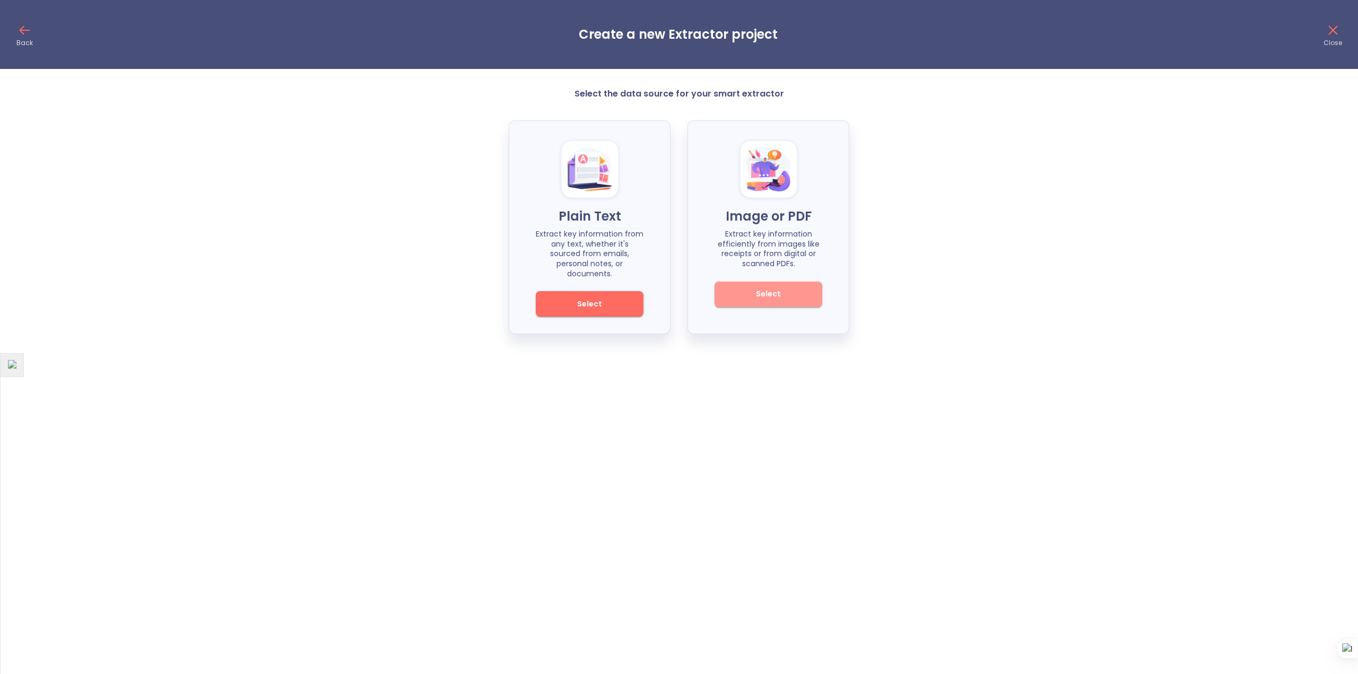
click at [768, 282] on button "Select" at bounding box center [768, 294] width 108 height 25
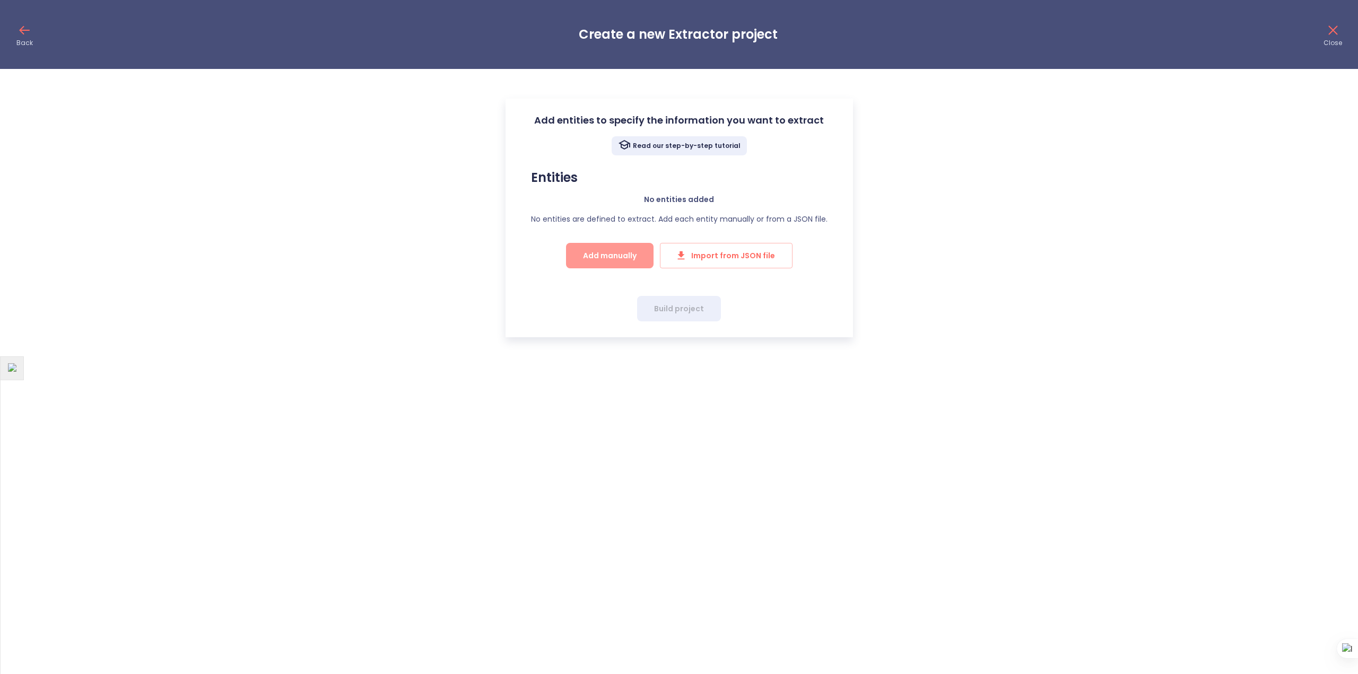
click at [610, 254] on span "Add manually" at bounding box center [610, 255] width 54 height 13
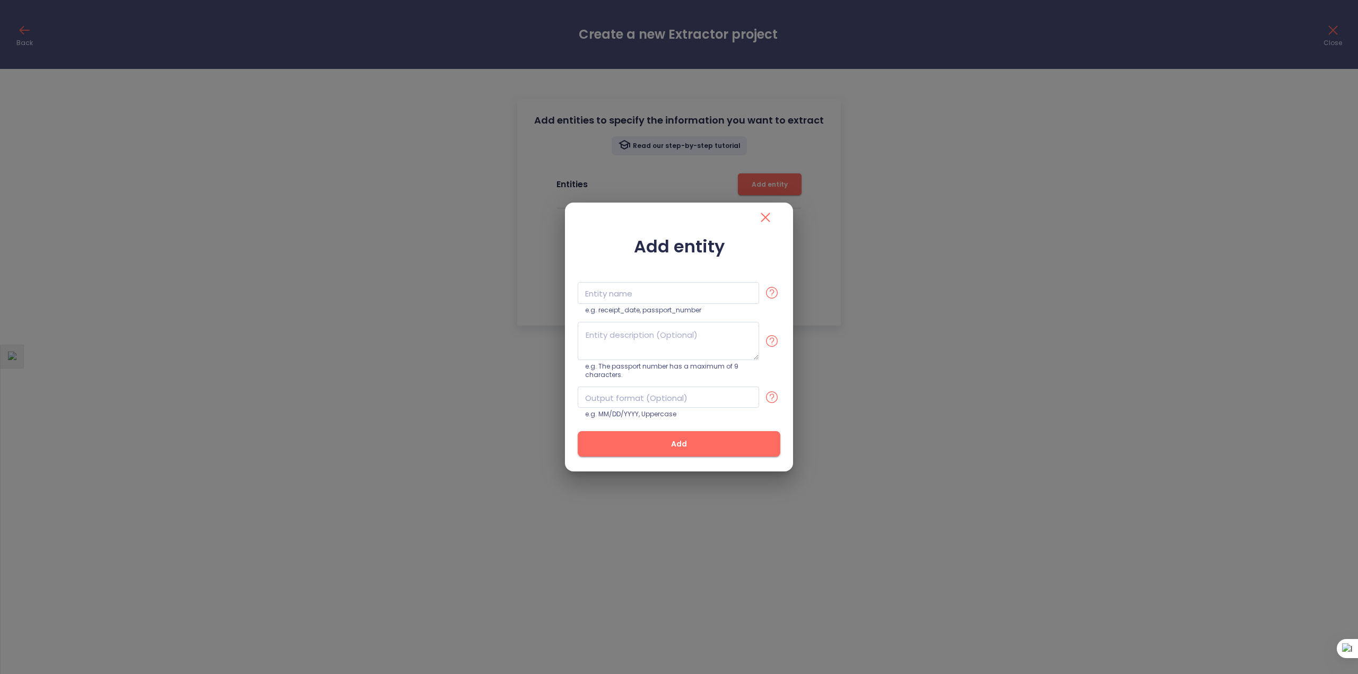
click at [762, 220] on icon "close" at bounding box center [765, 217] width 17 height 17
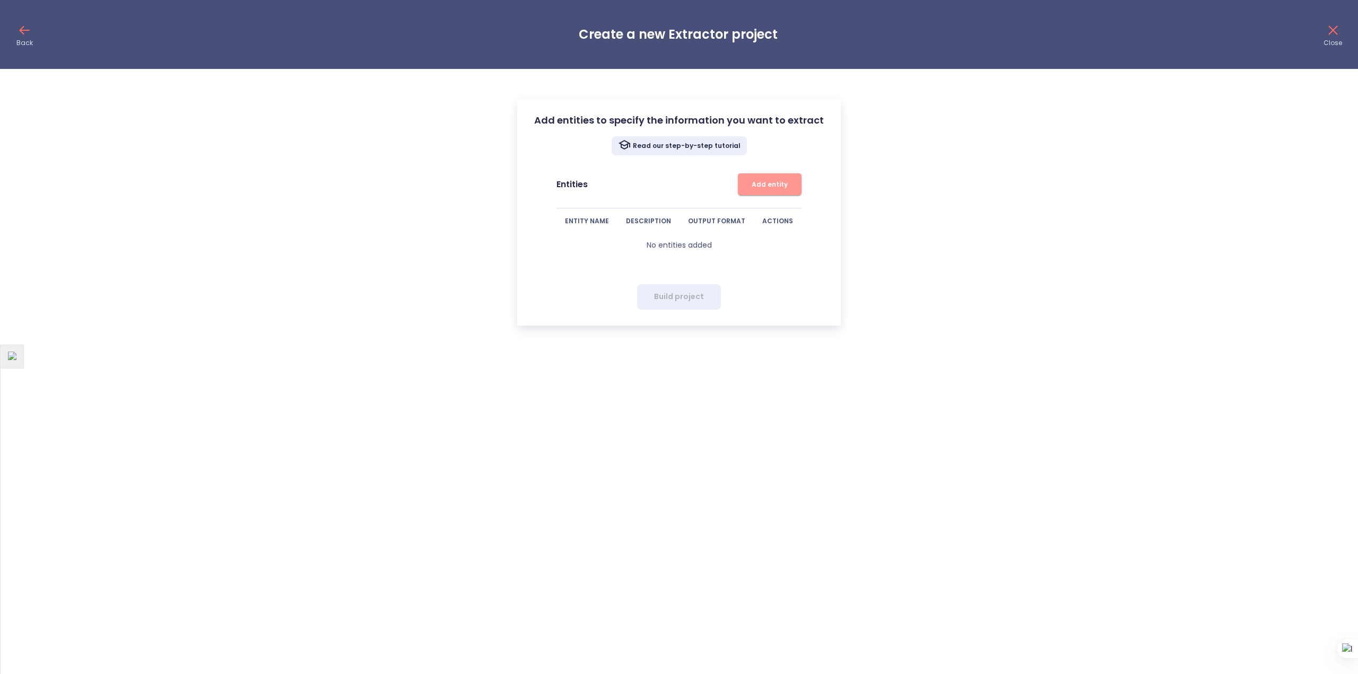
click at [747, 181] on span "Add entity" at bounding box center [769, 184] width 53 height 11
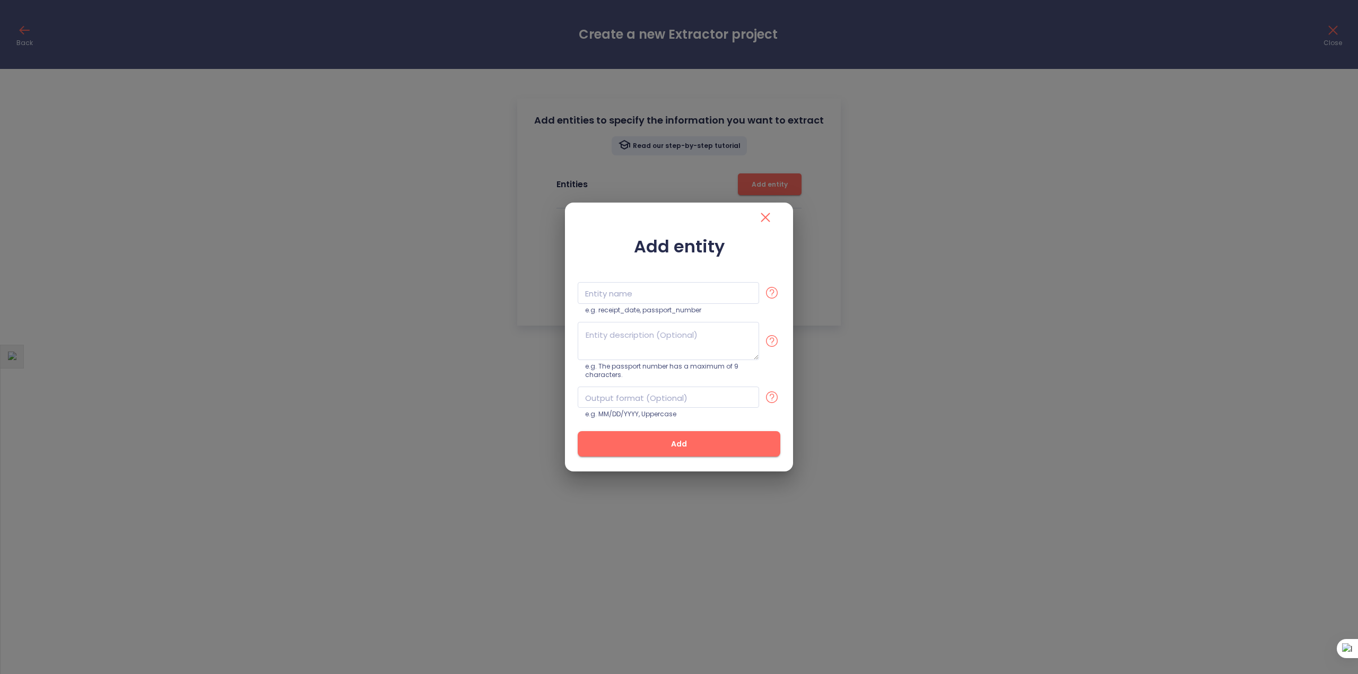
click at [763, 215] on icon "close" at bounding box center [765, 217] width 9 height 9
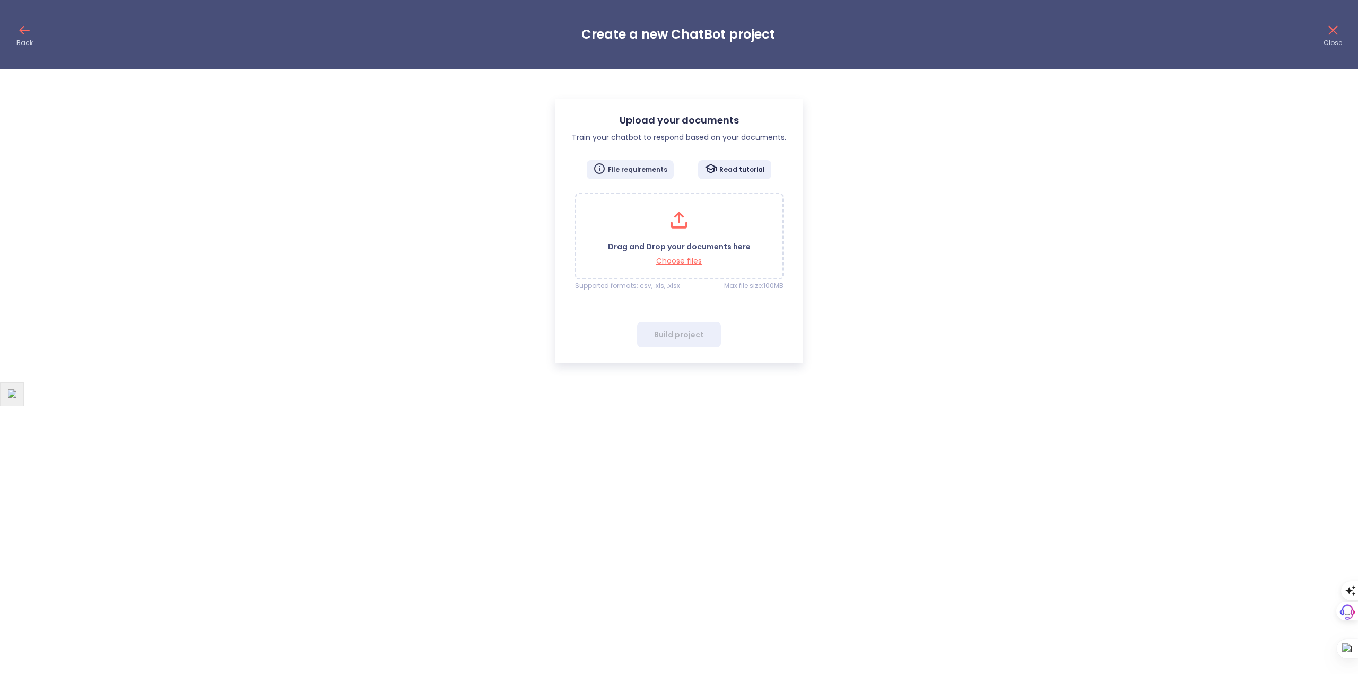
click at [640, 167] on p "File requirements" at bounding box center [637, 169] width 59 height 8
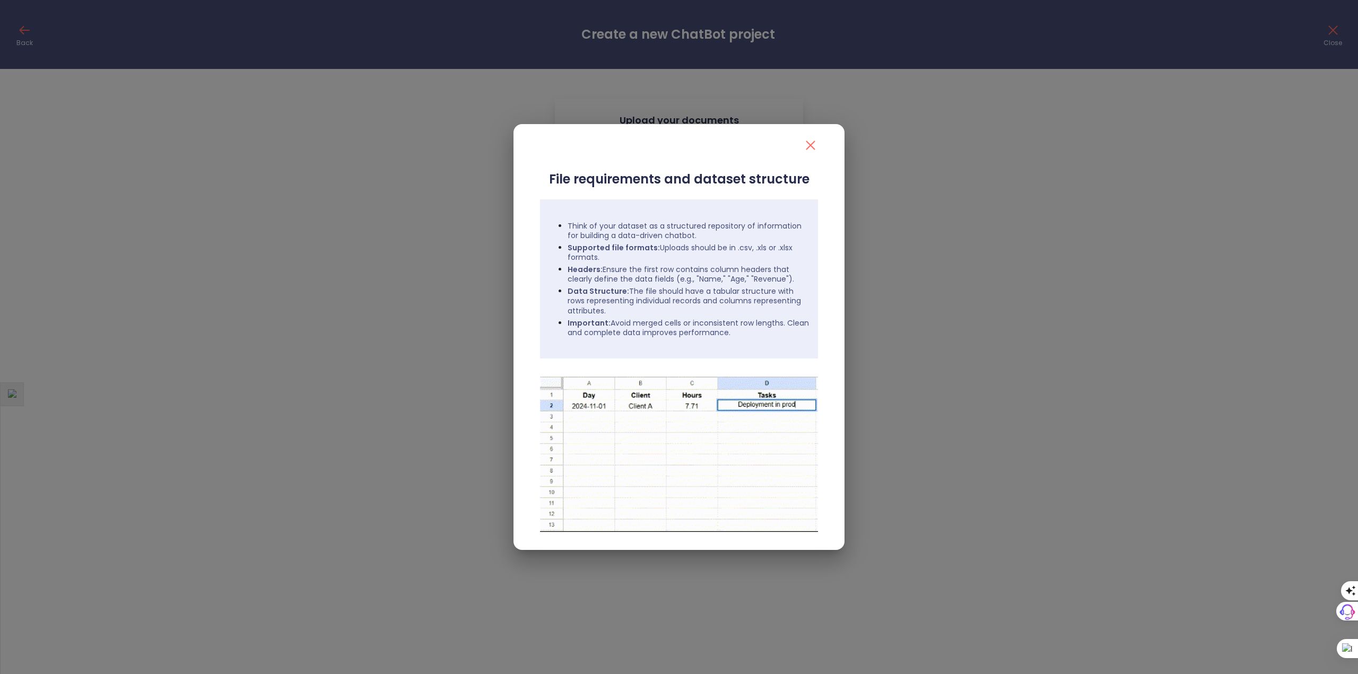
click at [814, 144] on icon "close" at bounding box center [810, 145] width 17 height 17
